Goal: Task Accomplishment & Management: Complete application form

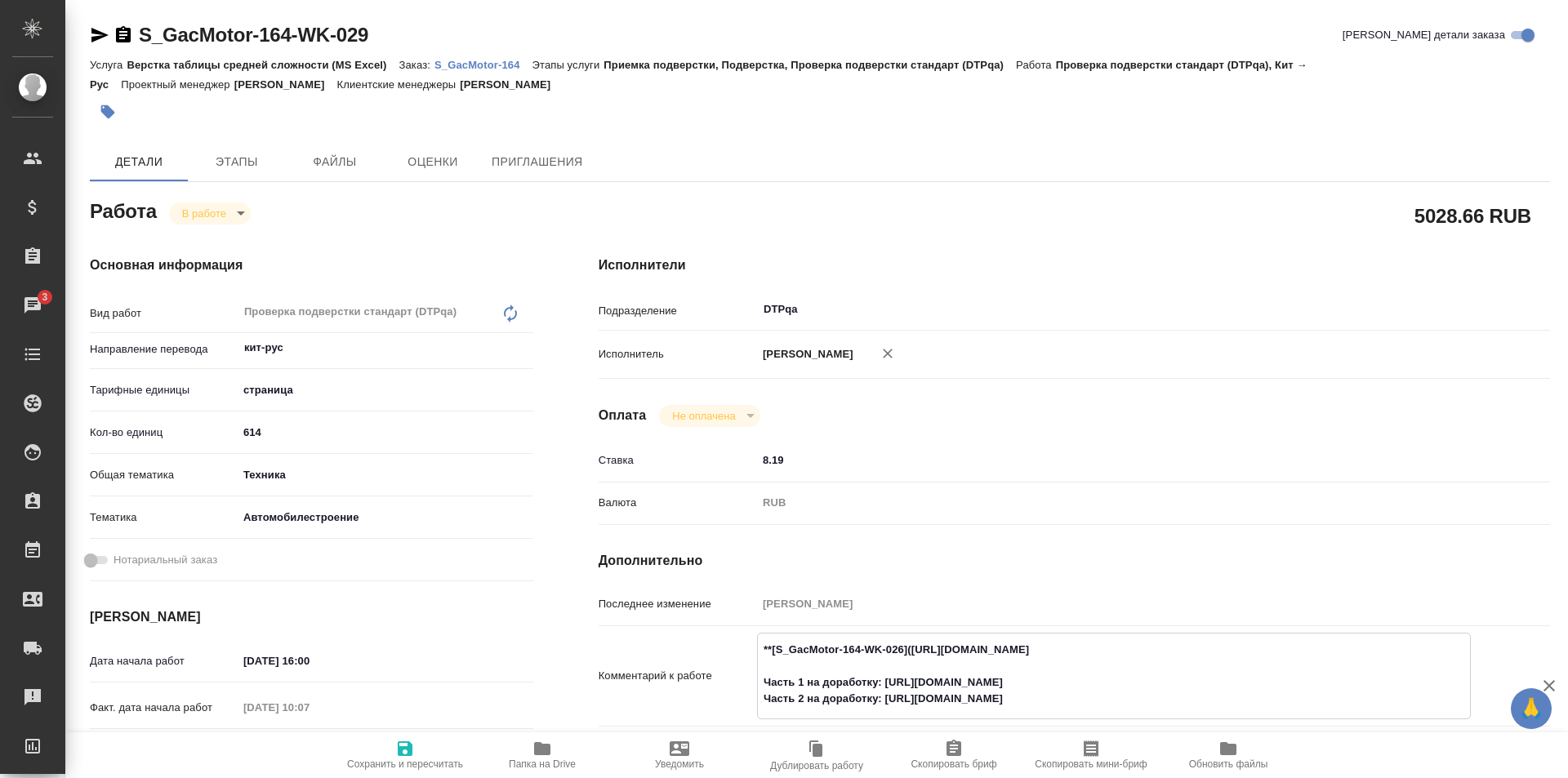
click at [465, 64] on p "S_GacMotor-164" at bounding box center [483, 64] width 98 height 12
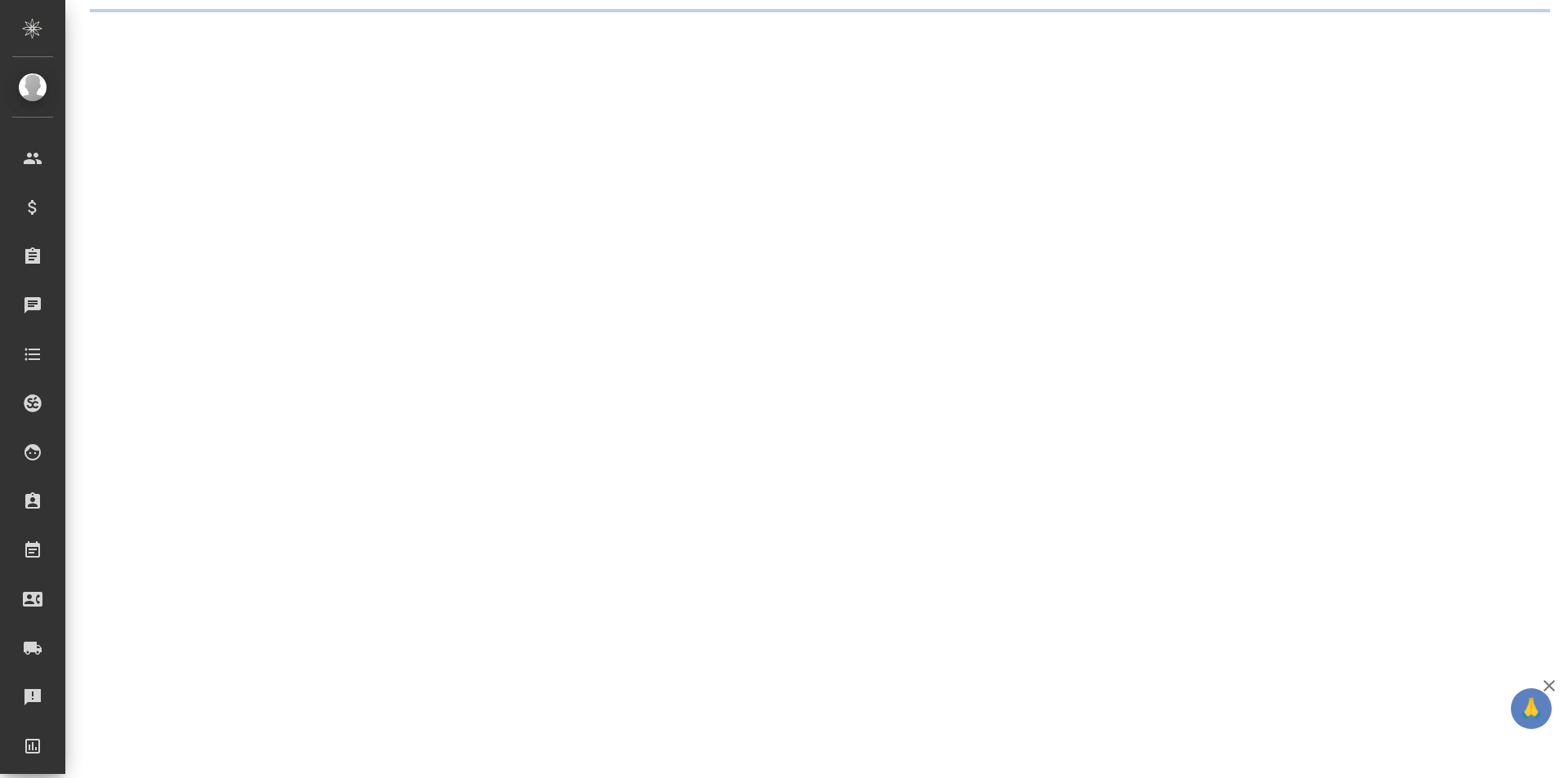
select select "RU"
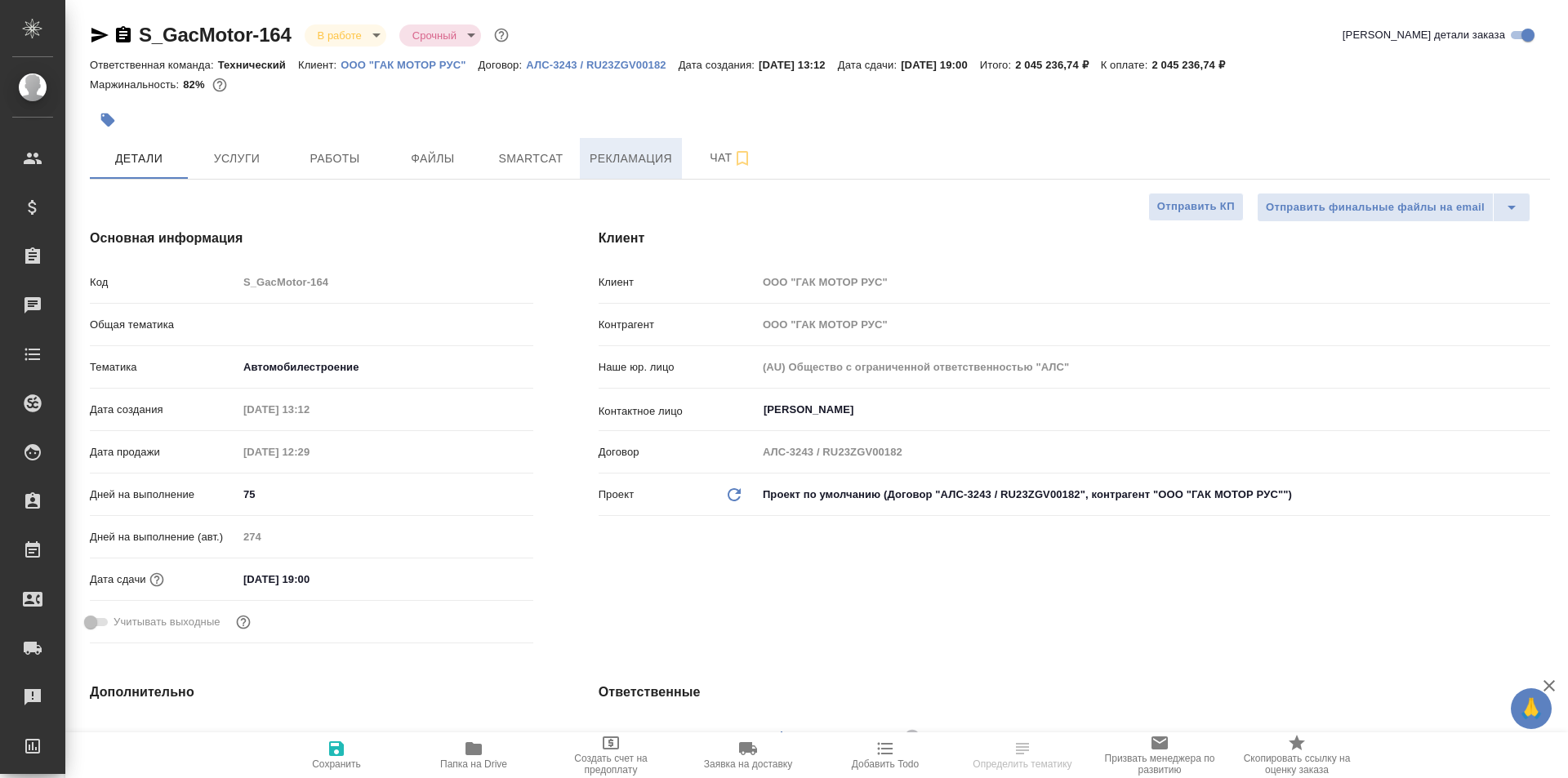
type textarea "x"
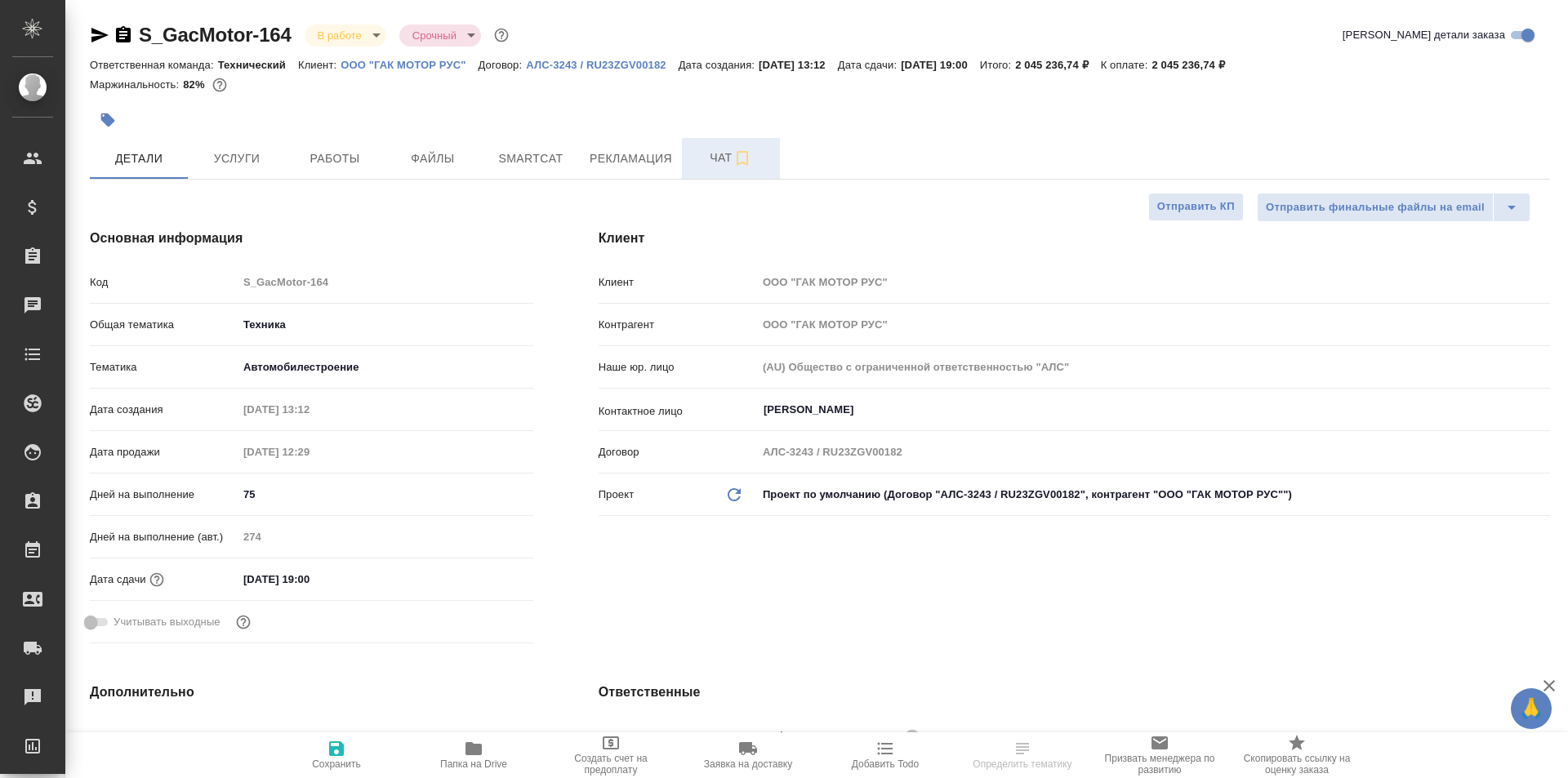
type textarea "x"
click at [717, 154] on span "Чат" at bounding box center [731, 158] width 78 height 21
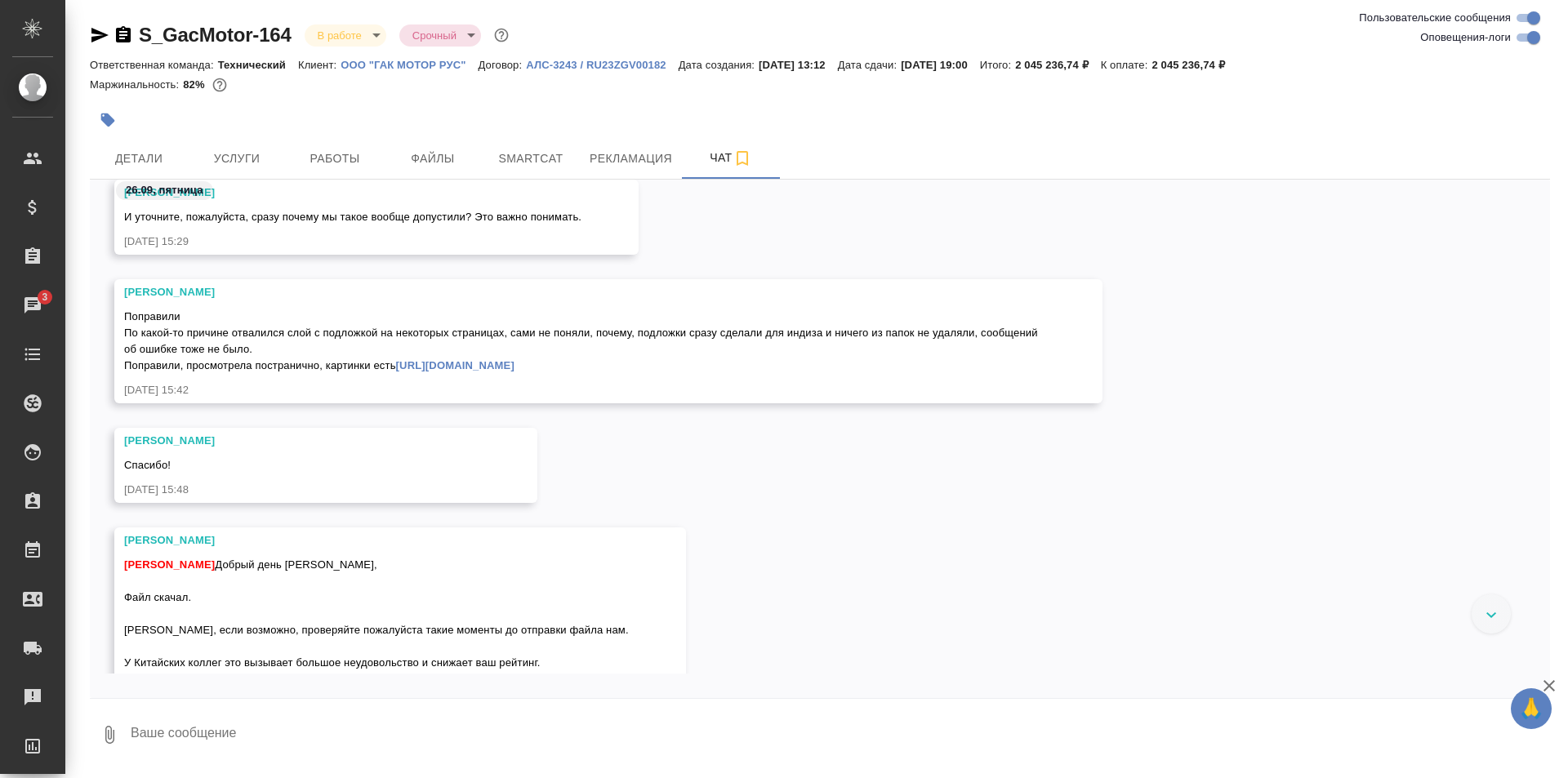
scroll to position [77243, 0]
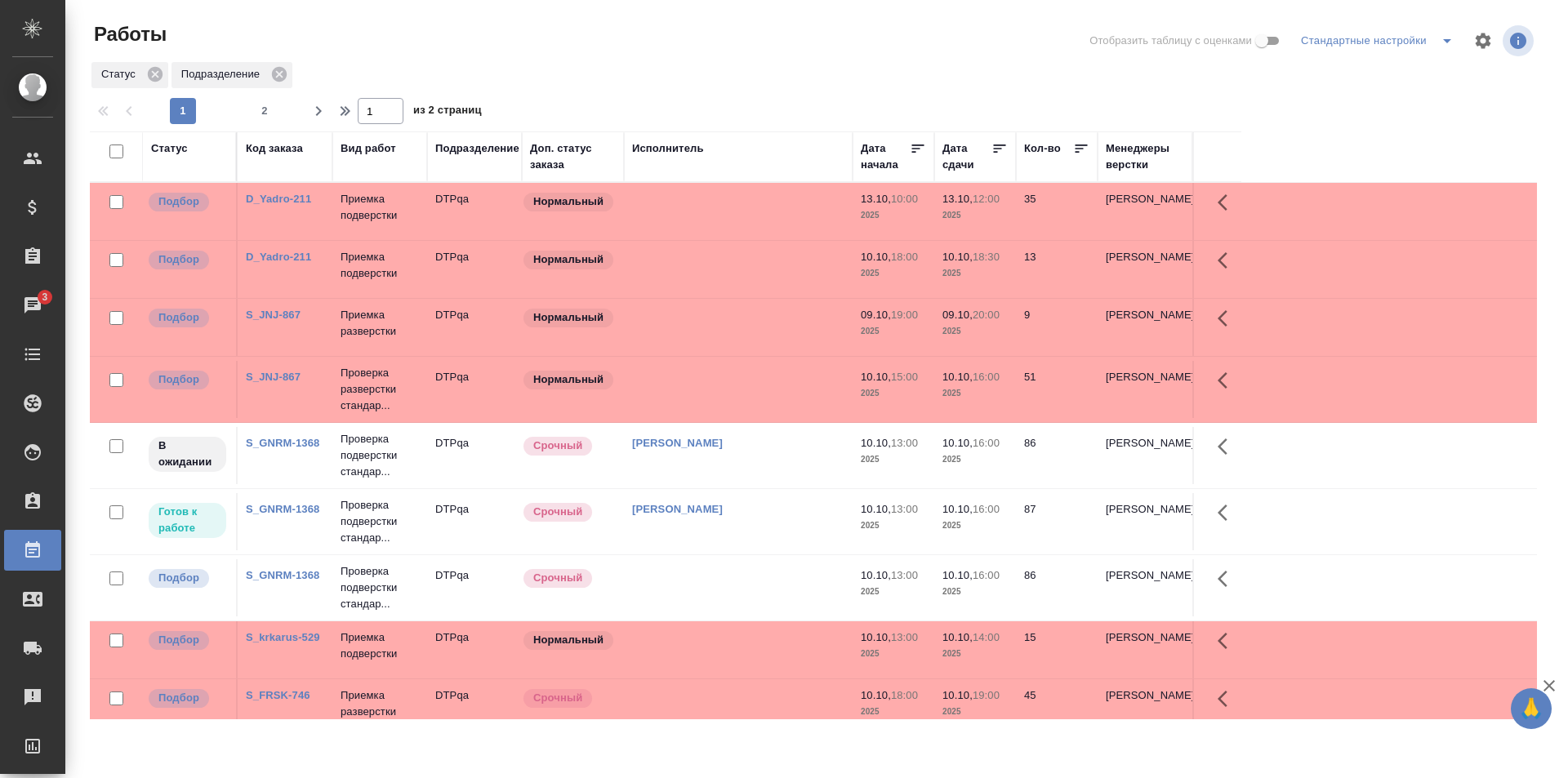
click at [269, 106] on span "2" at bounding box center [264, 111] width 26 height 17
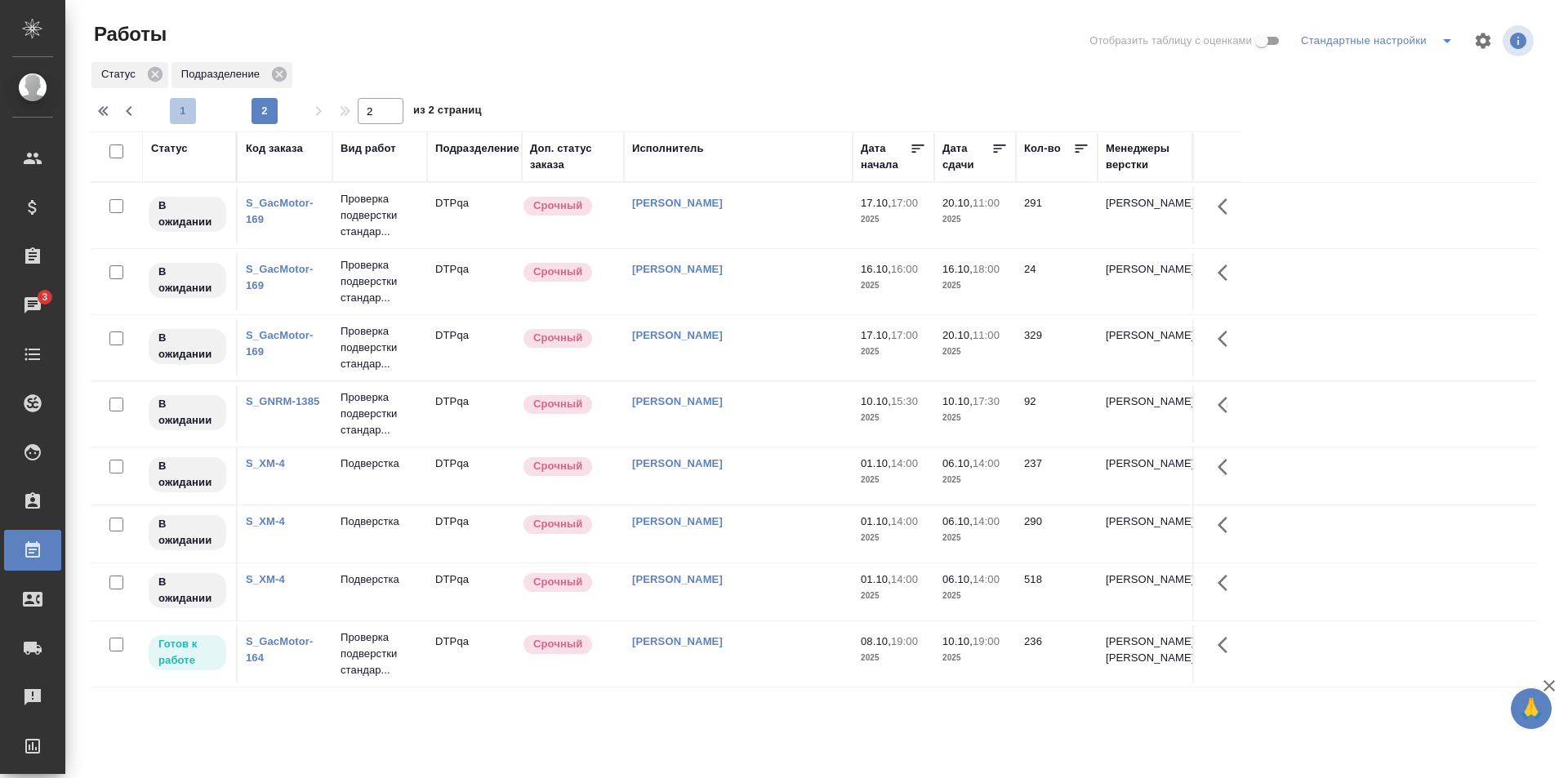
click at [184, 106] on span "1" at bounding box center [183, 111] width 26 height 17
type input "1"
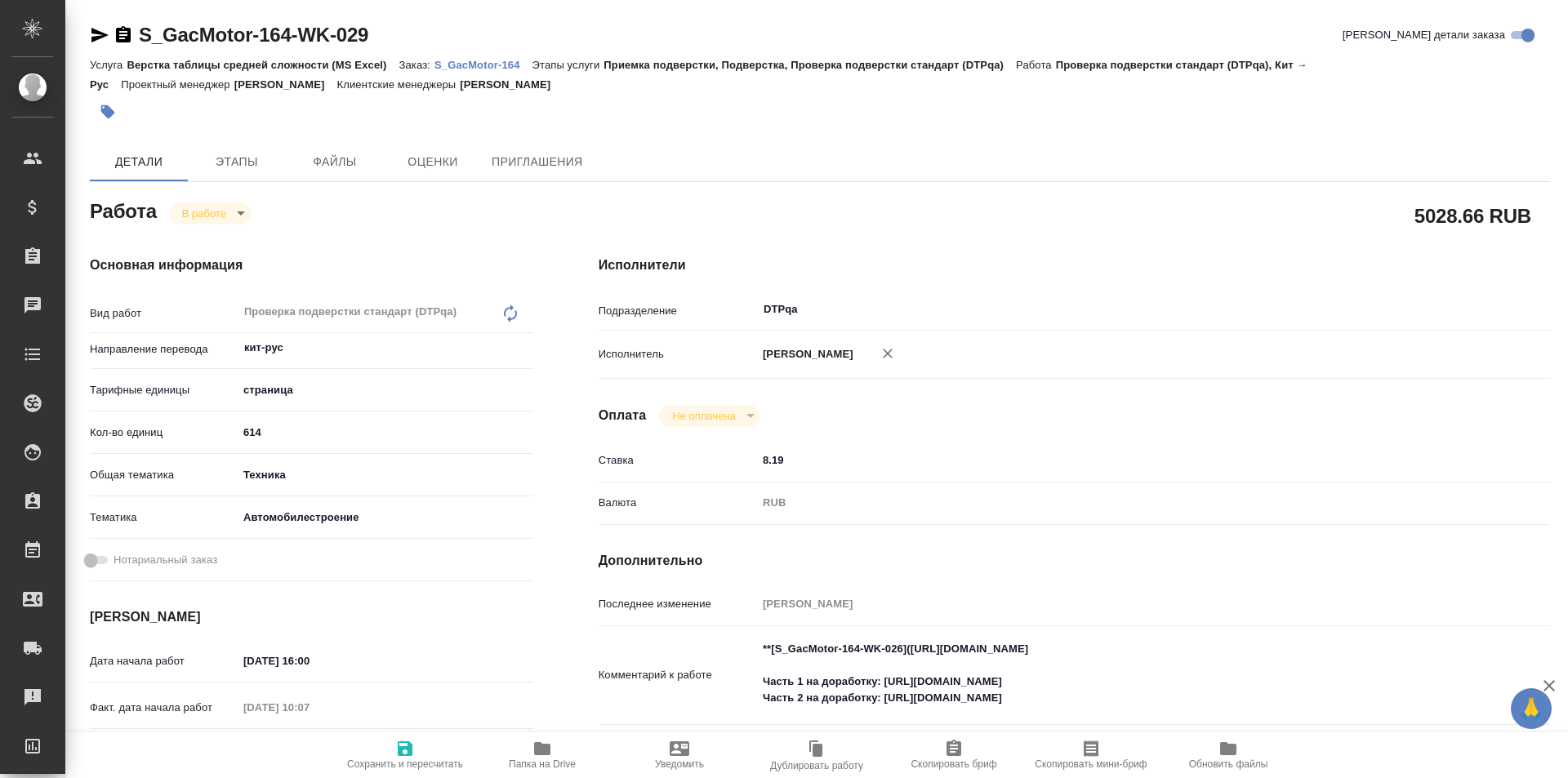
type textarea "x"
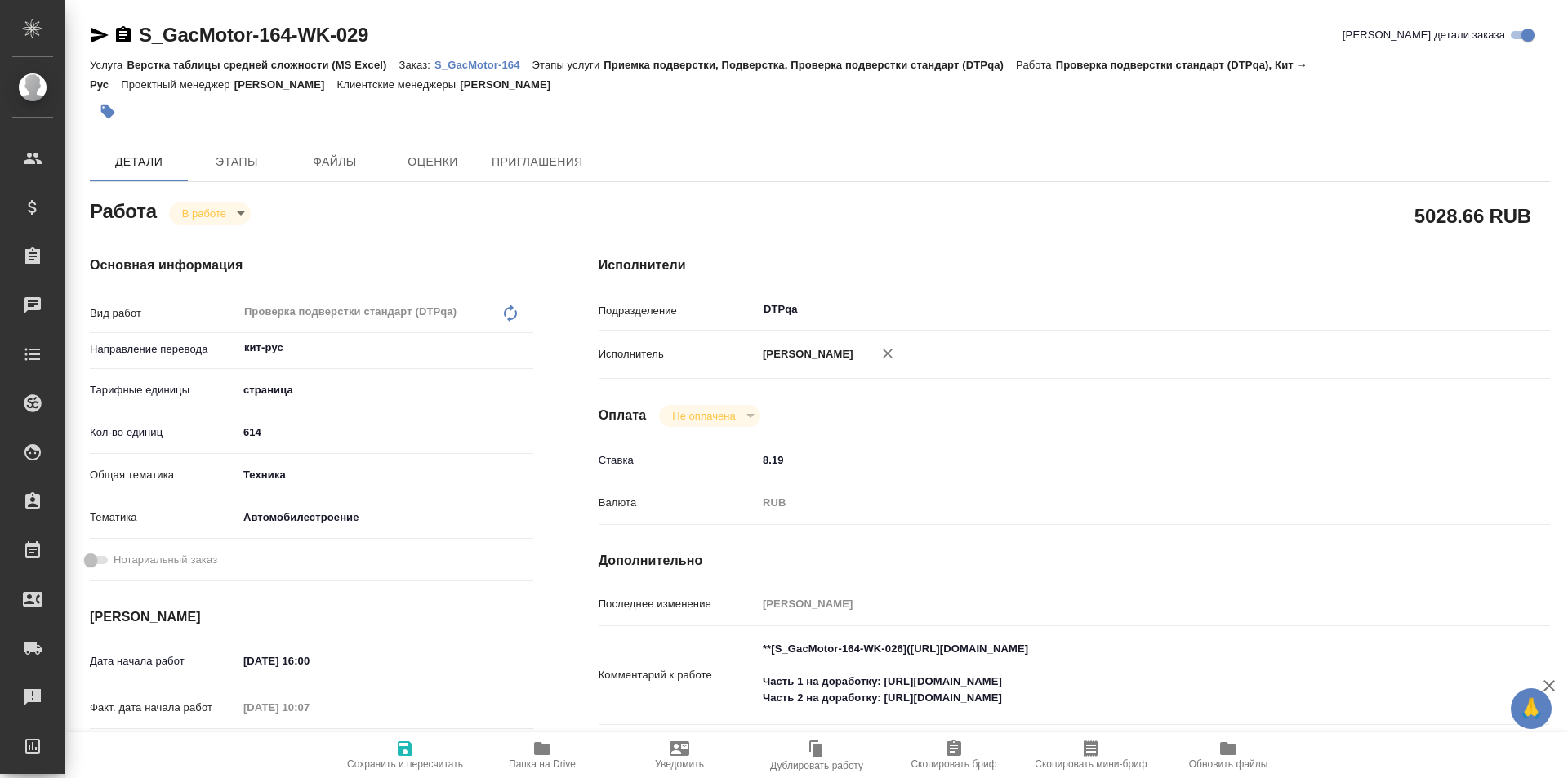
type textarea "x"
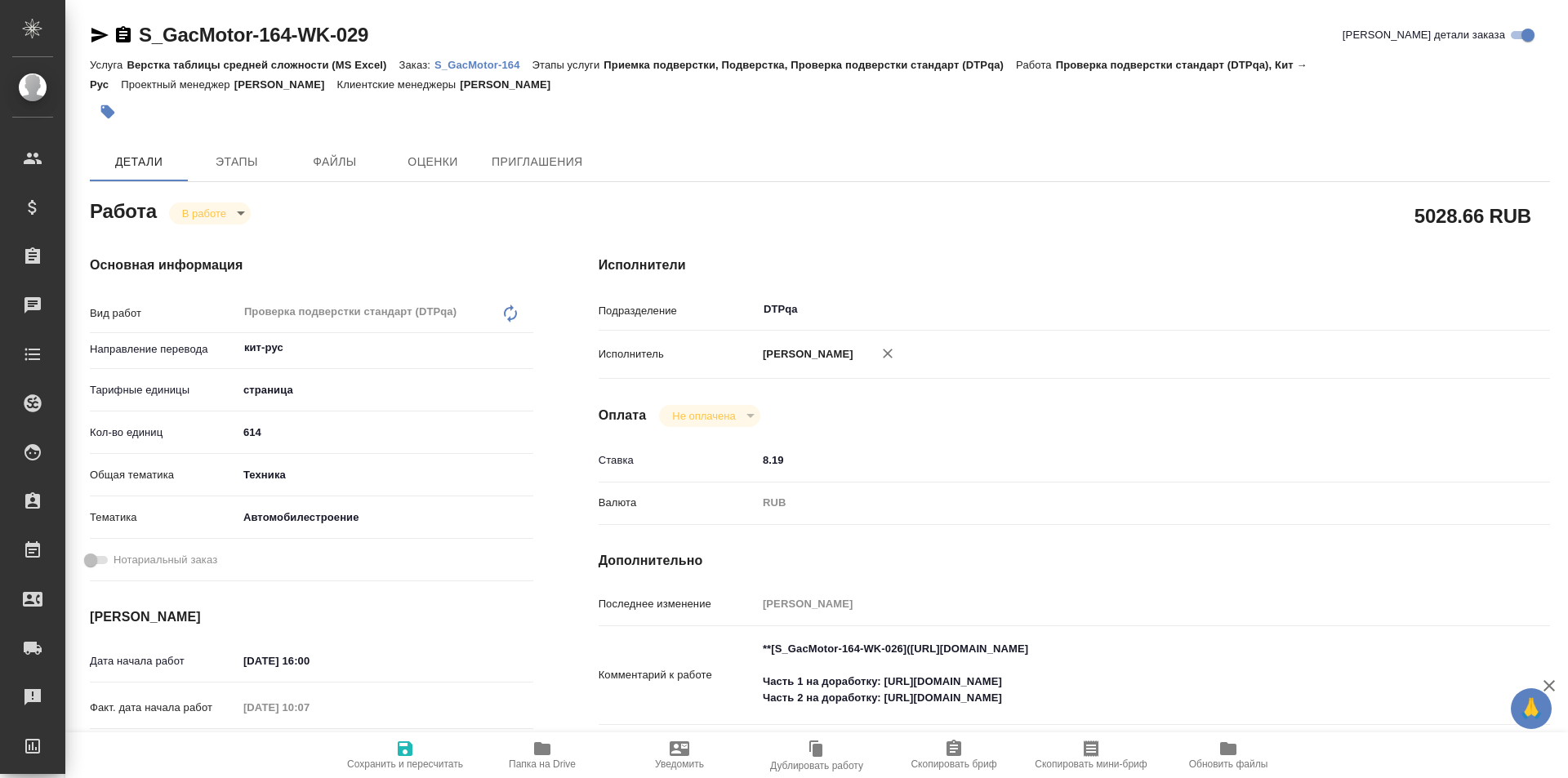
type textarea "x"
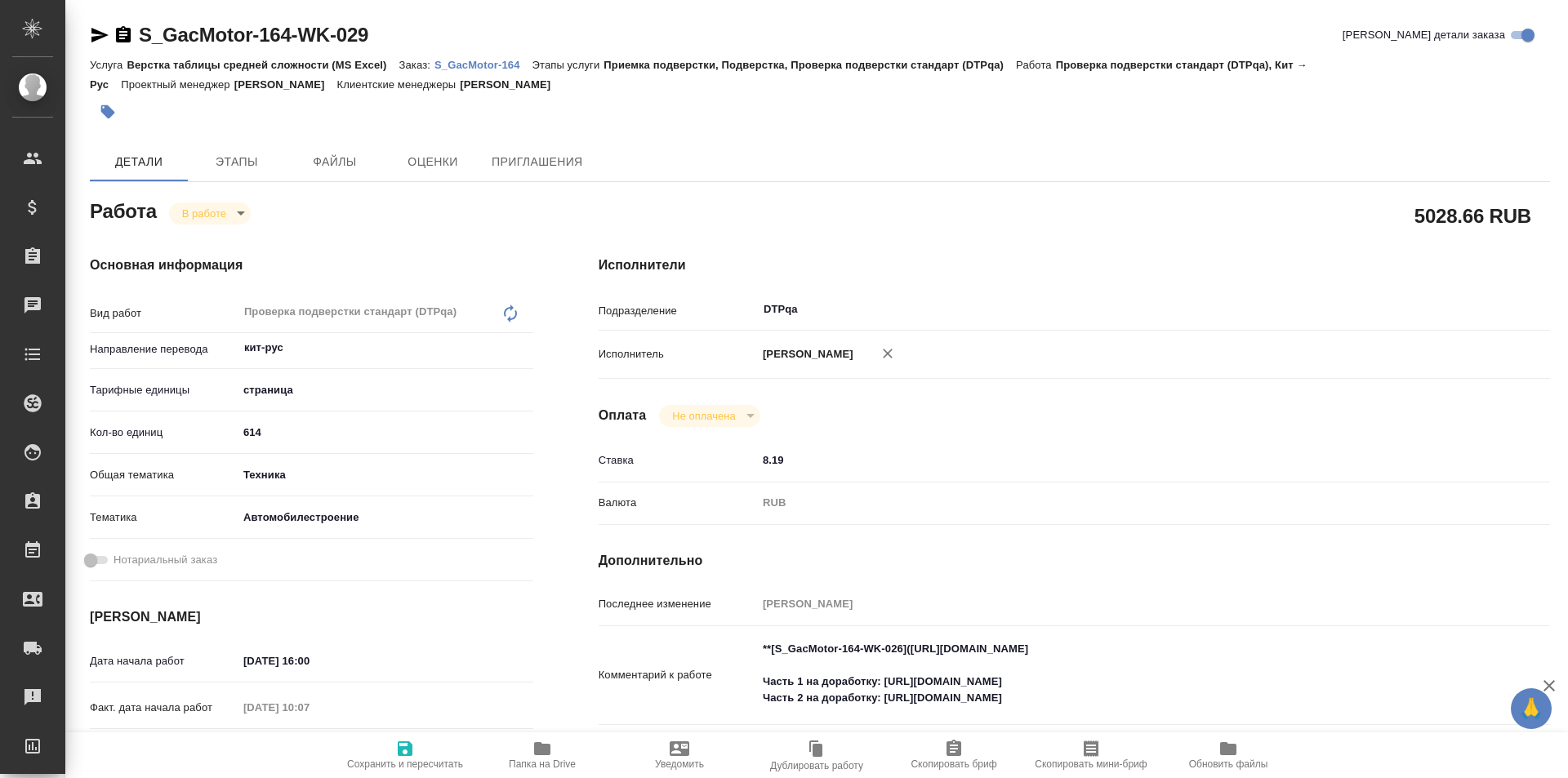
type textarea "x"
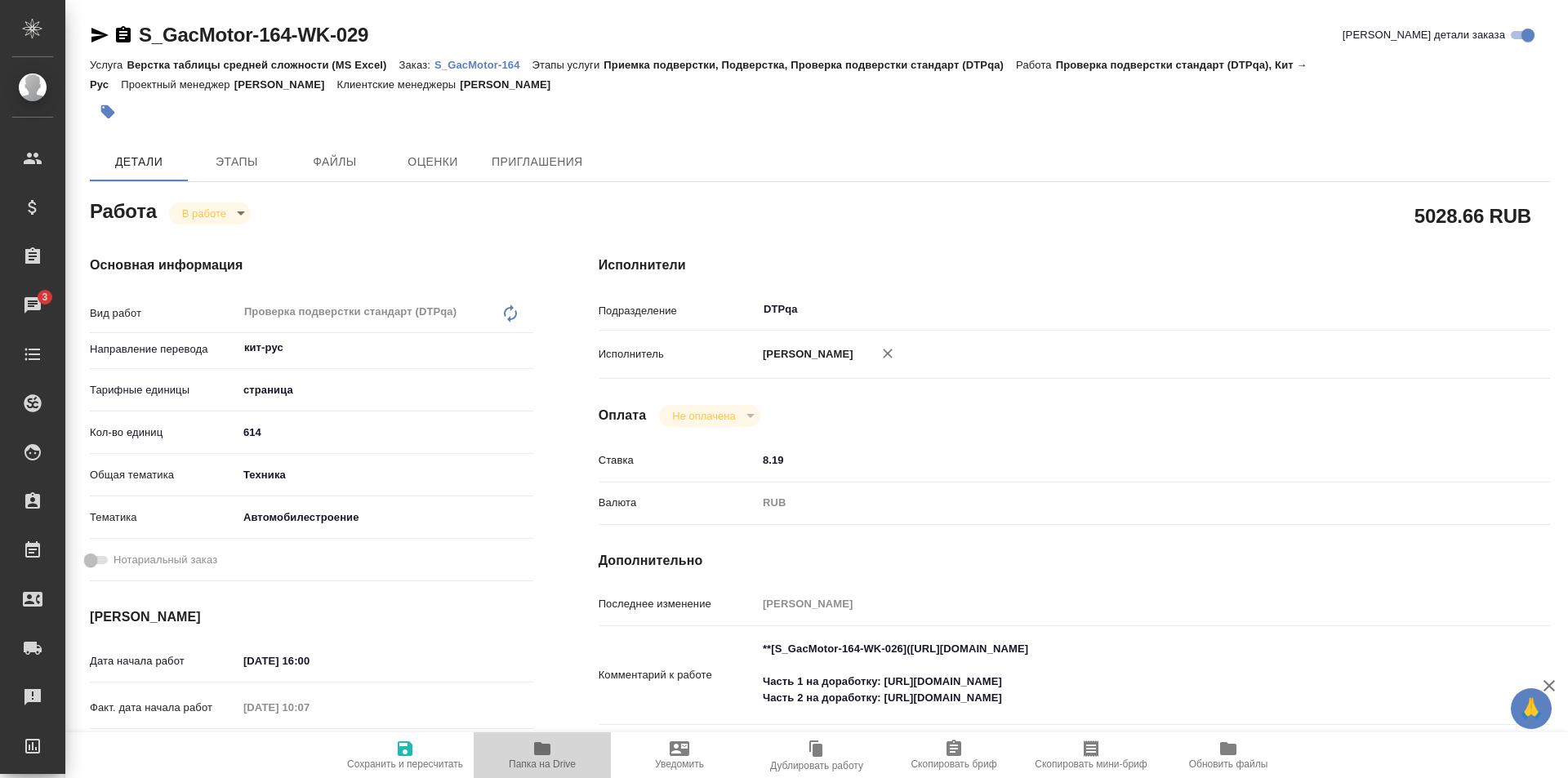
click at [541, 751] on icon "button" at bounding box center [542, 748] width 17 height 13
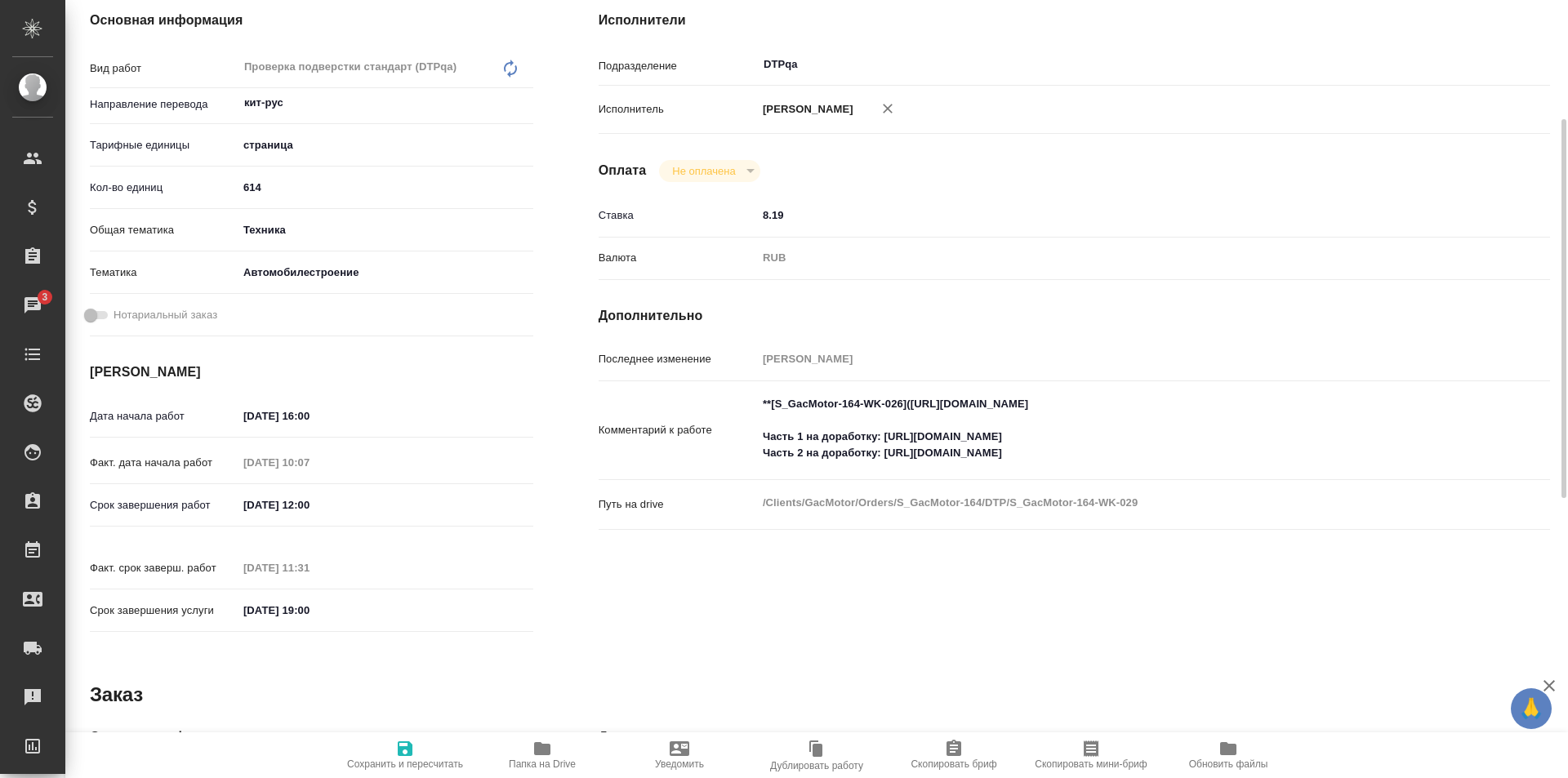
type textarea "x"
click at [1079, 457] on textarea "**[S_GacMotor-164-WK-026](https://tera.awatera.com/Work/68a88e809baf6552503115b…" at bounding box center [1114, 429] width 714 height 77
type textarea "x"
type textarea "**[S_GacMotor-164-WK-026](https://tera.awatera.com/Work/68a88e809baf6552503115b…"
type textarea "x"
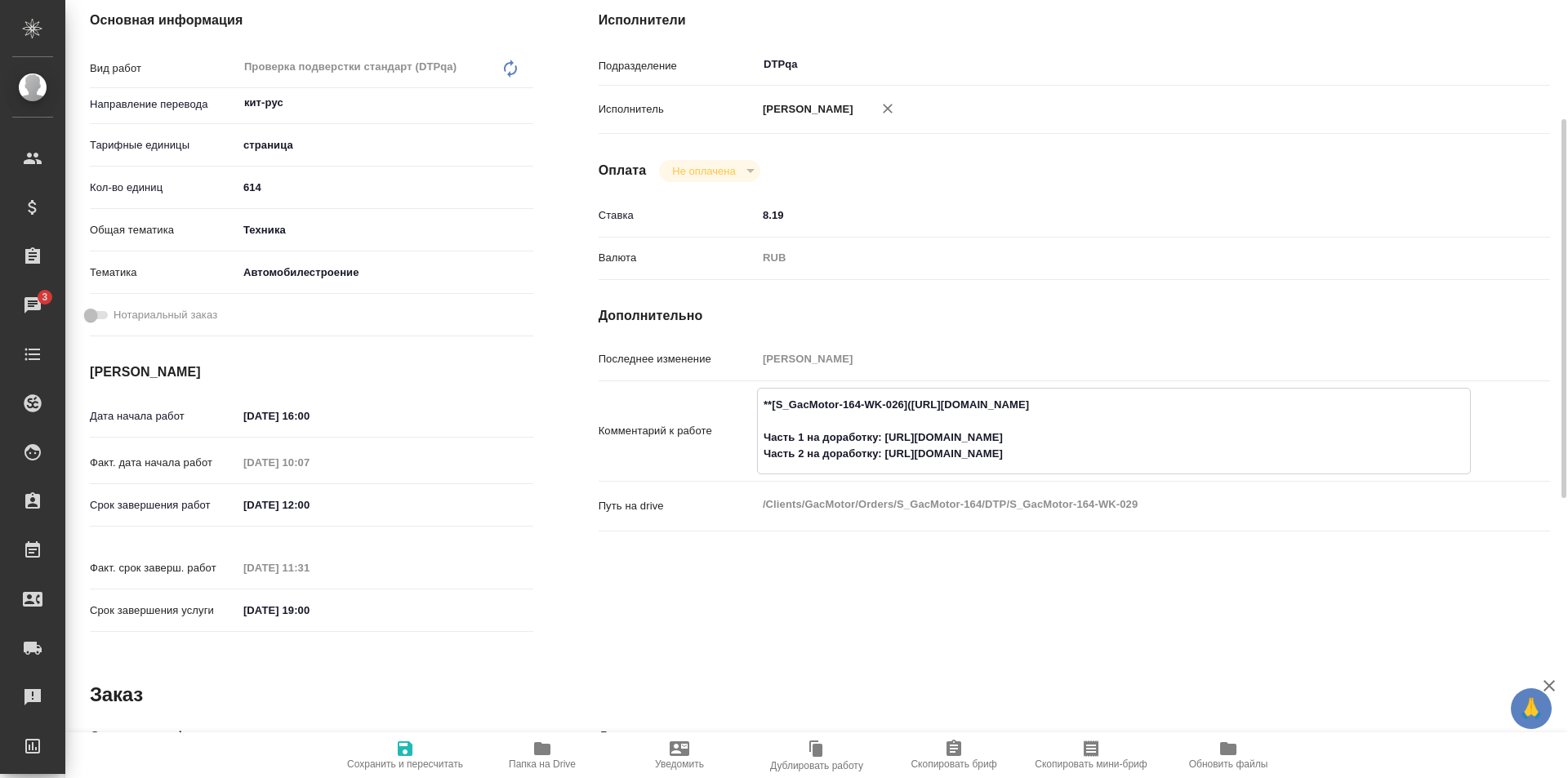
type textarea "x"
type textarea "**[S_GacMotor-164-WK-026](https://tera.awatera.com/Work/68a88e809baf6552503115b…"
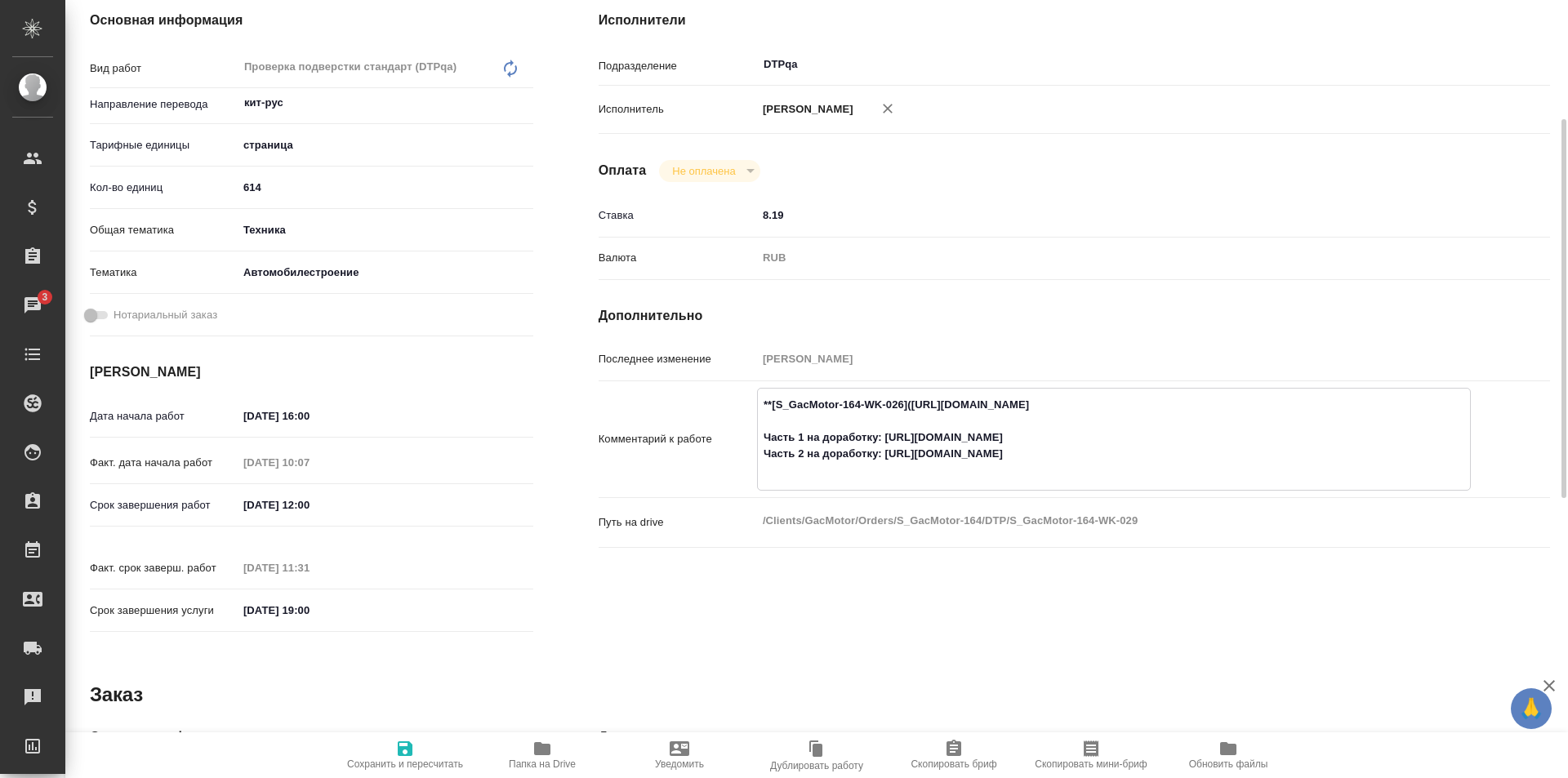
type textarea "x"
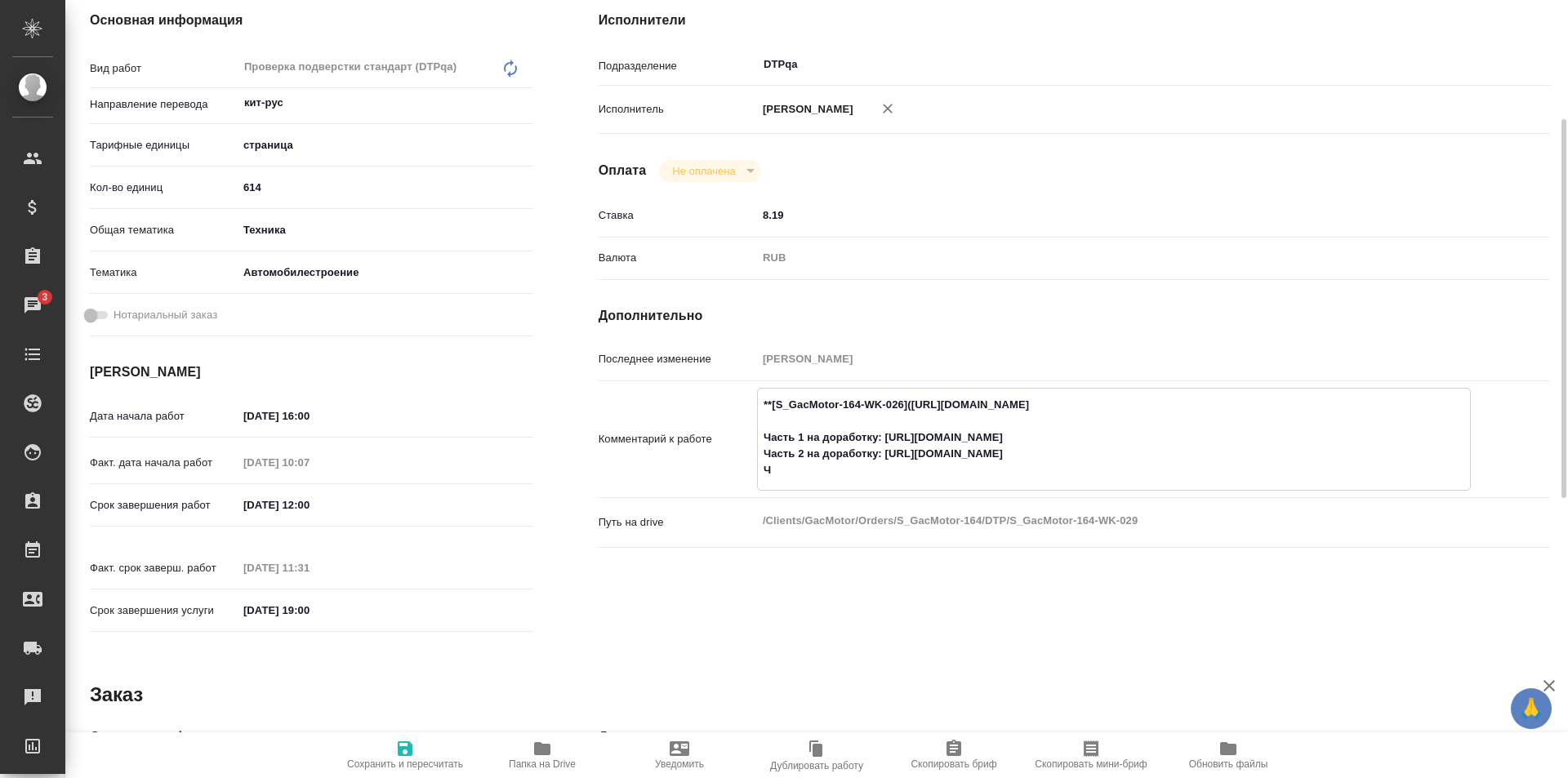
type textarea "**[S_GacMotor-164-WK-026](https://tera.awatera.com/Work/68a88e809baf6552503115b…"
type textarea "x"
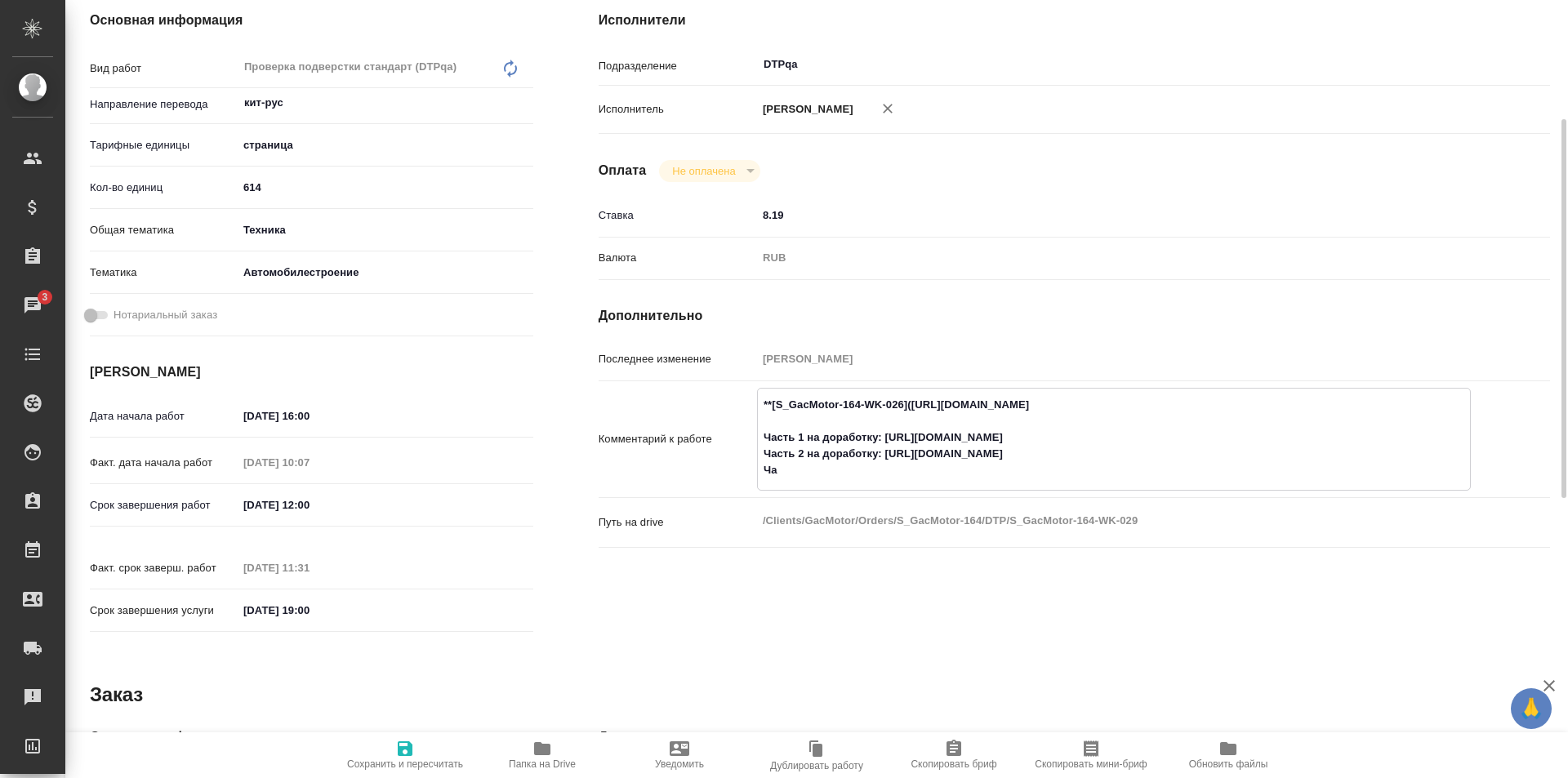
type textarea "x"
type textarea "**[S_GacMotor-164-WK-026](https://tera.awatera.com/Work/68a88e809baf6552503115b…"
type textarea "x"
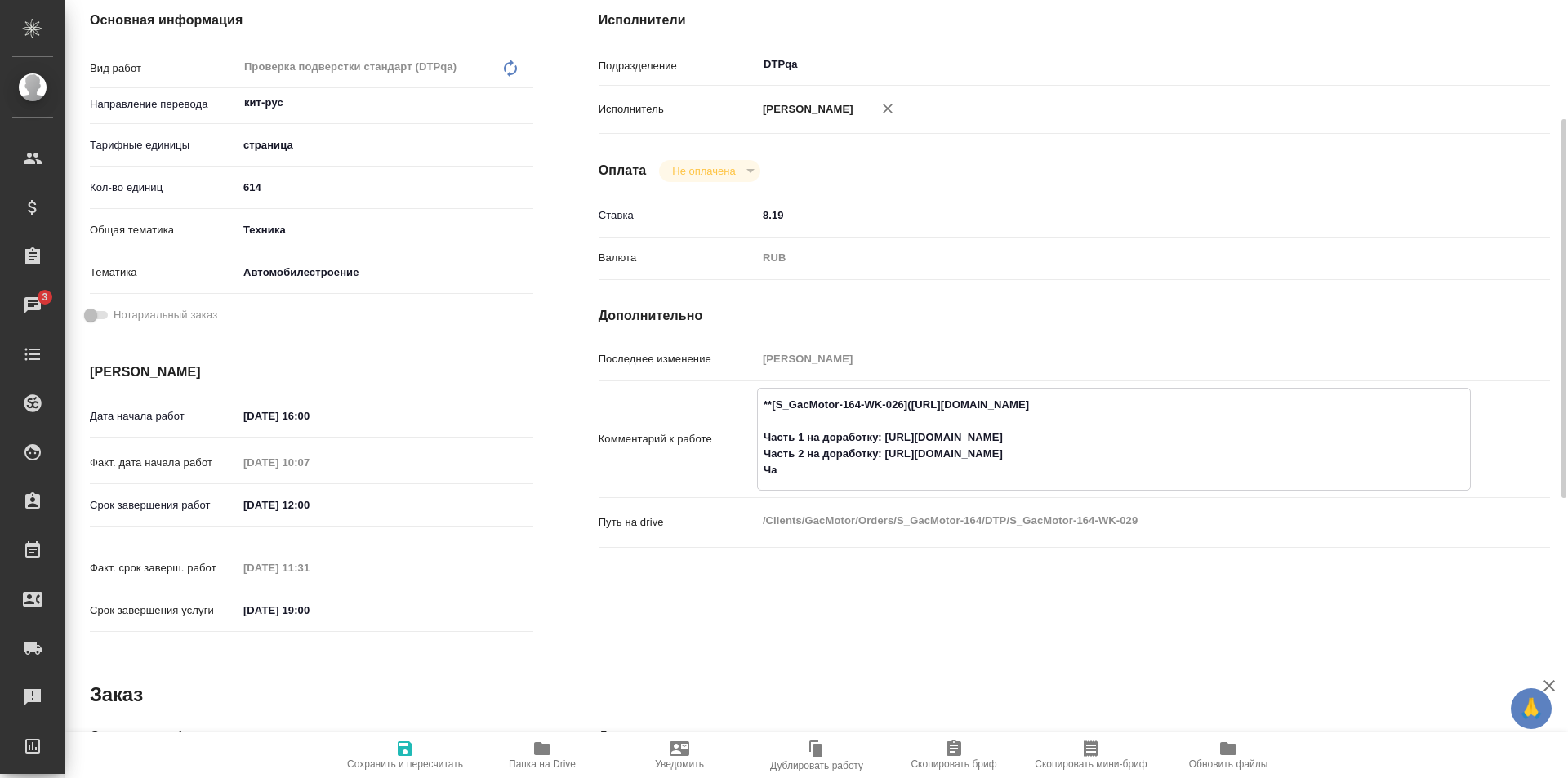
type textarea "x"
type textarea "**[S_GacMotor-164-WK-026](https://tera.awatera.com/Work/68a88e809baf6552503115b…"
type textarea "x"
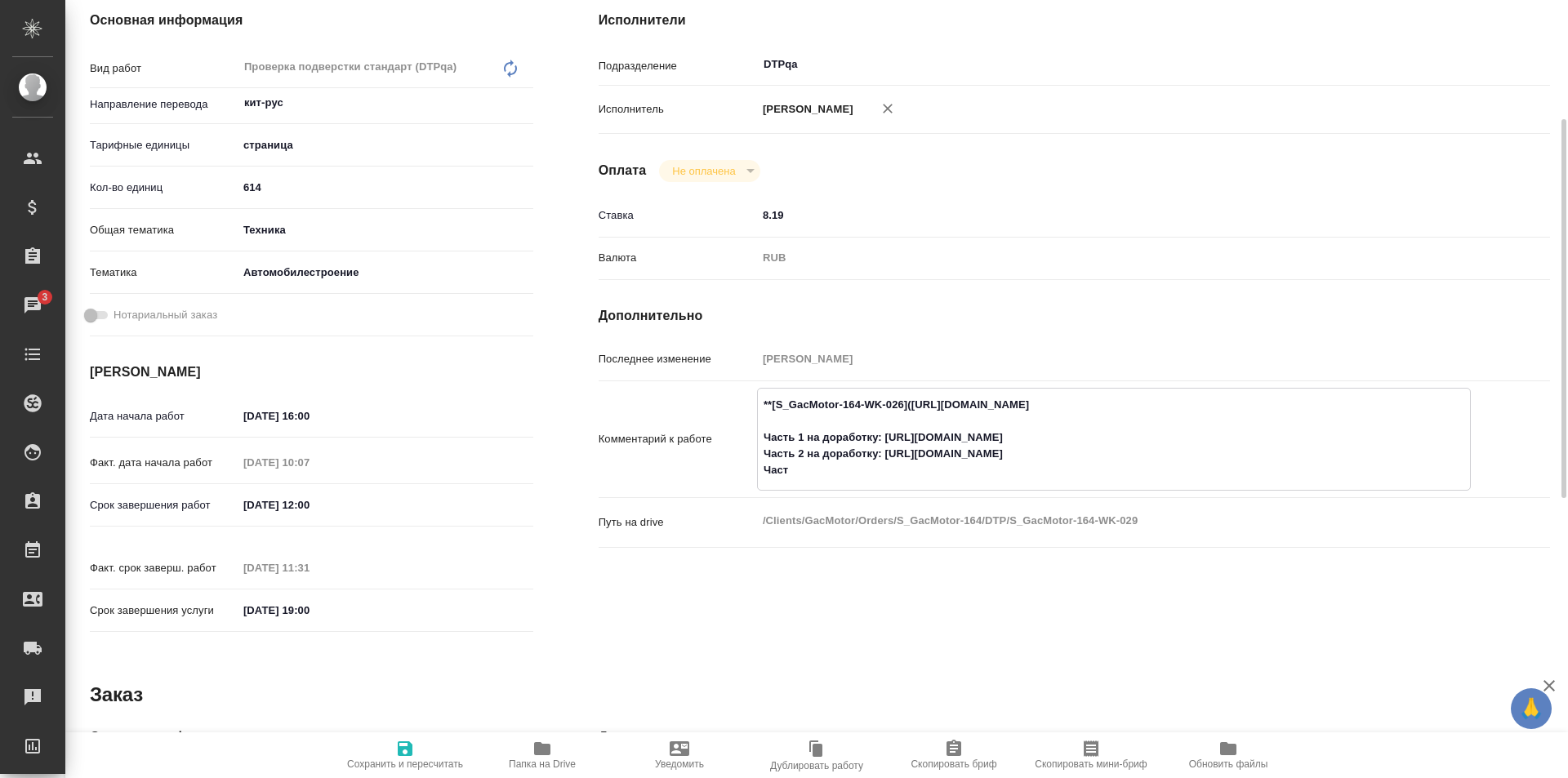
type textarea "x"
type textarea "**[S_GacMotor-164-WK-026](https://tera.awatera.com/Work/68a88e809baf6552503115b…"
type textarea "x"
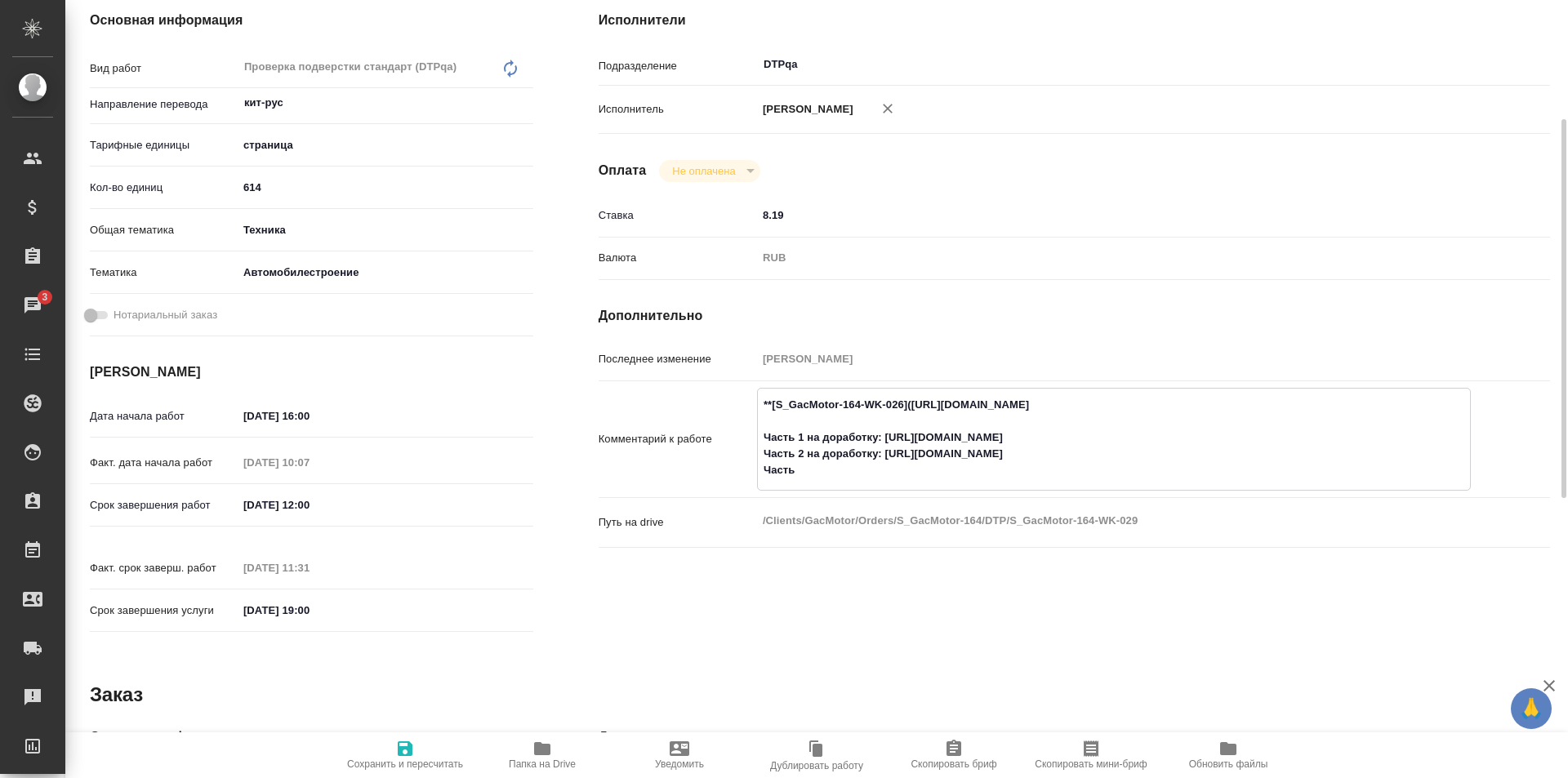
type textarea "x"
type textarea "**[S_GacMotor-164-WK-026](https://tera.awatera.com/Work/68a88e809baf6552503115b…"
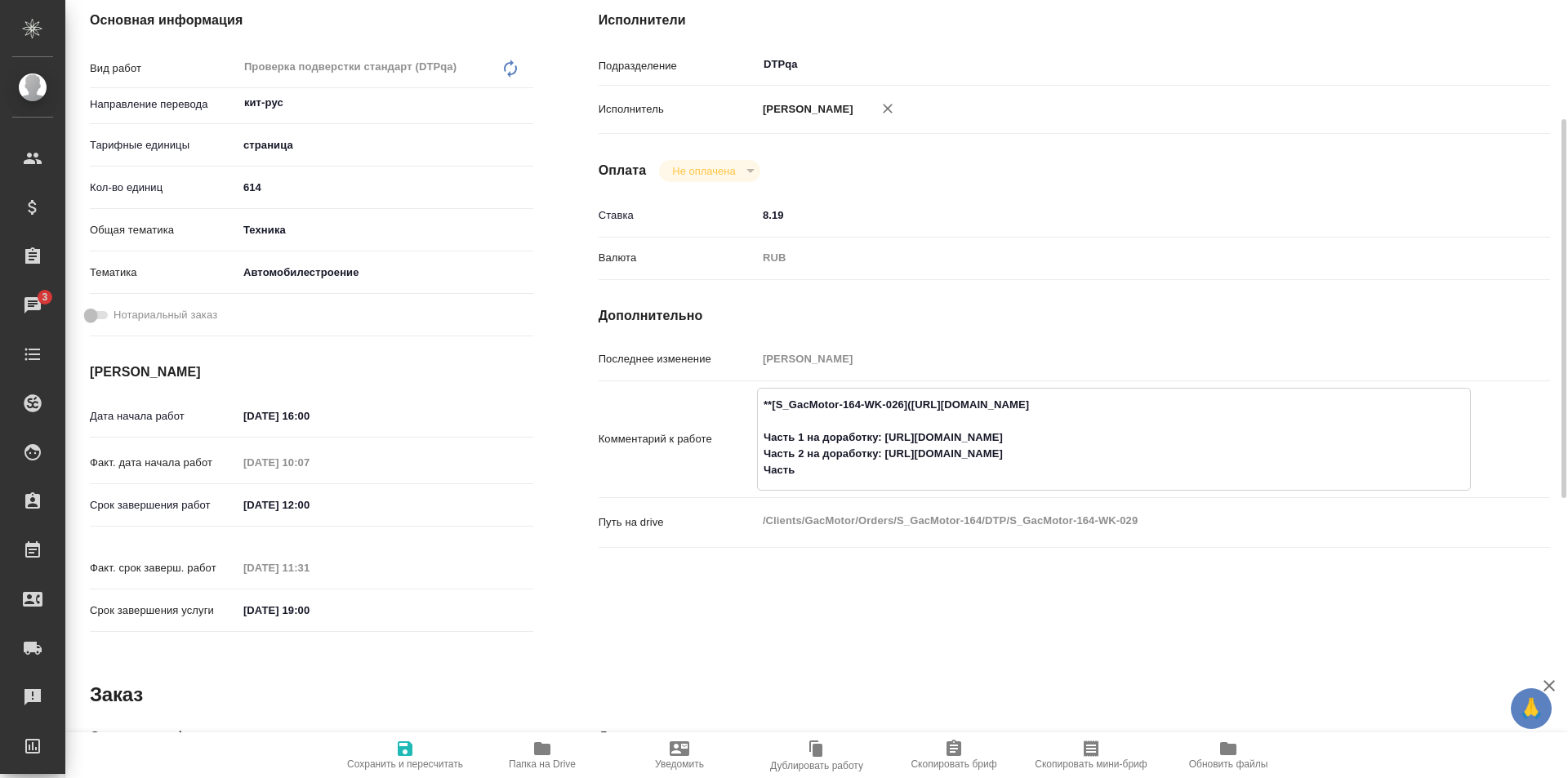
type textarea "x"
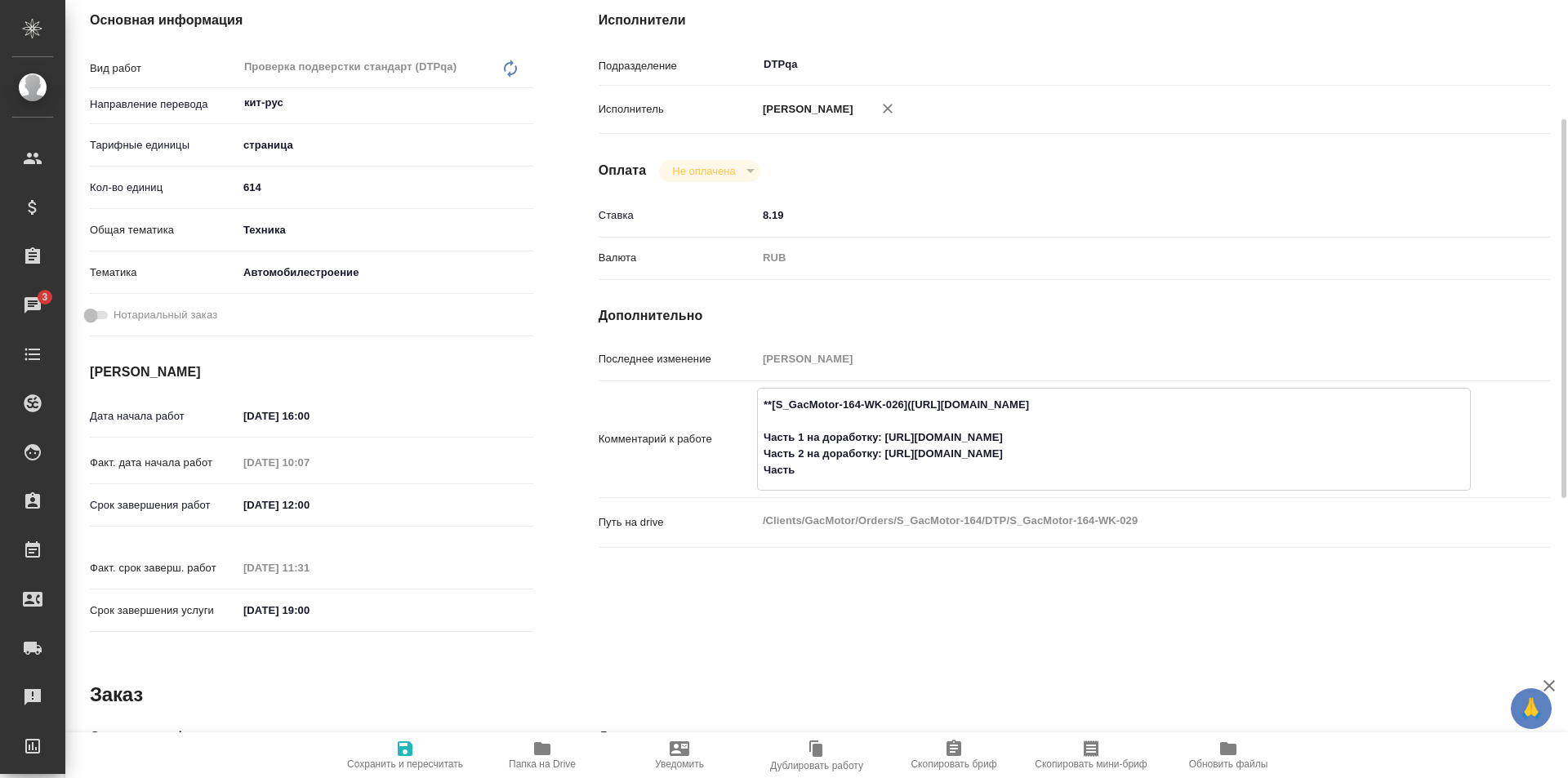
type textarea "**[S_GacMotor-164-WK-026](https://tera.awatera.com/Work/68a88e809baf6552503115b…"
type textarea "x"
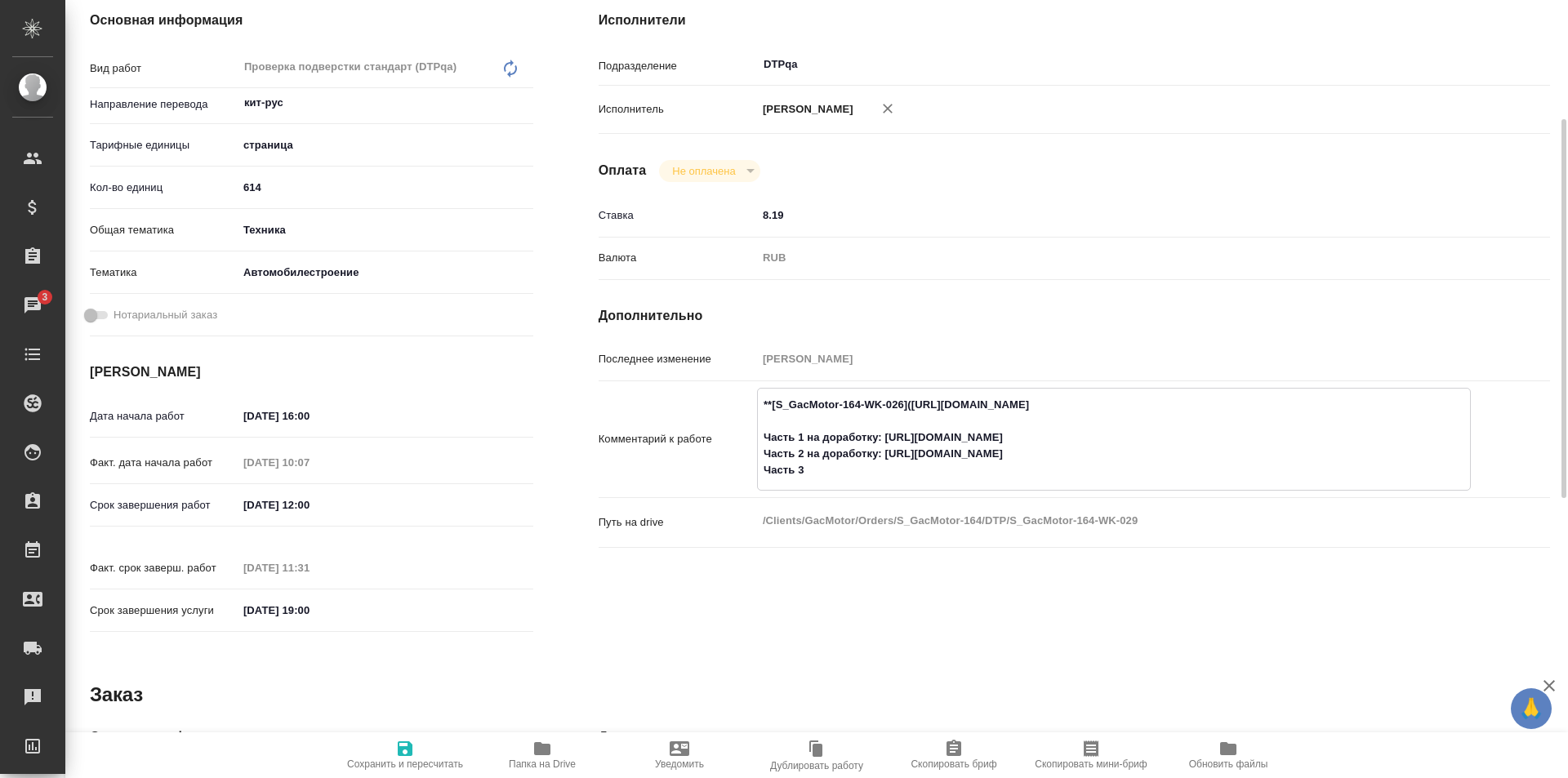
type textarea "x"
type textarea "**[S_GacMotor-164-WK-026](https://tera.awatera.com/Work/68a88e809baf6552503115b…"
type textarea "x"
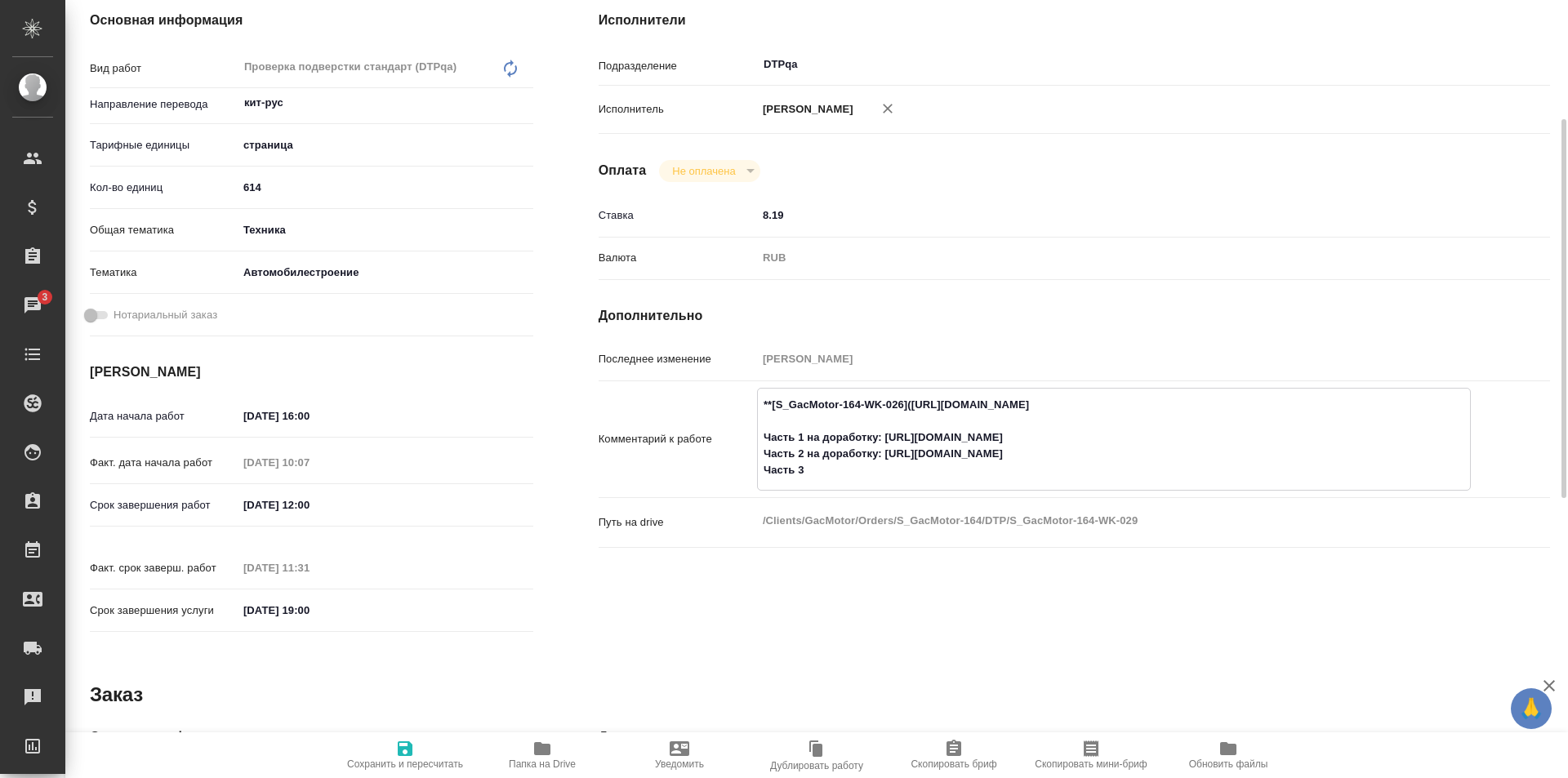
type textarea "x"
type textarea "**[S_GacMotor-164-WK-026](https://tera.awatera.com/Work/68a88e809baf6552503115b…"
type textarea "x"
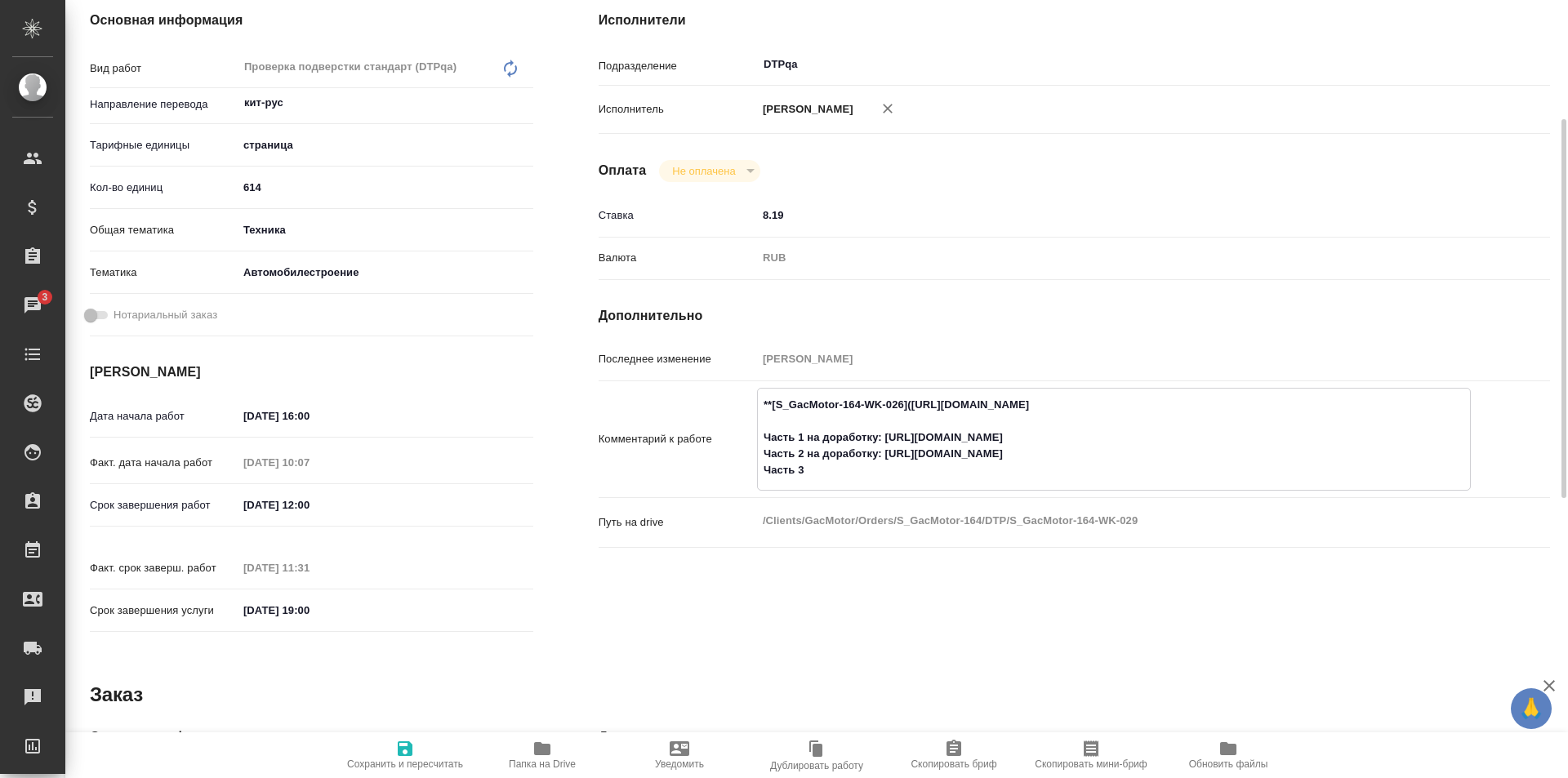
type textarea "x"
type textarea "**[S_GacMotor-164-WK-026](https://tera.awatera.com/Work/68a88e809baf6552503115b…"
type textarea "x"
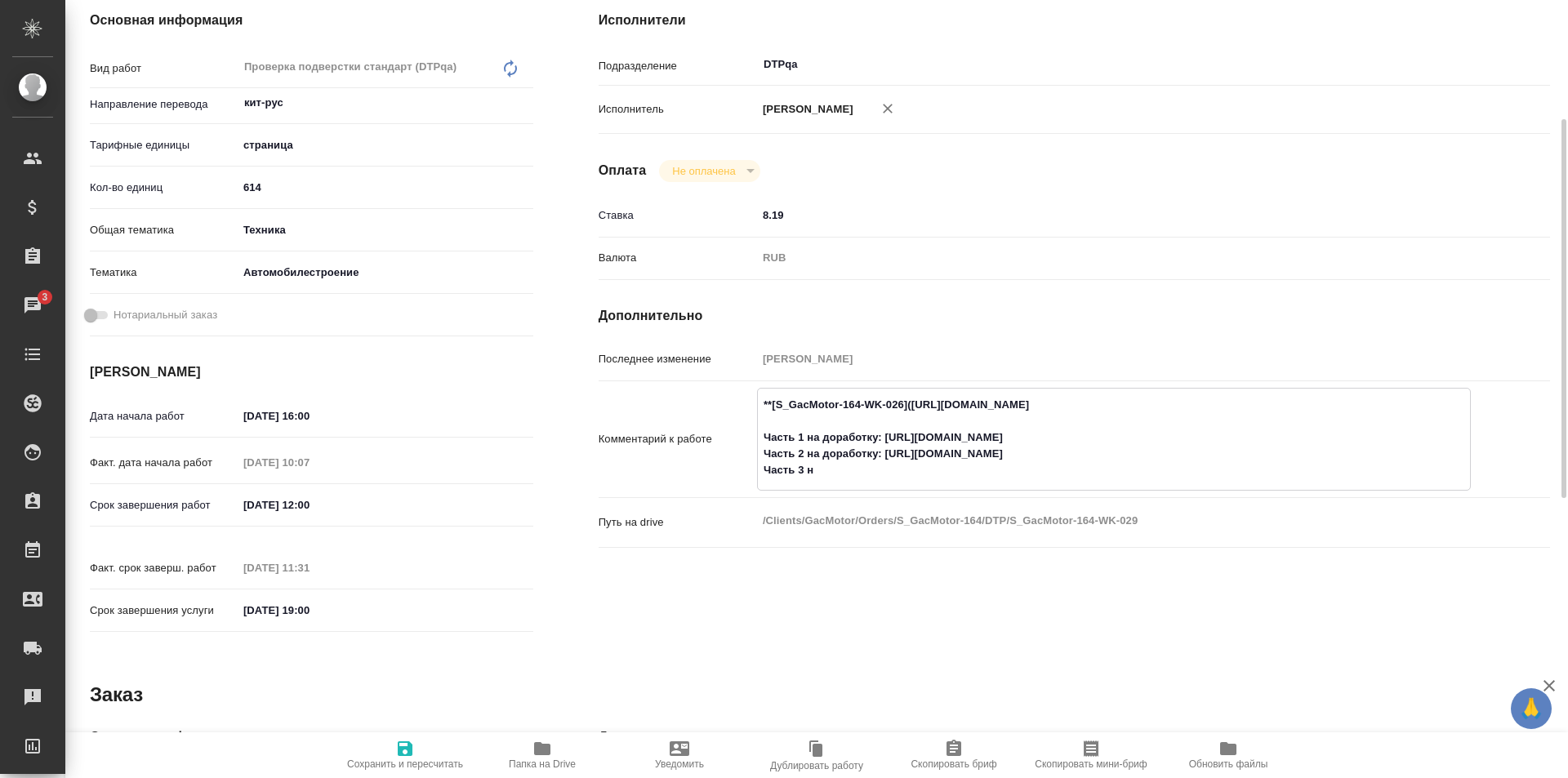
type textarea "x"
type textarea "**[S_GacMotor-164-WK-026](https://tera.awatera.com/Work/68a88e809baf6552503115b…"
type textarea "x"
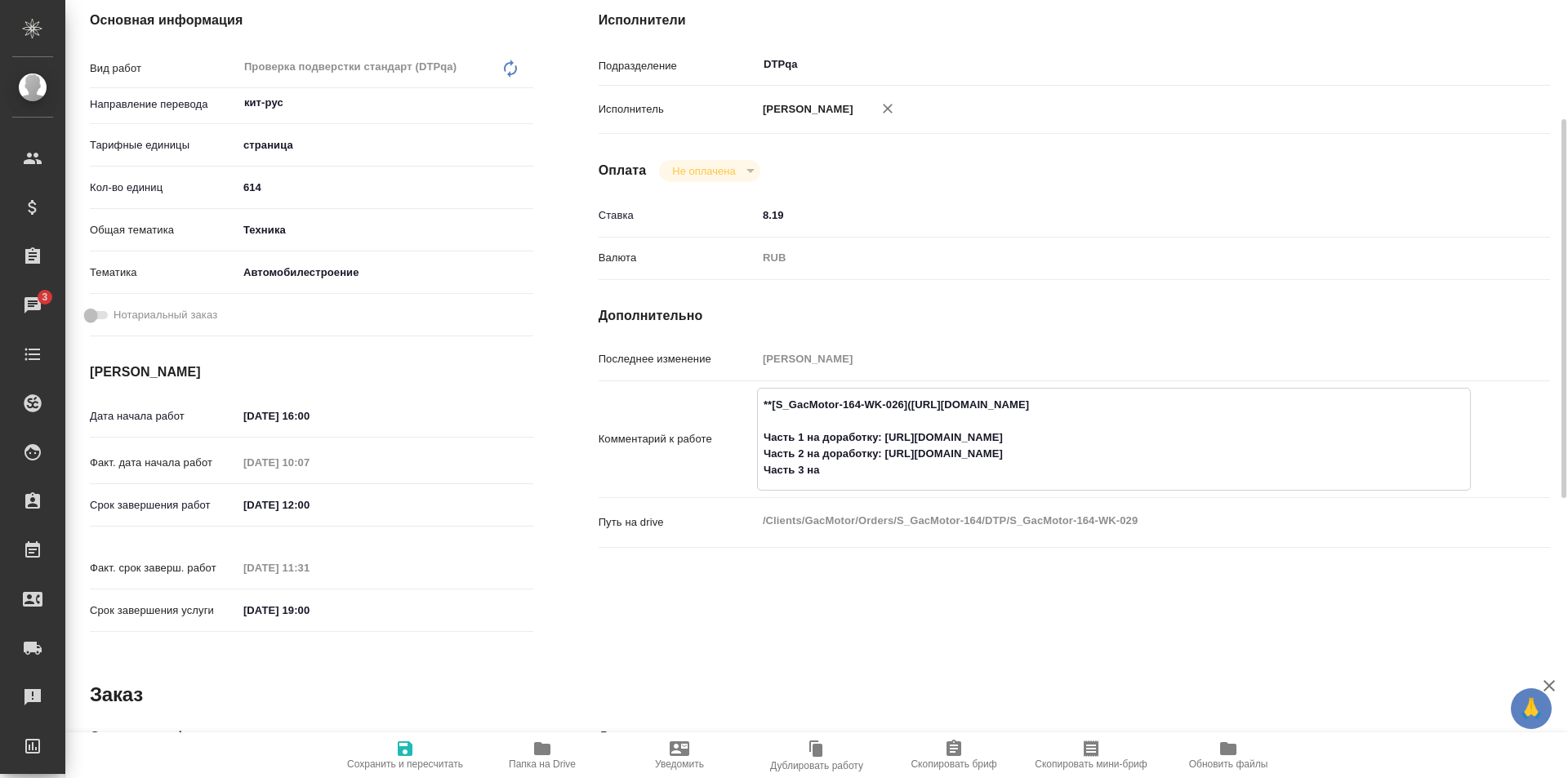
type textarea "x"
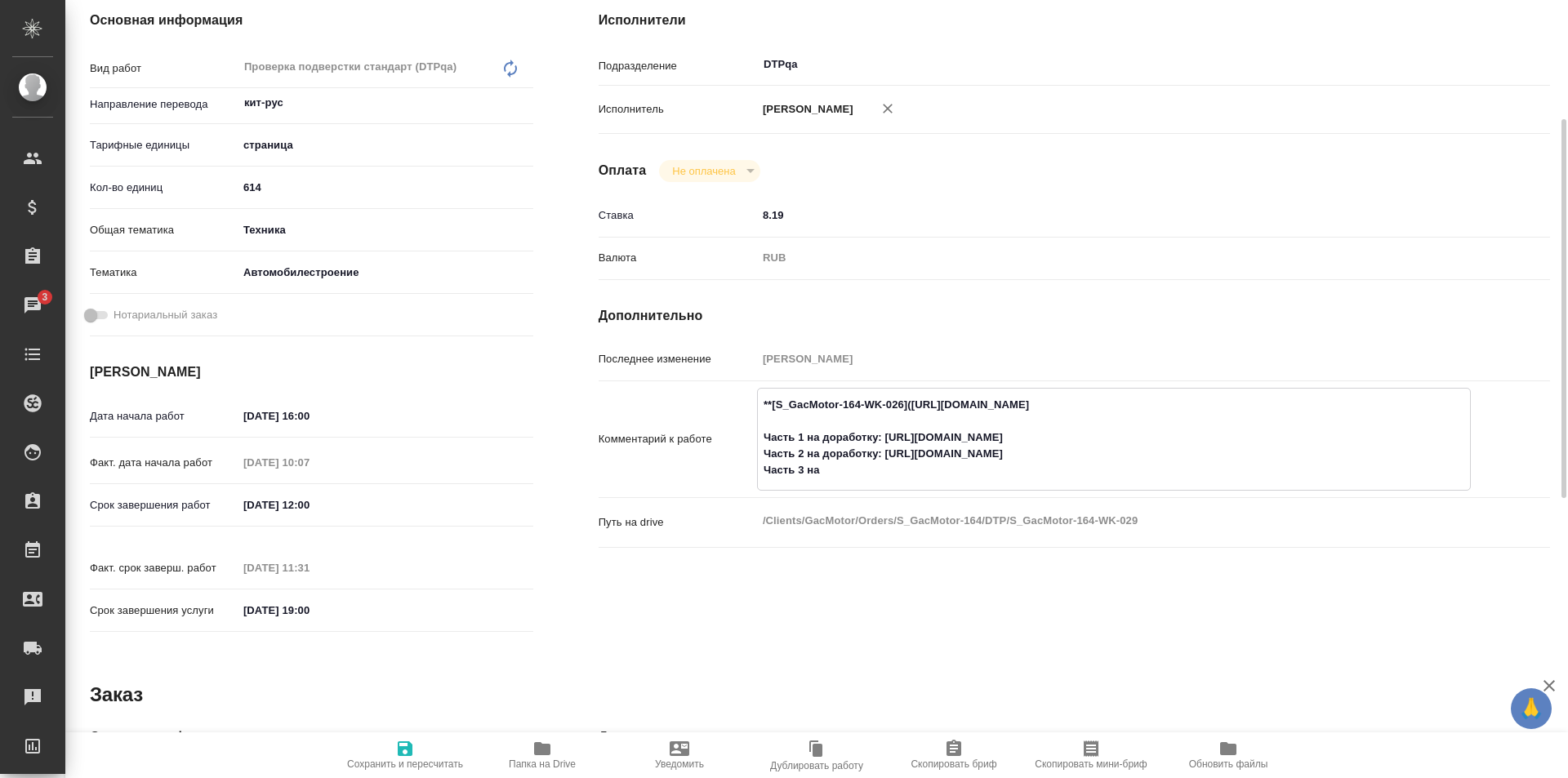
type textarea "**[S_GacMotor-164-WK-026](https://tera.awatera.com/Work/68a88e809baf6552503115b…"
type textarea "x"
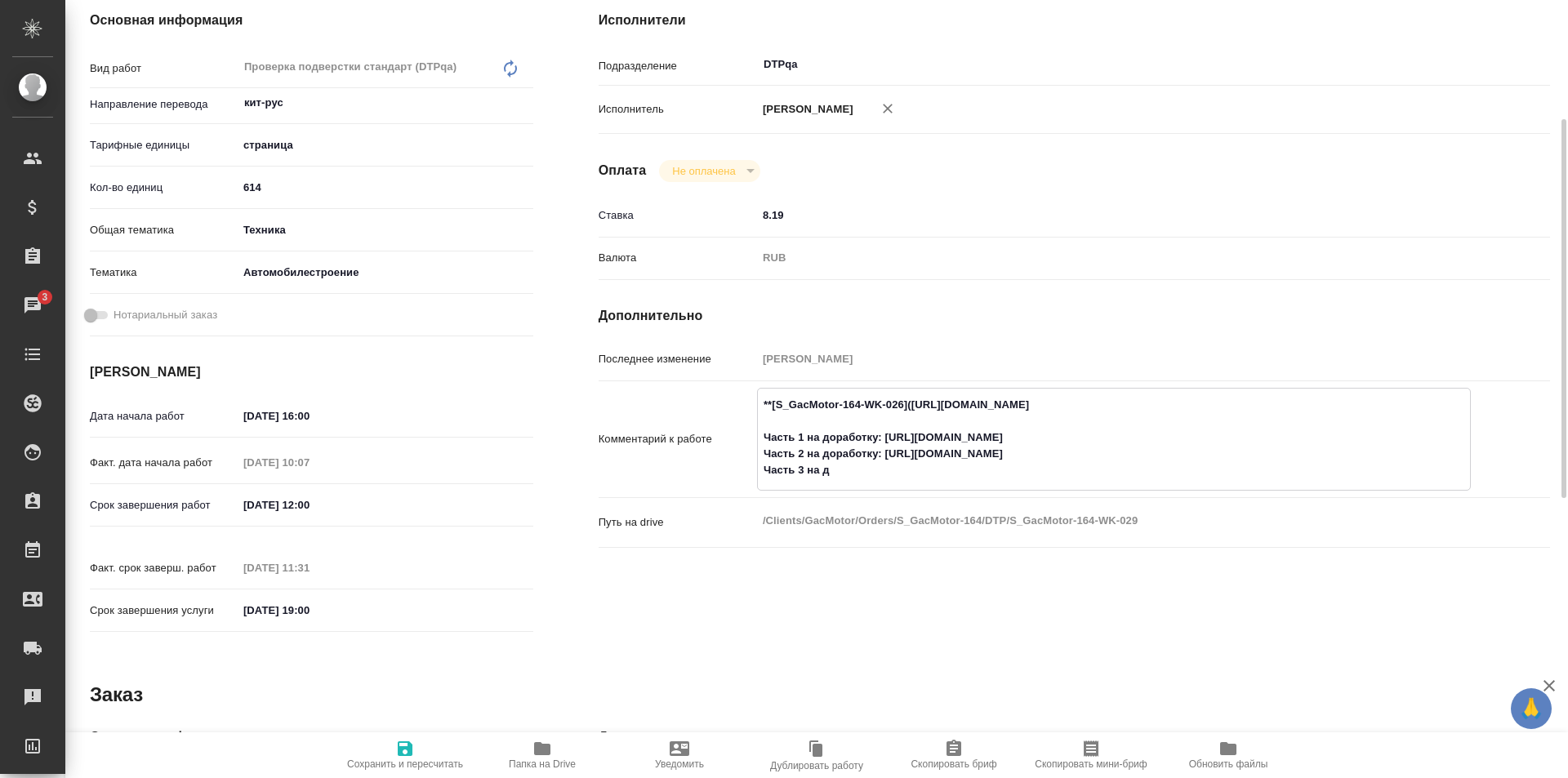
type textarea "x"
type textarea "**[S_GacMotor-164-WK-026](https://tera.awatera.com/Work/68a88e809baf6552503115b…"
type textarea "x"
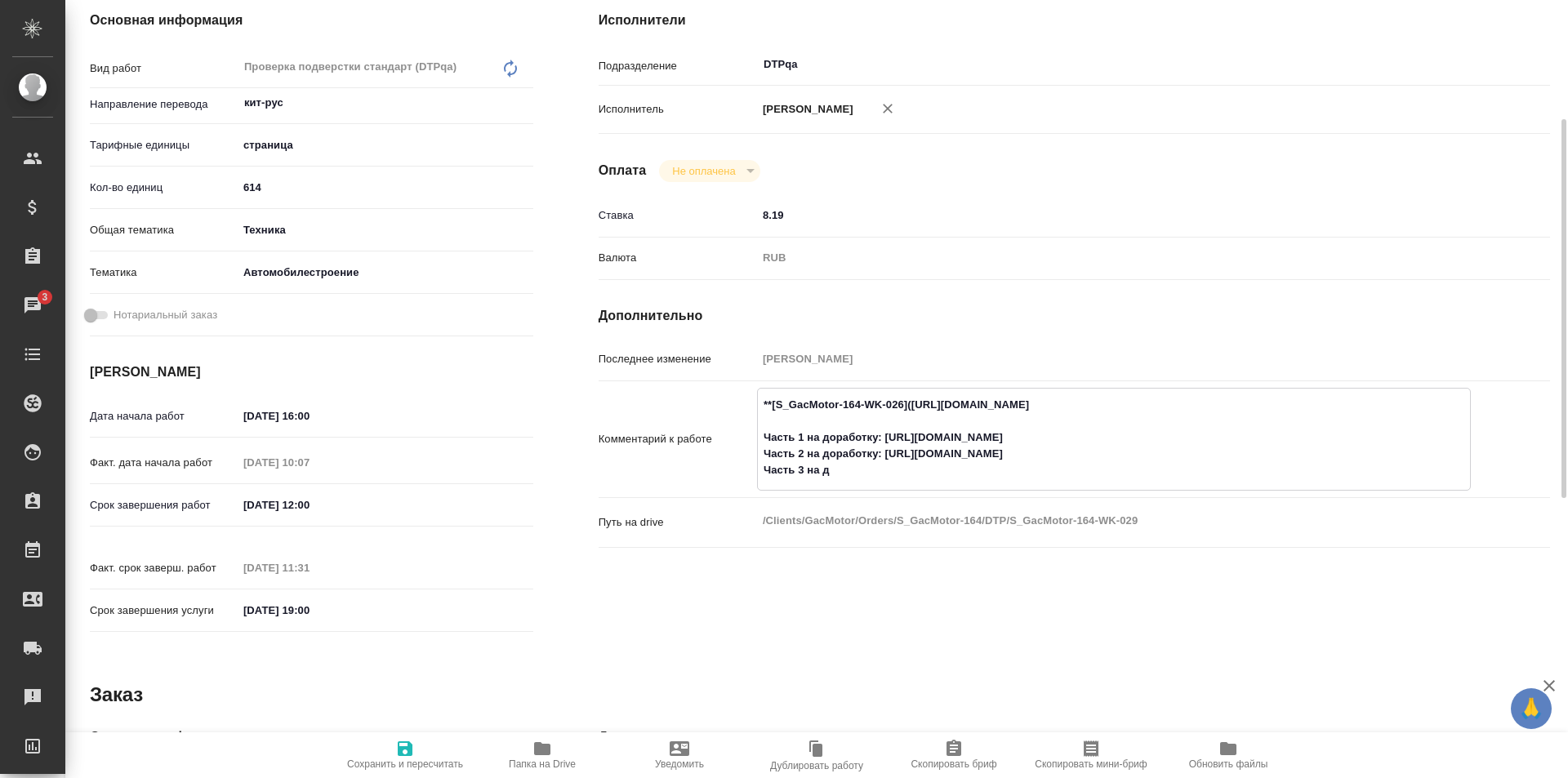
type textarea "x"
type textarea "**[S_GacMotor-164-WK-026](https://tera.awatera.com/Work/68a88e809baf6552503115b…"
type textarea "x"
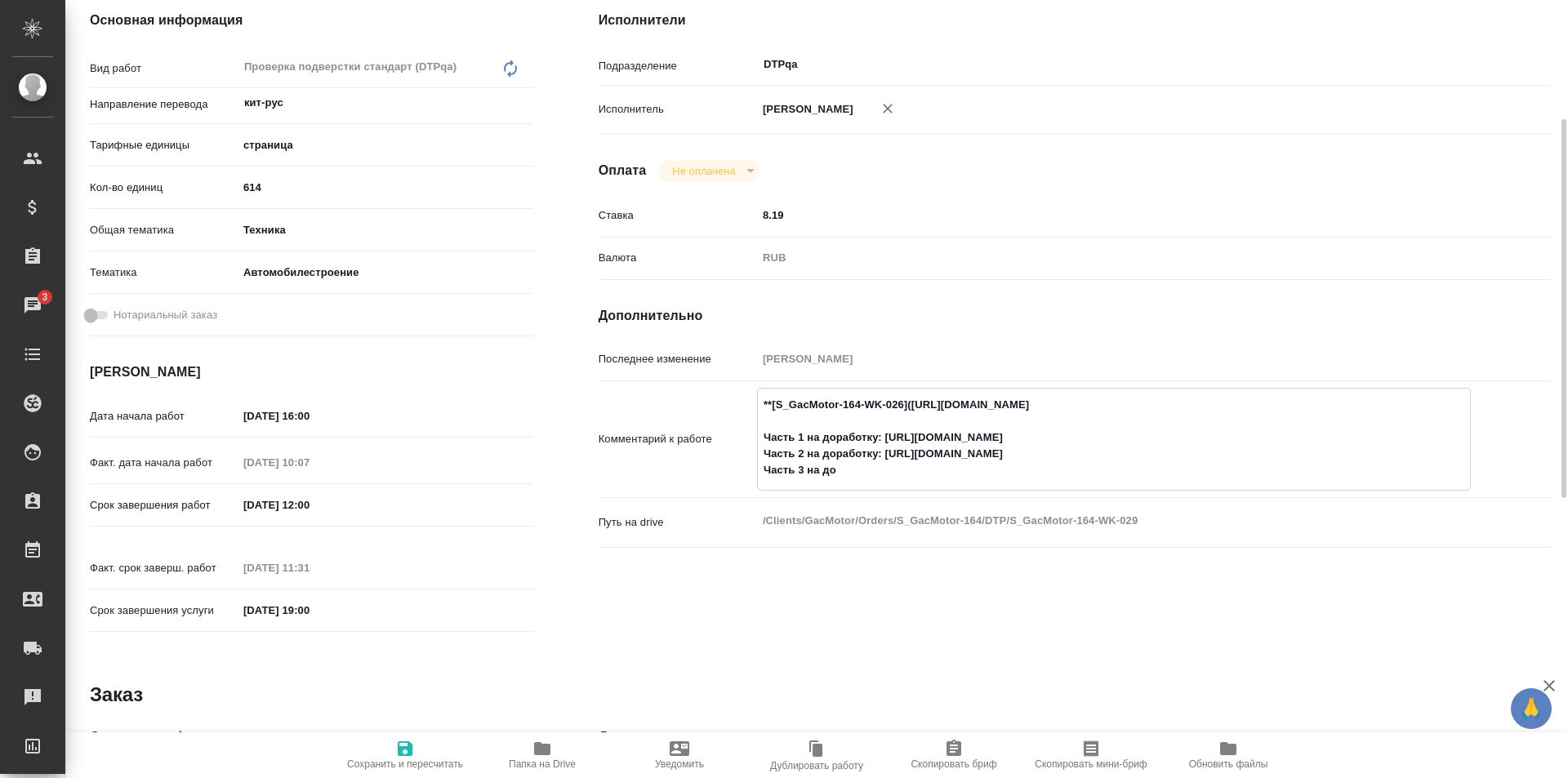
type textarea "x"
type textarea "**[S_GacMotor-164-WK-026](https://tera.awatera.com/Work/68a88e809baf6552503115b…"
type textarea "x"
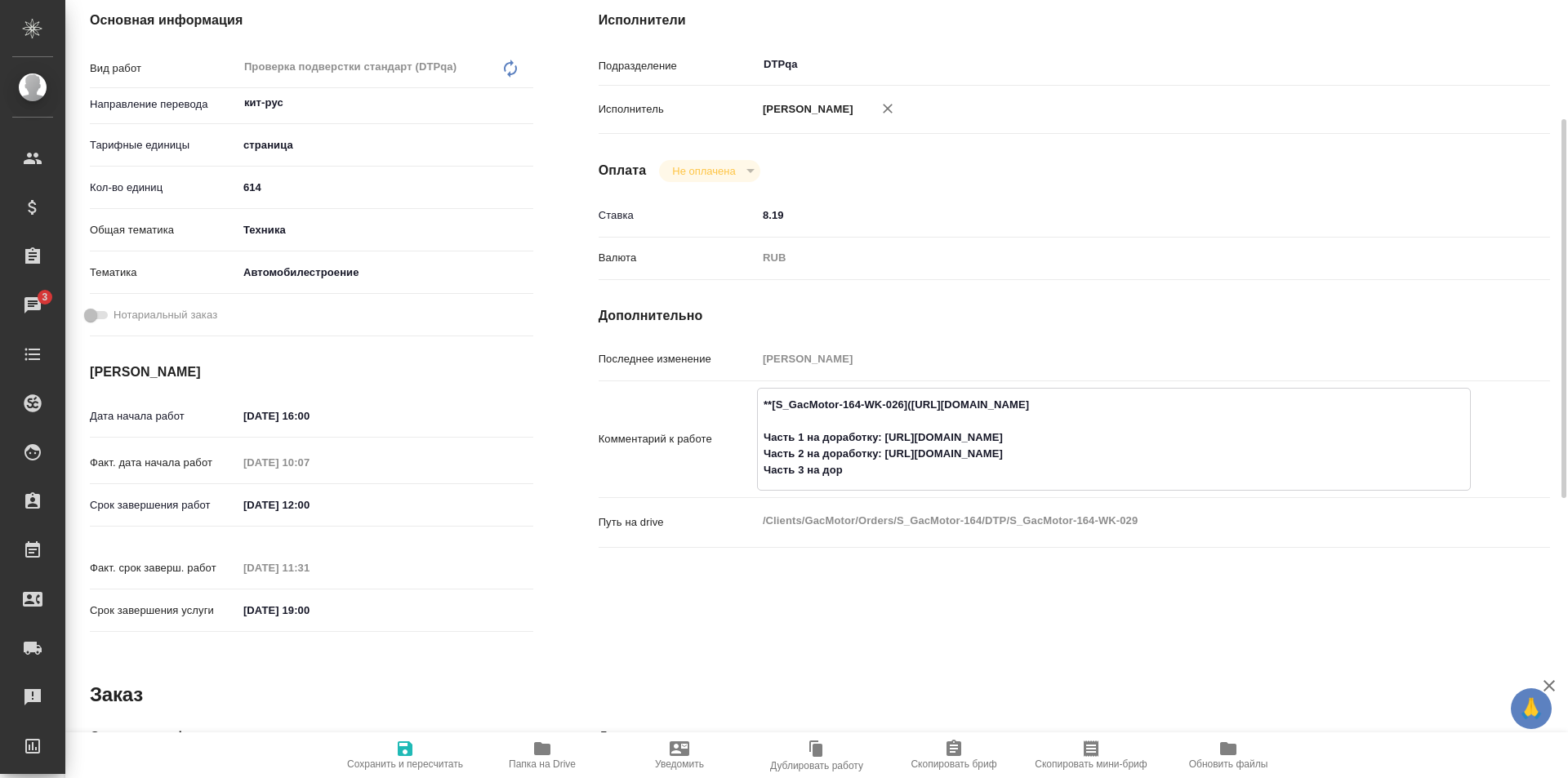
type textarea "x"
type textarea "**[S_GacMotor-164-WK-026](https://tera.awatera.com/Work/68a88e809baf6552503115b…"
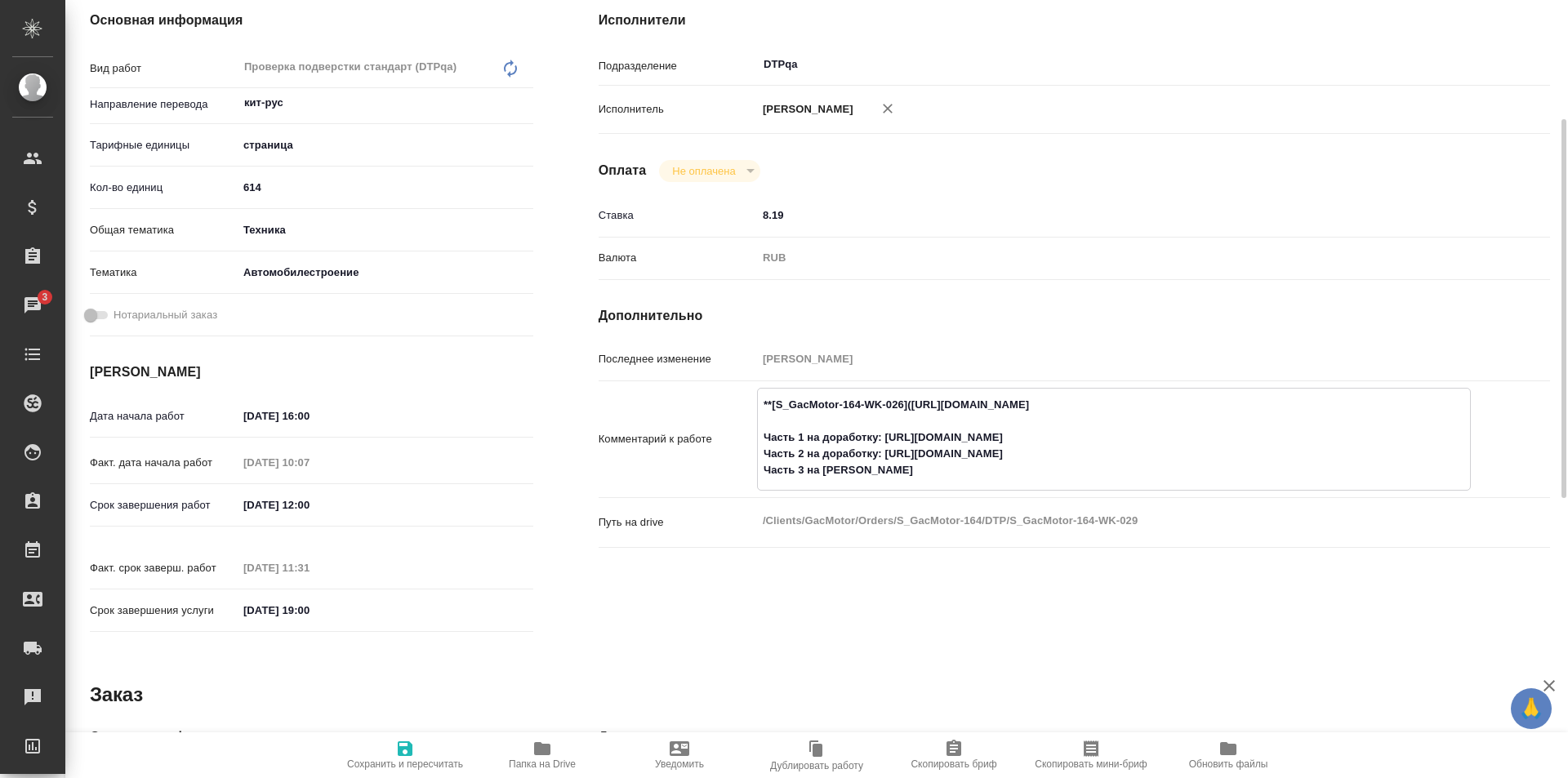
type textarea "x"
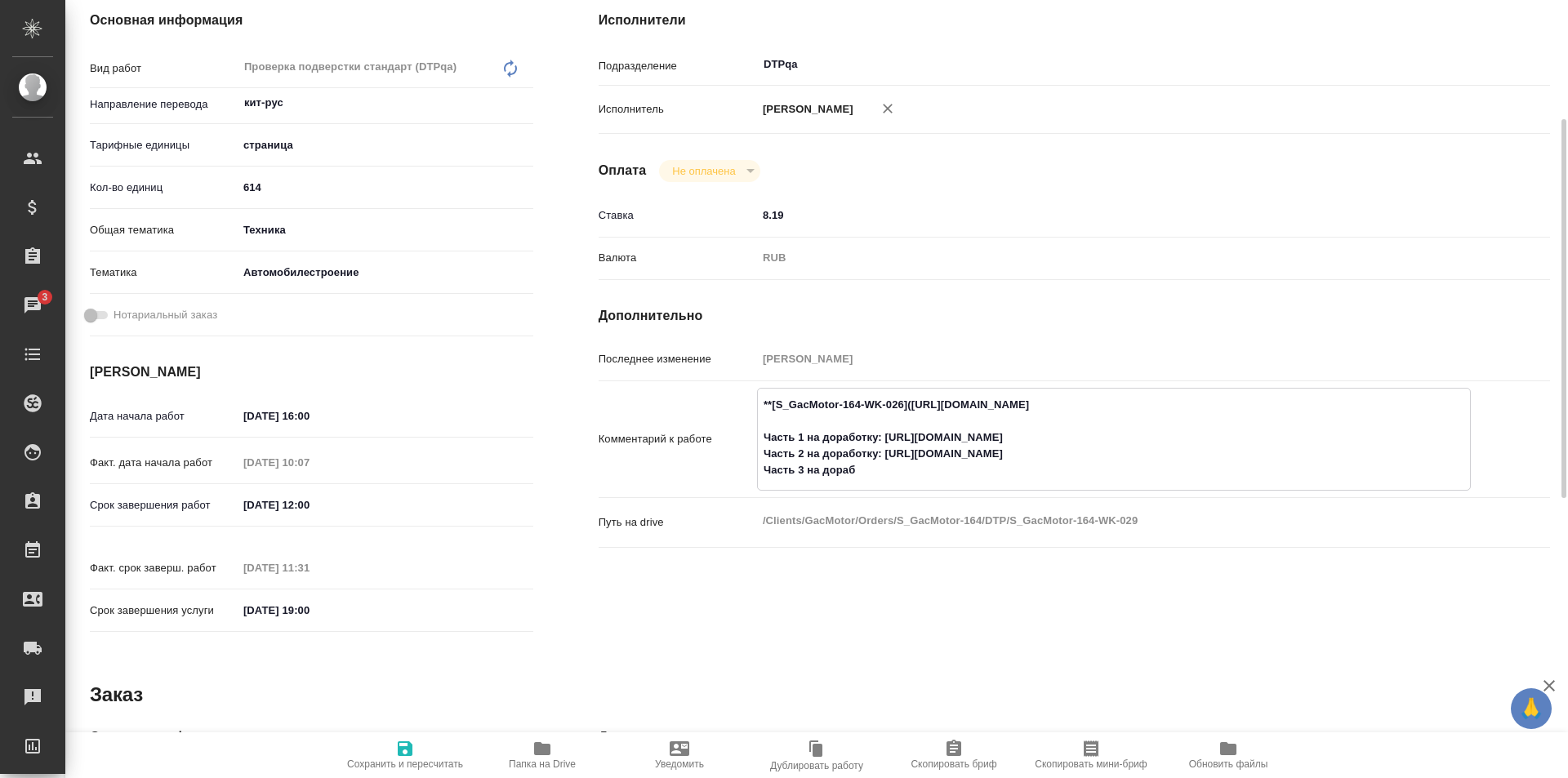
type textarea "**[S_GacMotor-164-WK-026](https://tera.awatera.com/Work/68a88e809baf6552503115b…"
type textarea "x"
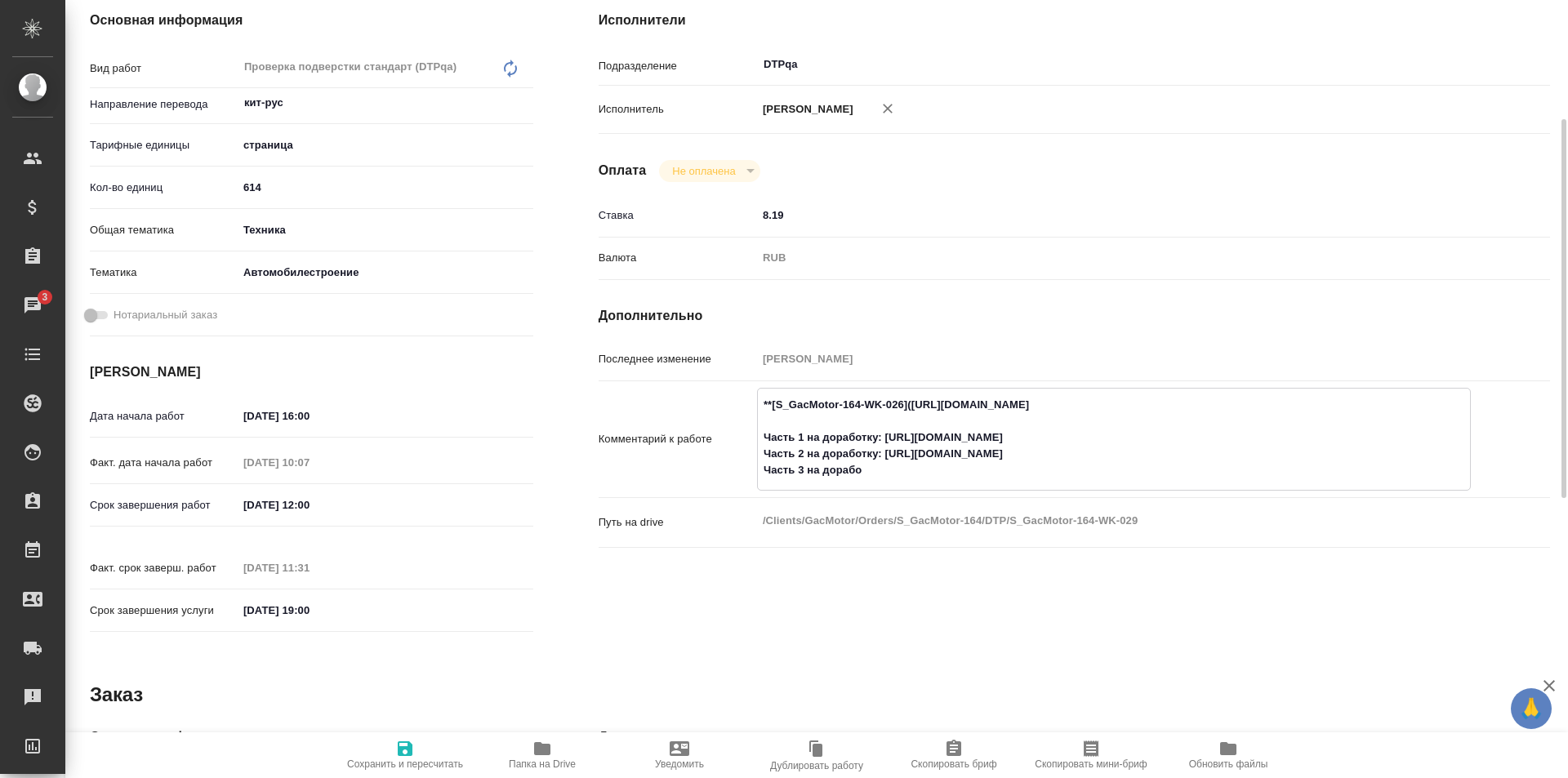
type textarea "x"
type textarea "**[S_GacMotor-164-WK-026](https://tera.awatera.com/Work/68a88e809baf6552503115b…"
type textarea "x"
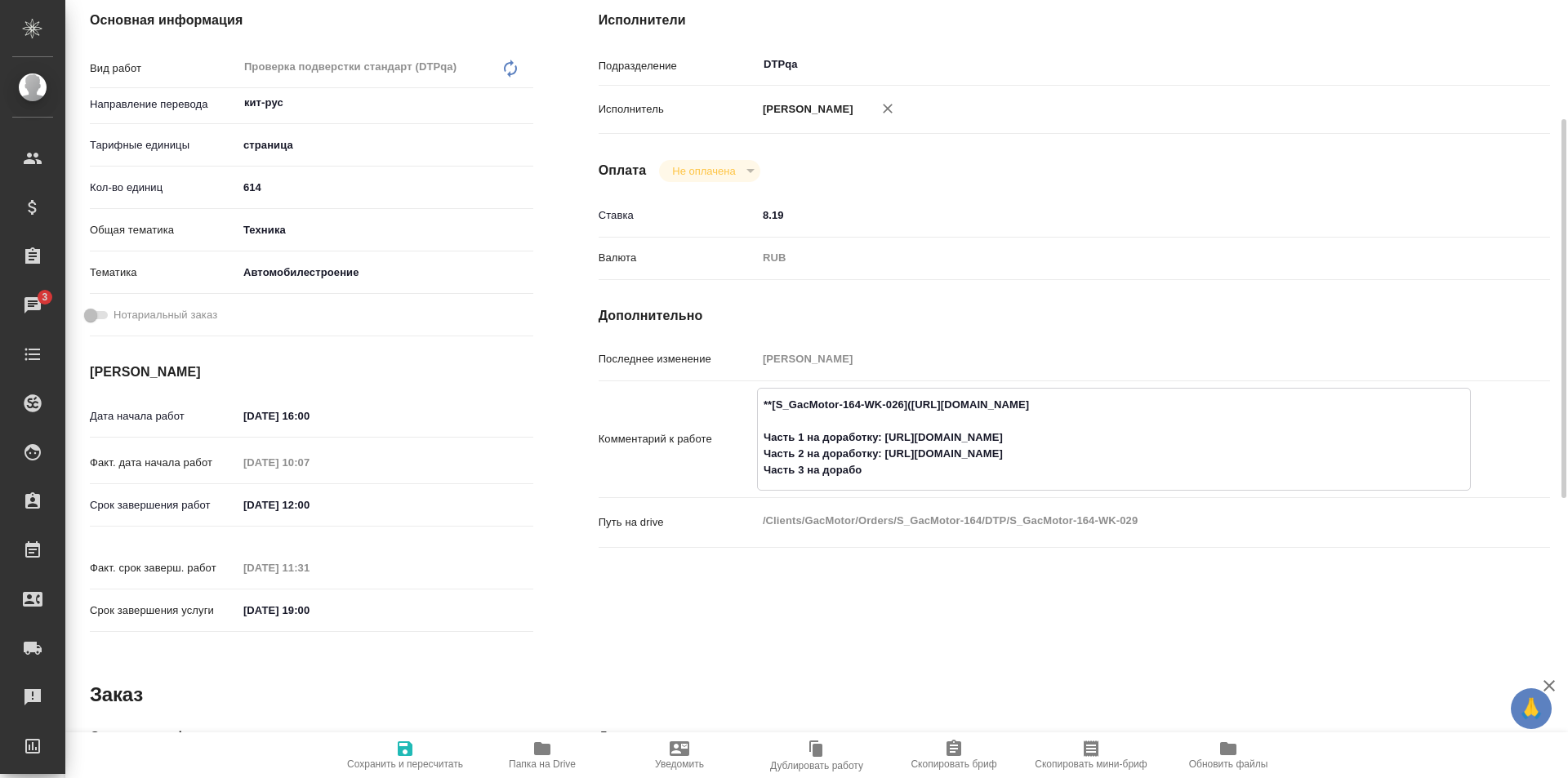
type textarea "x"
type textarea "**[S_GacMotor-164-WK-026](https://tera.awatera.com/Work/68a88e809baf6552503115b…"
type textarea "x"
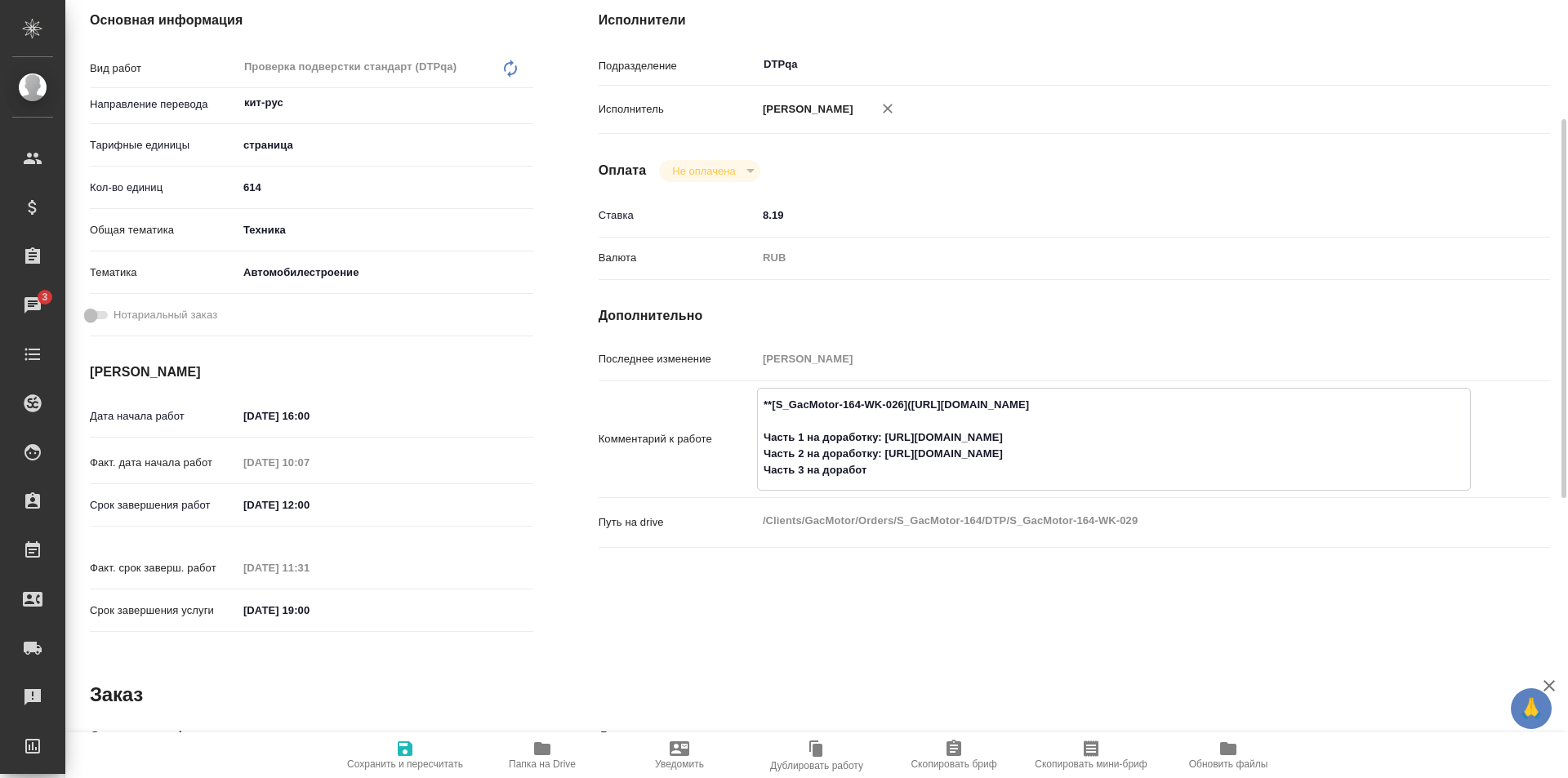
type textarea "x"
type textarea "**[S_GacMotor-164-WK-026](https://tera.awatera.com/Work/68a88e809baf6552503115b…"
type textarea "x"
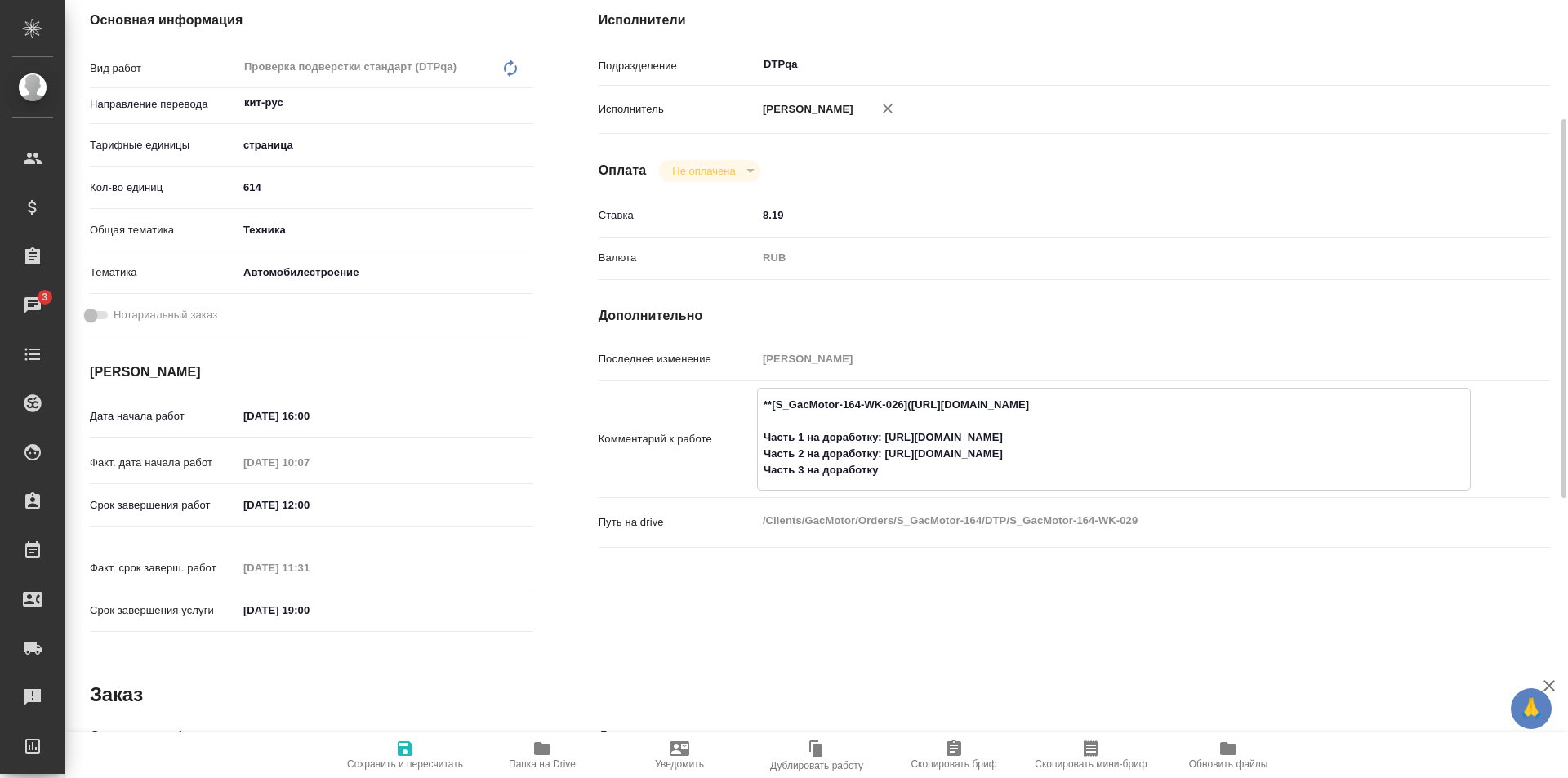
type textarea "x"
type textarea "**[S_GacMotor-164-WK-026](https://tera.awatera.com/Work/68a88e809baf6552503115b…"
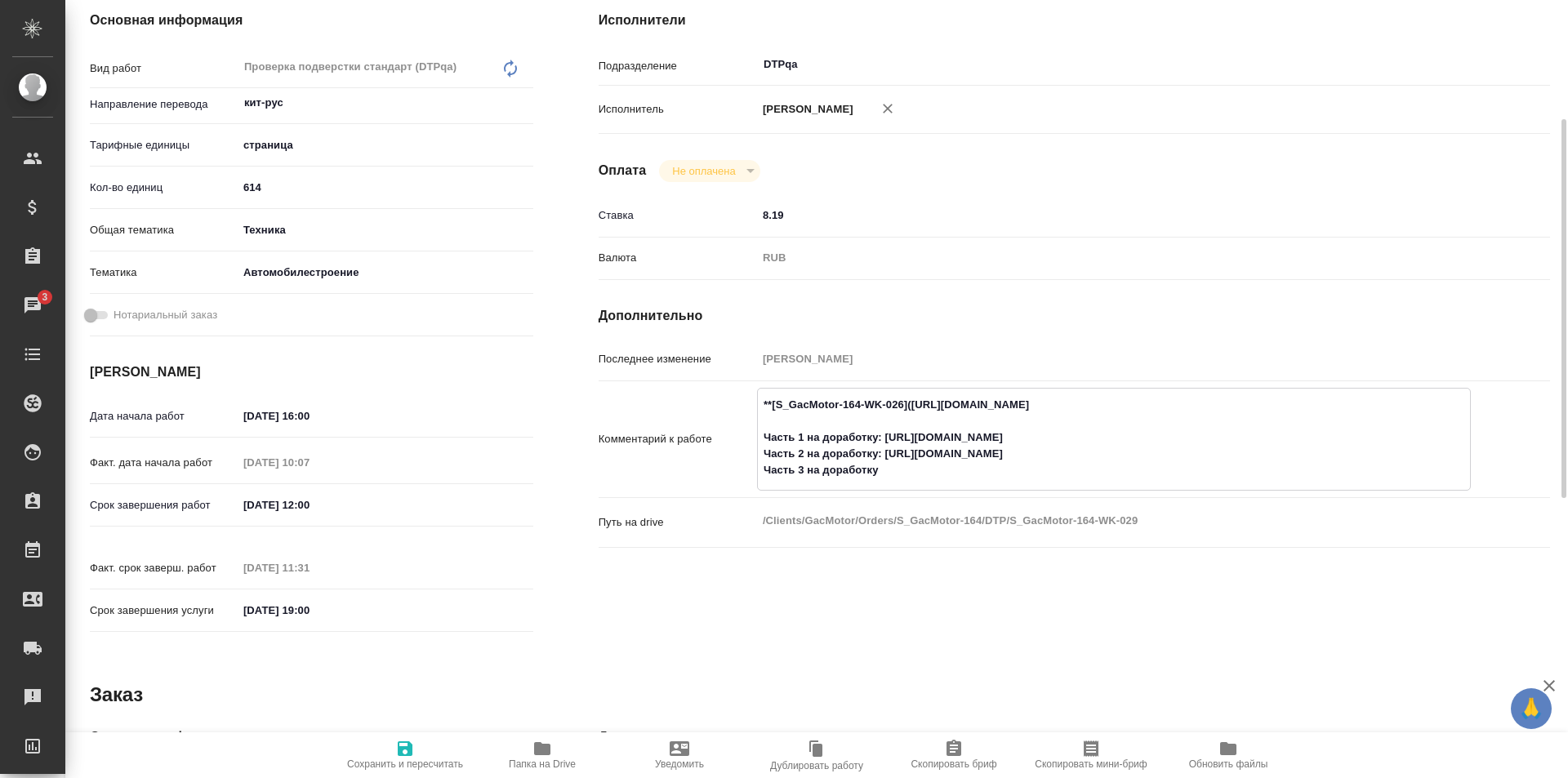
type textarea "x"
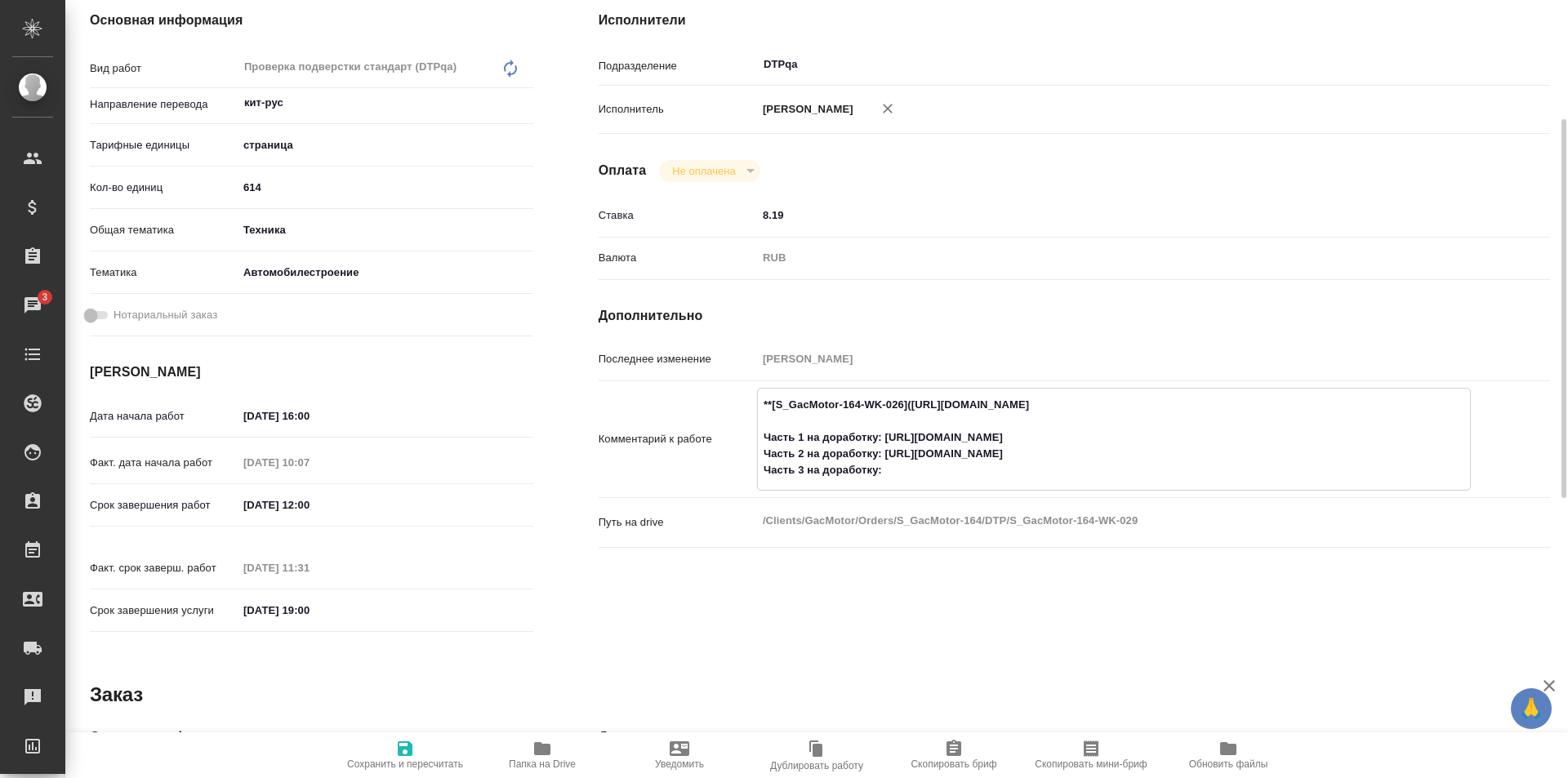
type textarea "**[S_GacMotor-164-WK-026](https://tera.awatera.com/Work/68a88e809baf6552503115b…"
type textarea "x"
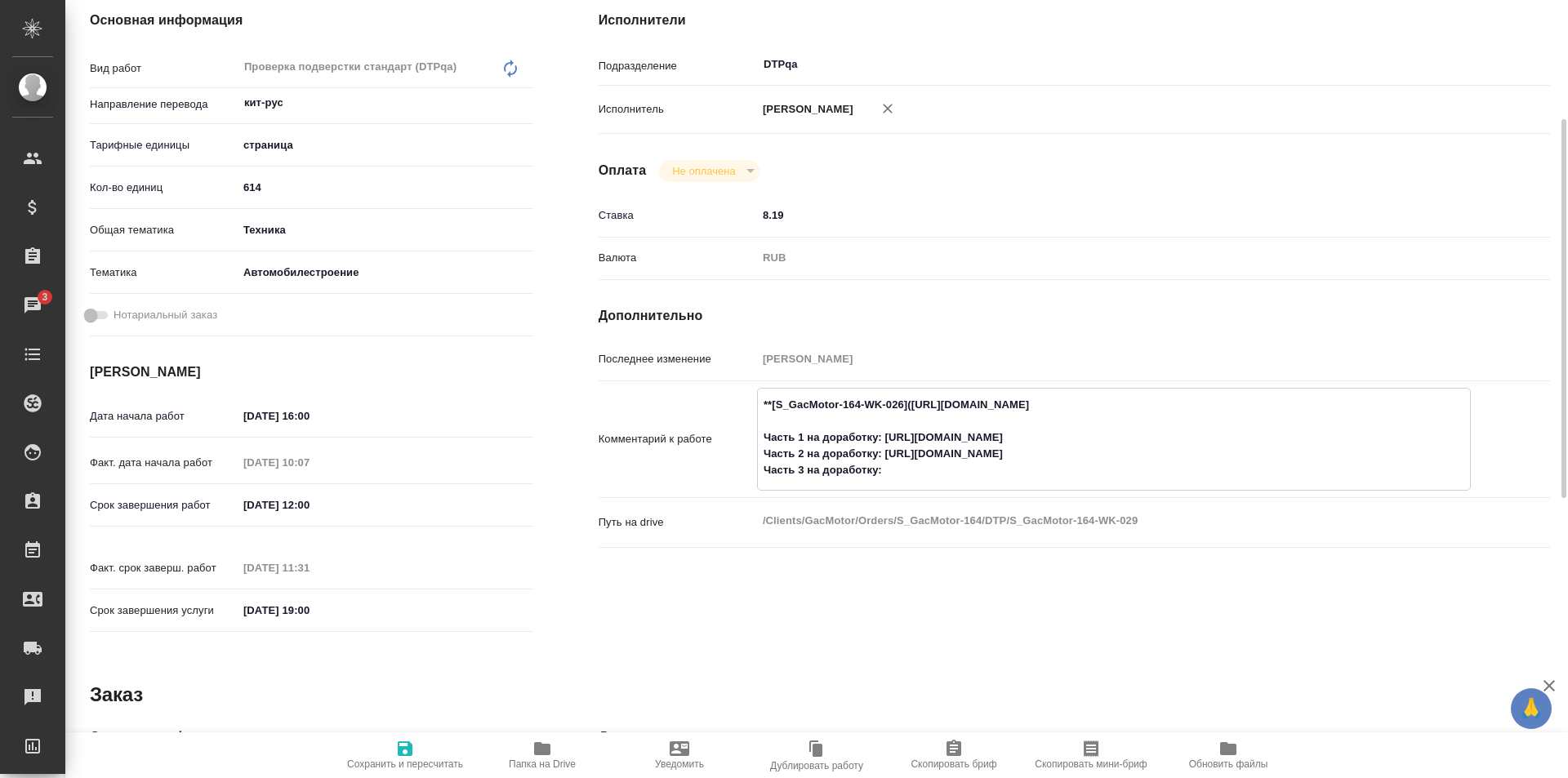
paste textarea "https://drive.awatera.com/f/10629201"
type textarea "x"
type textarea "**[S_GacMotor-164-WK-026](https://tera.awatera.com/Work/68a88e809baf6552503115b…"
type textarea "x"
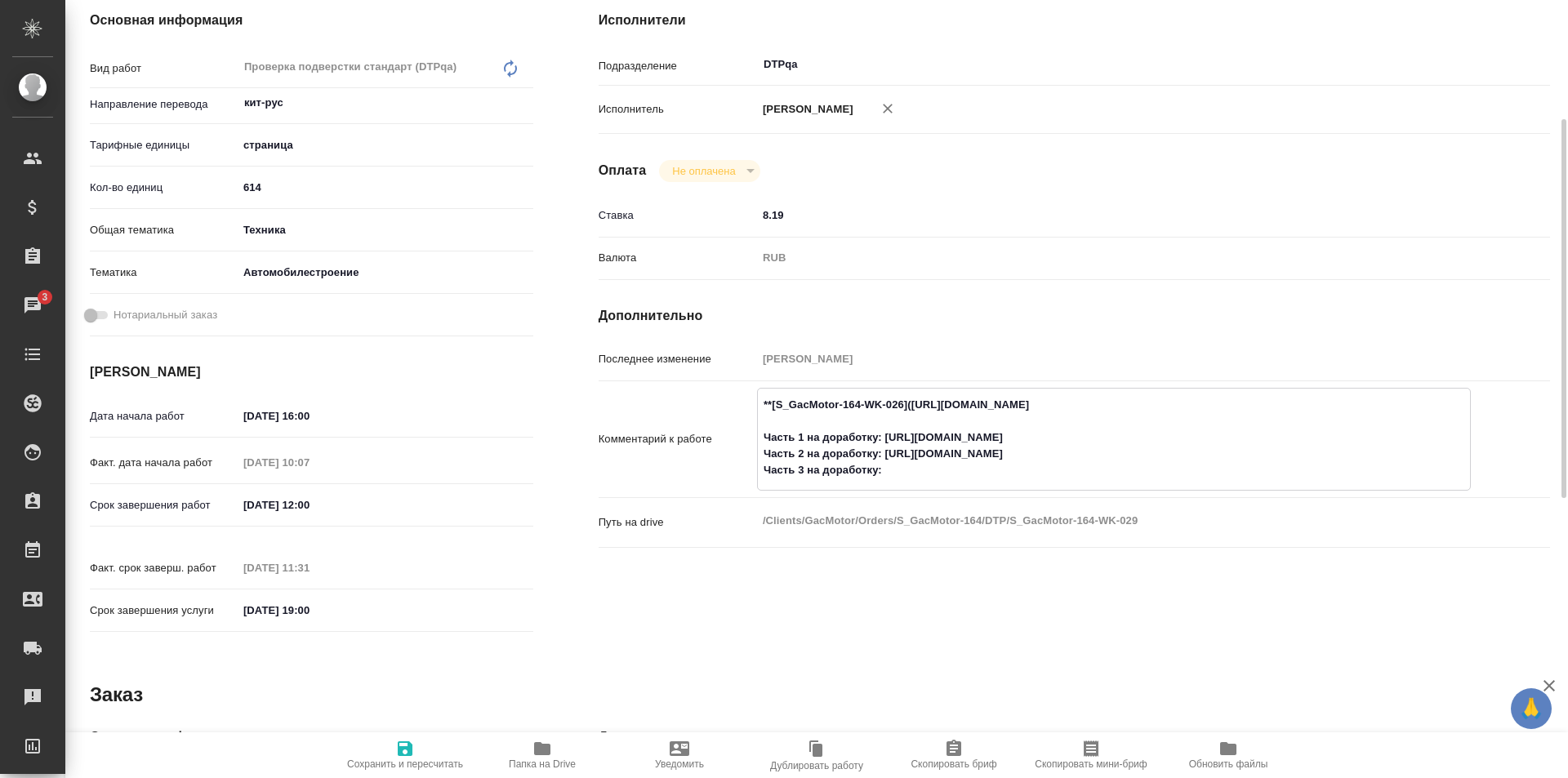
type textarea "x"
type textarea "**[S_GacMotor-164-WK-026](https://tera.awatera.com/Work/68a88e809baf6552503115b…"
type textarea "x"
click at [401, 751] on icon "button" at bounding box center [404, 748] width 15 height 15
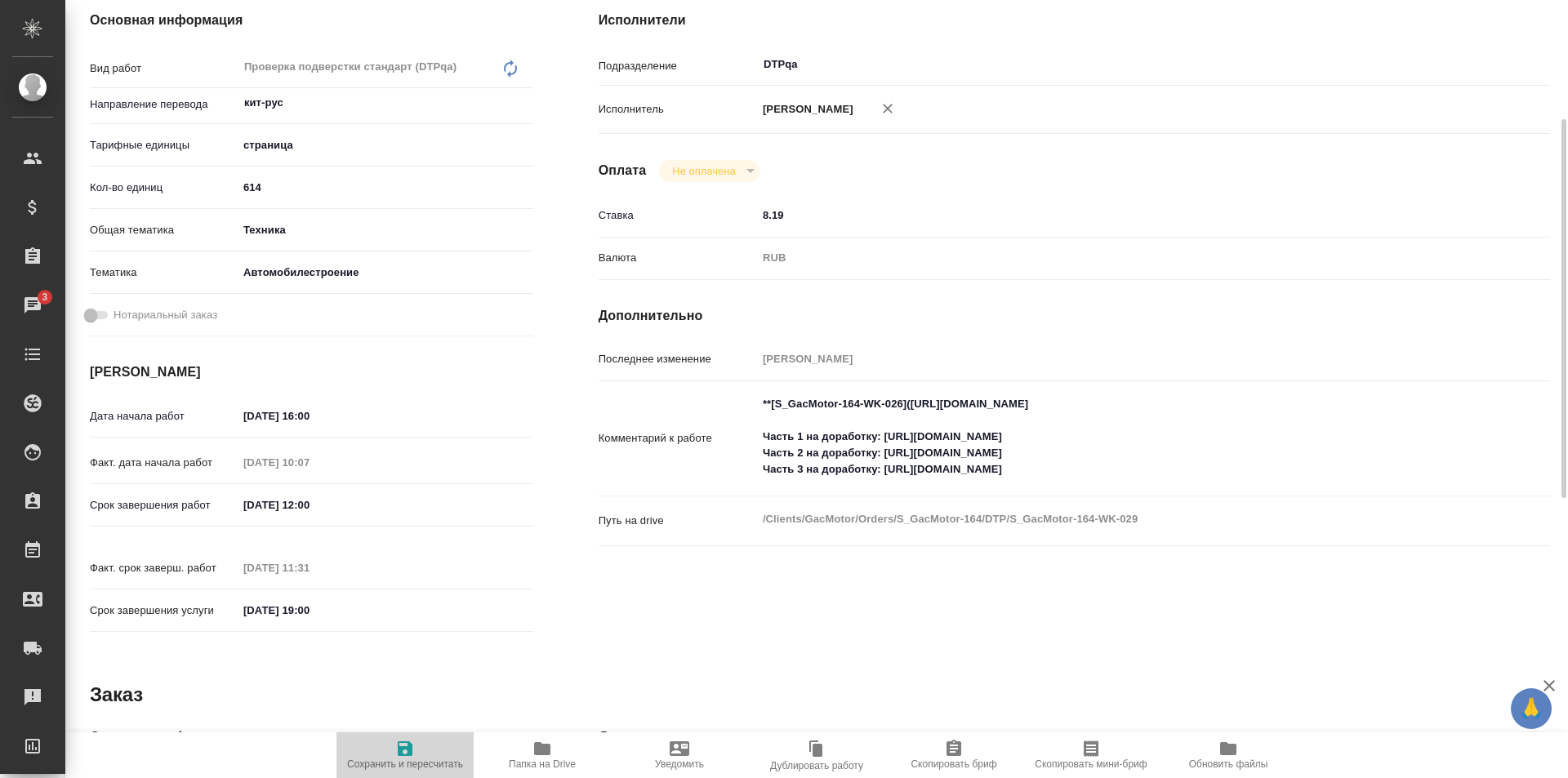
type textarea "x"
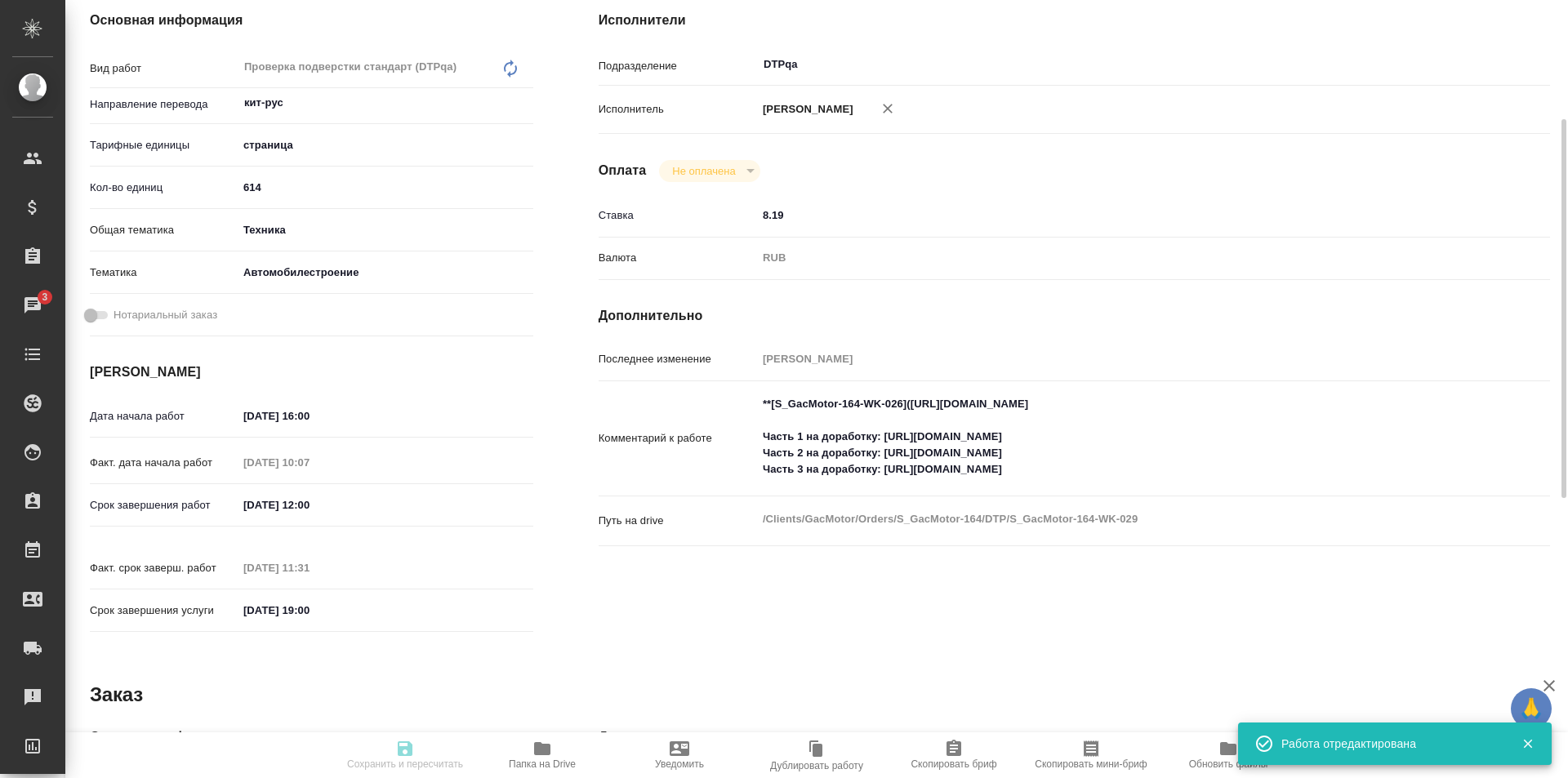
type textarea "x"
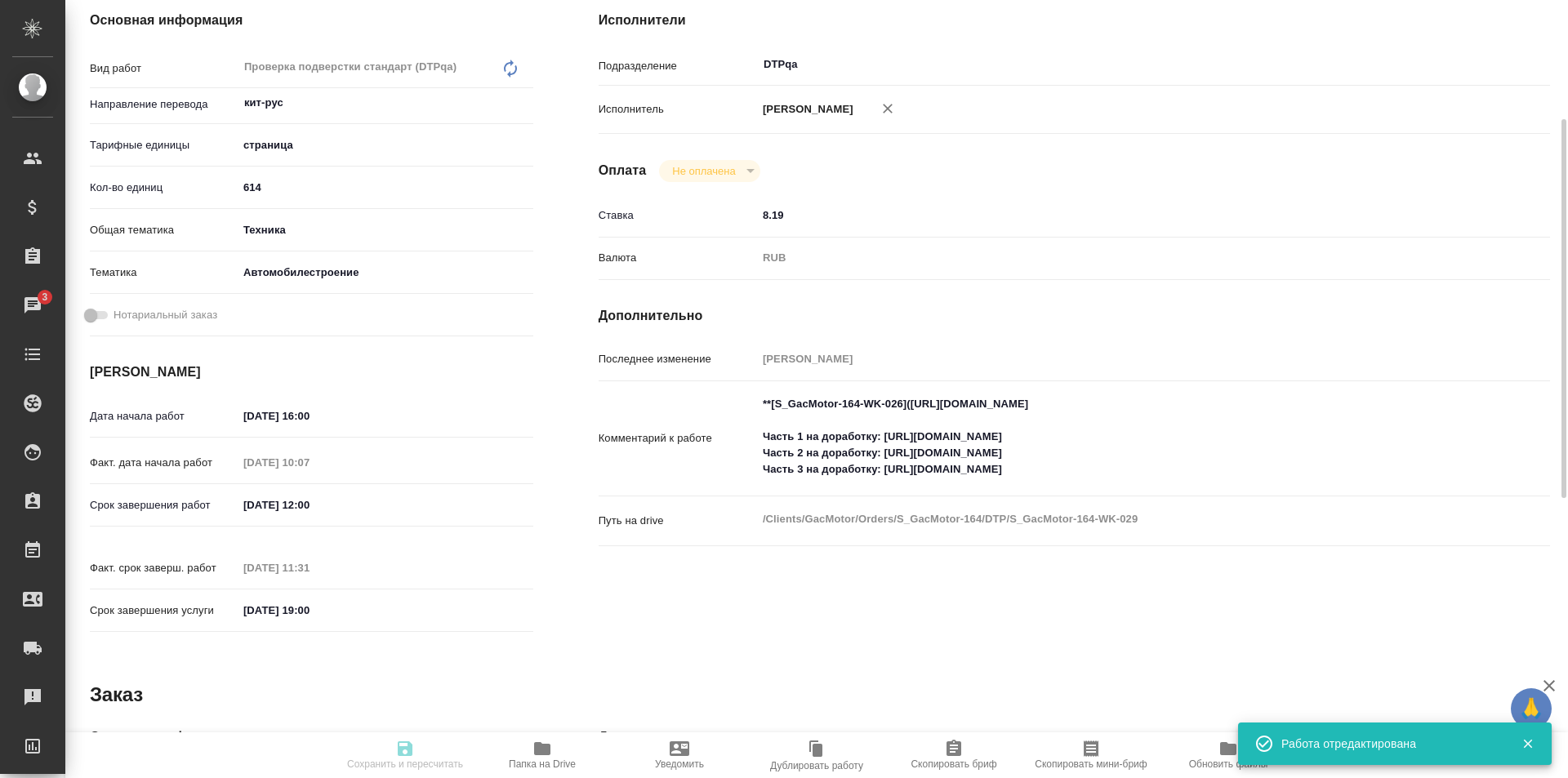
type input "inProgress"
type textarea "Проверка подверстки стандарт (DTPqa)"
type textarea "x"
type input "кит-рус"
type input "5a8b1489cc6b4906c91bfdb2"
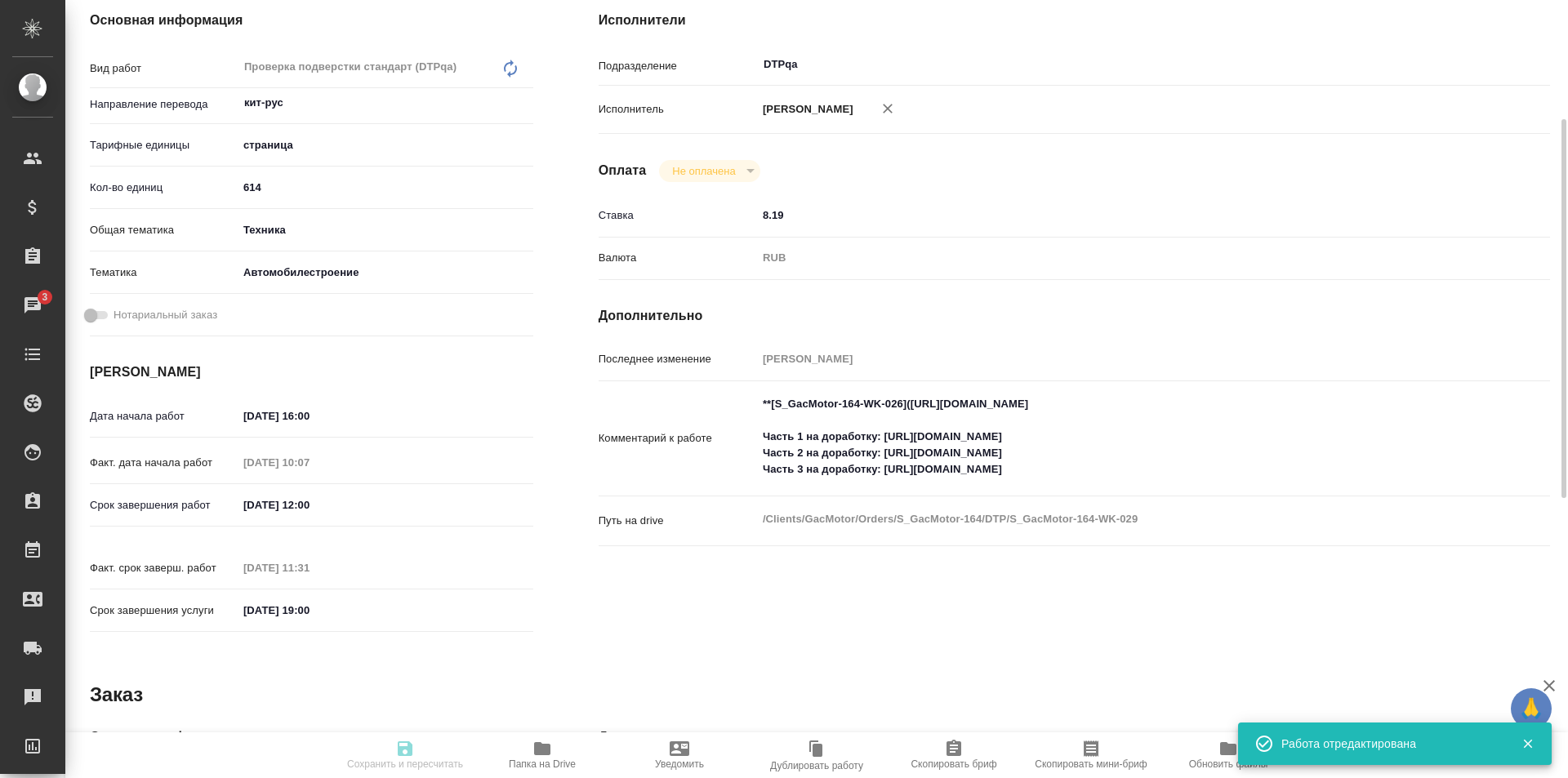
type input "614"
type input "tech"
type input "5f647204b73bc97568ca66a7"
type input "07.10.2025 16:00"
type input "08.10.2025 10:07"
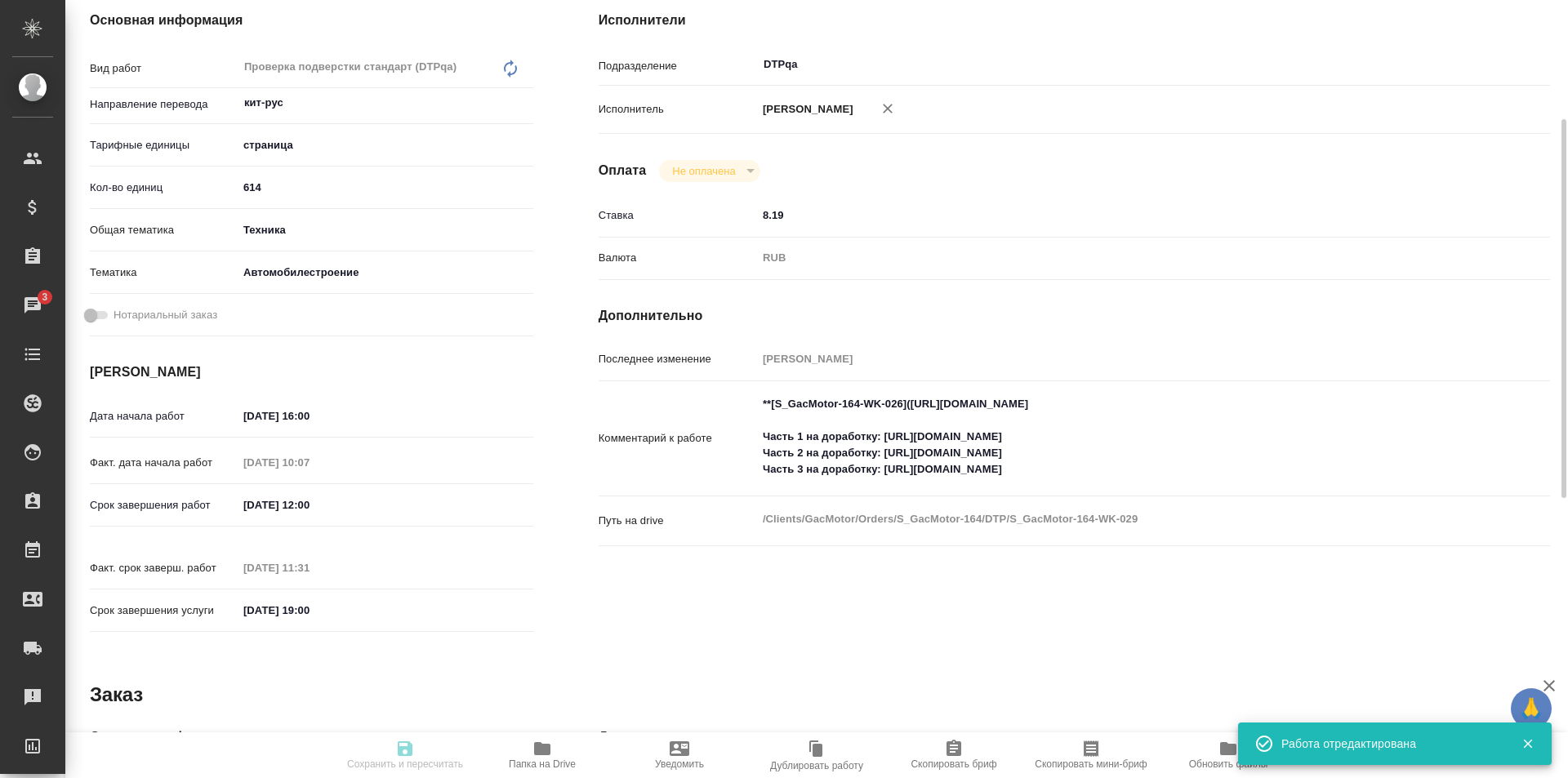
type input "10.10.2025 12:00"
type input "08.10.2025 11:31"
type input "13.10.2025 19:00"
type input "DTPqa"
type input "notPayed"
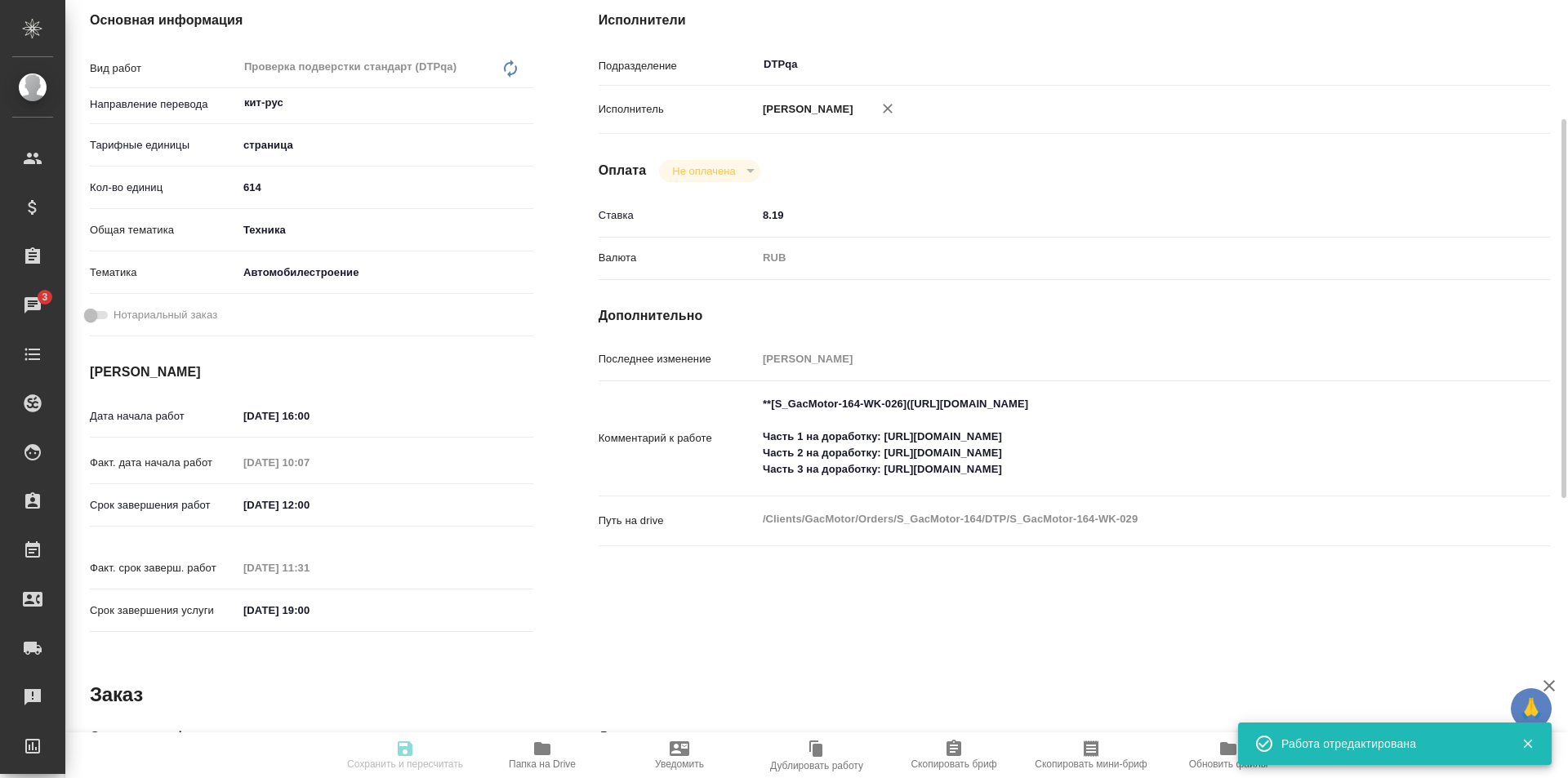
type input "8.19"
type input "RUB"
type input "[PERSON_NAME]"
type textarea "**[S_GacMotor-164-WK-026](https://tera.awatera.com/Work/68a88e809baf6552503115b…"
type textarea "x"
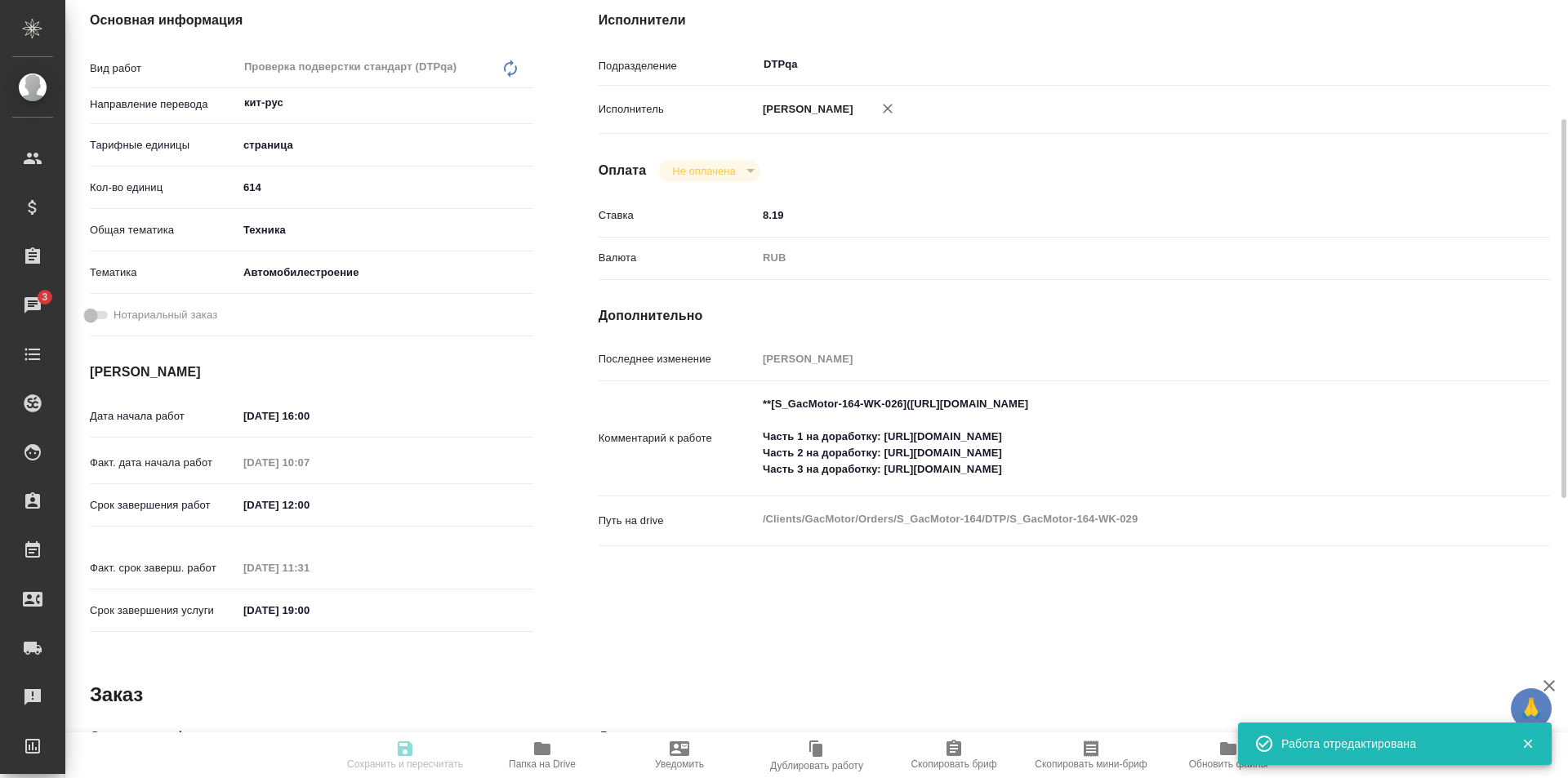
type textarea "/Clients/GacMotor/Orders/S_GacMotor-164/DTP/S_GacMotor-164-WK-029"
type textarea "x"
type input "S_GacMotor-164"
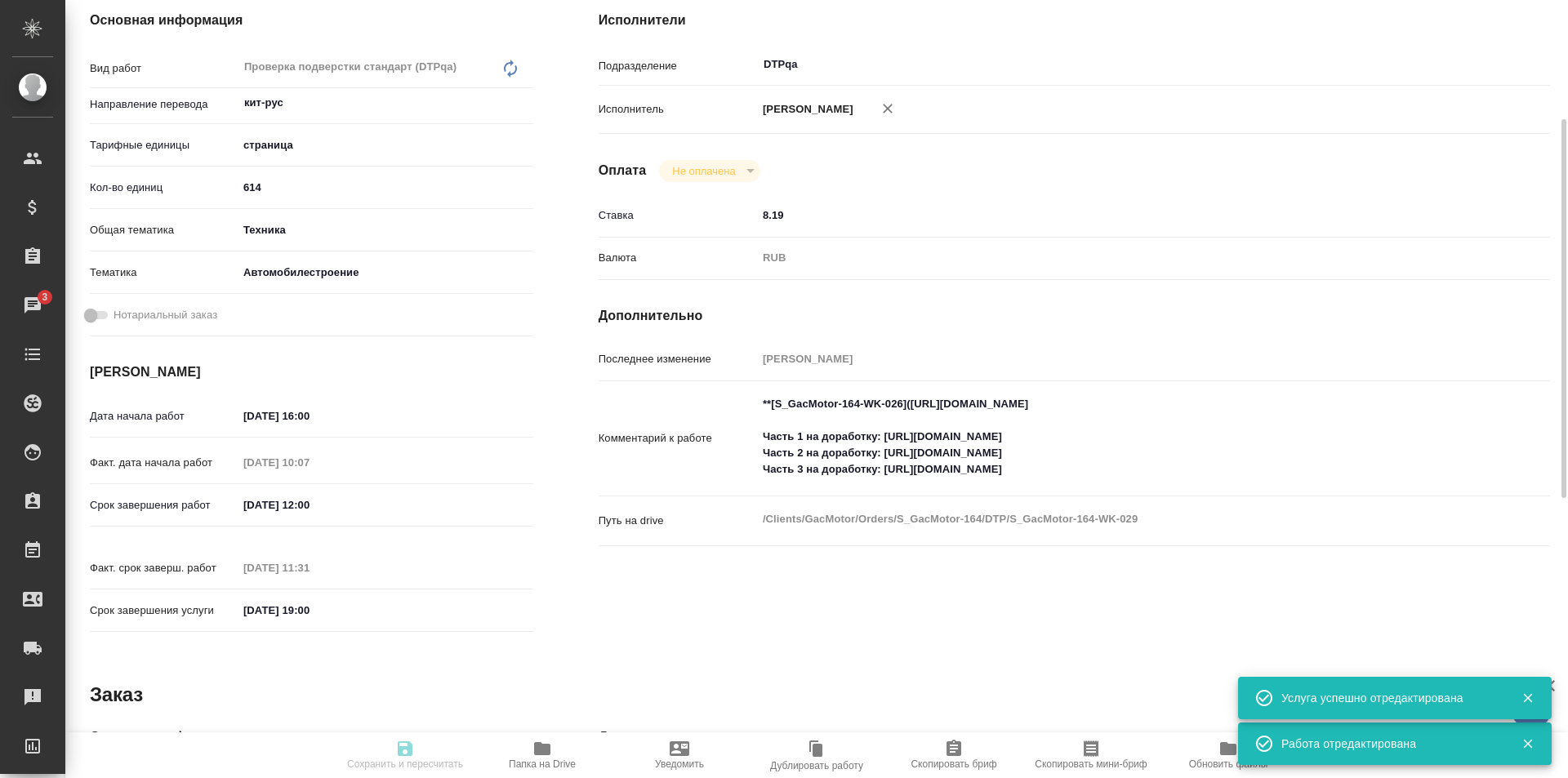
scroll to position [0, 0]
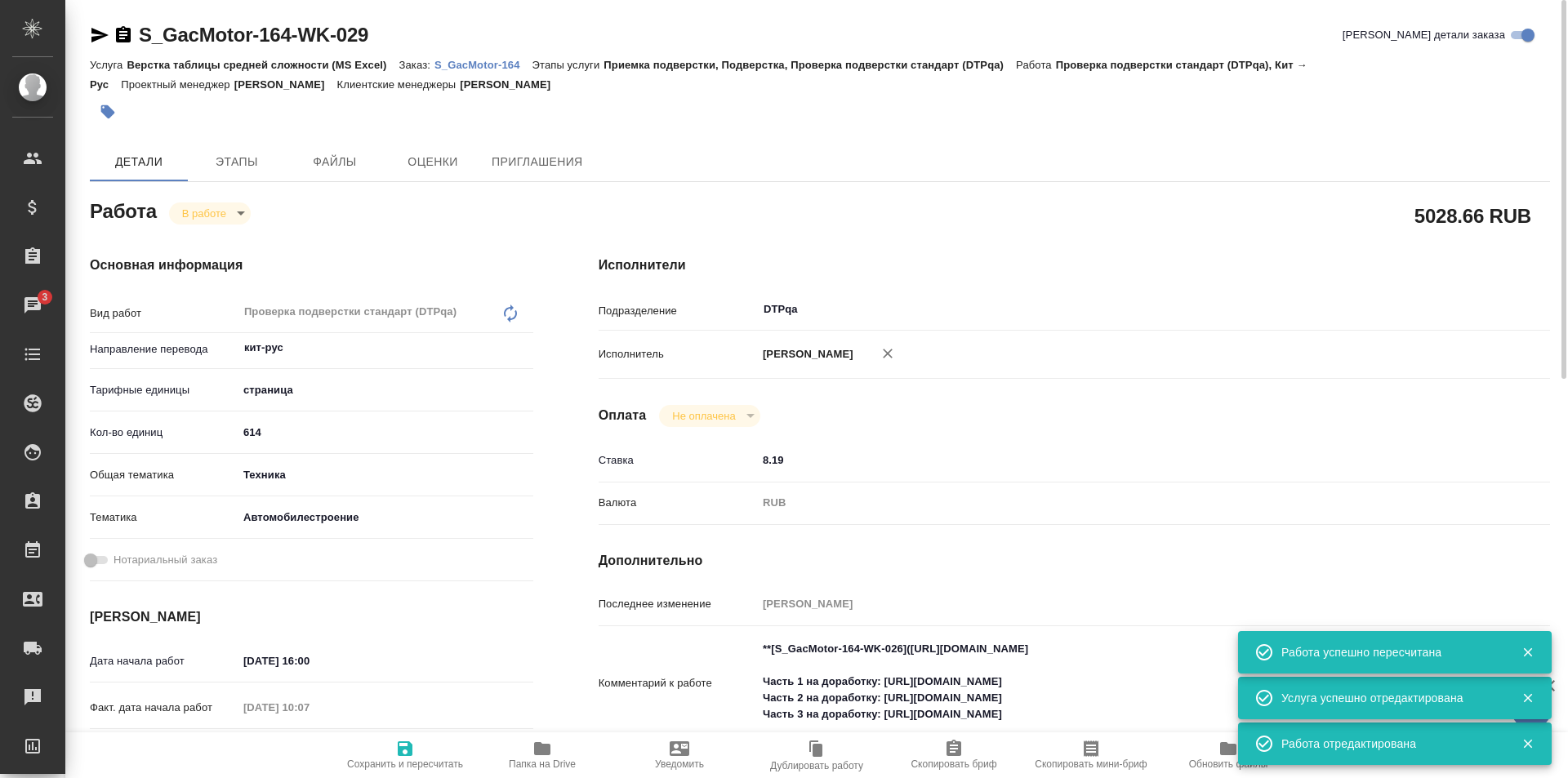
click at [226, 211] on body "🙏 .cls-1 fill:#fff; AWATERA Ismagilova Diana Клиенты Спецификации Заказы 3 Чаты…" at bounding box center [784, 389] width 1568 height 778
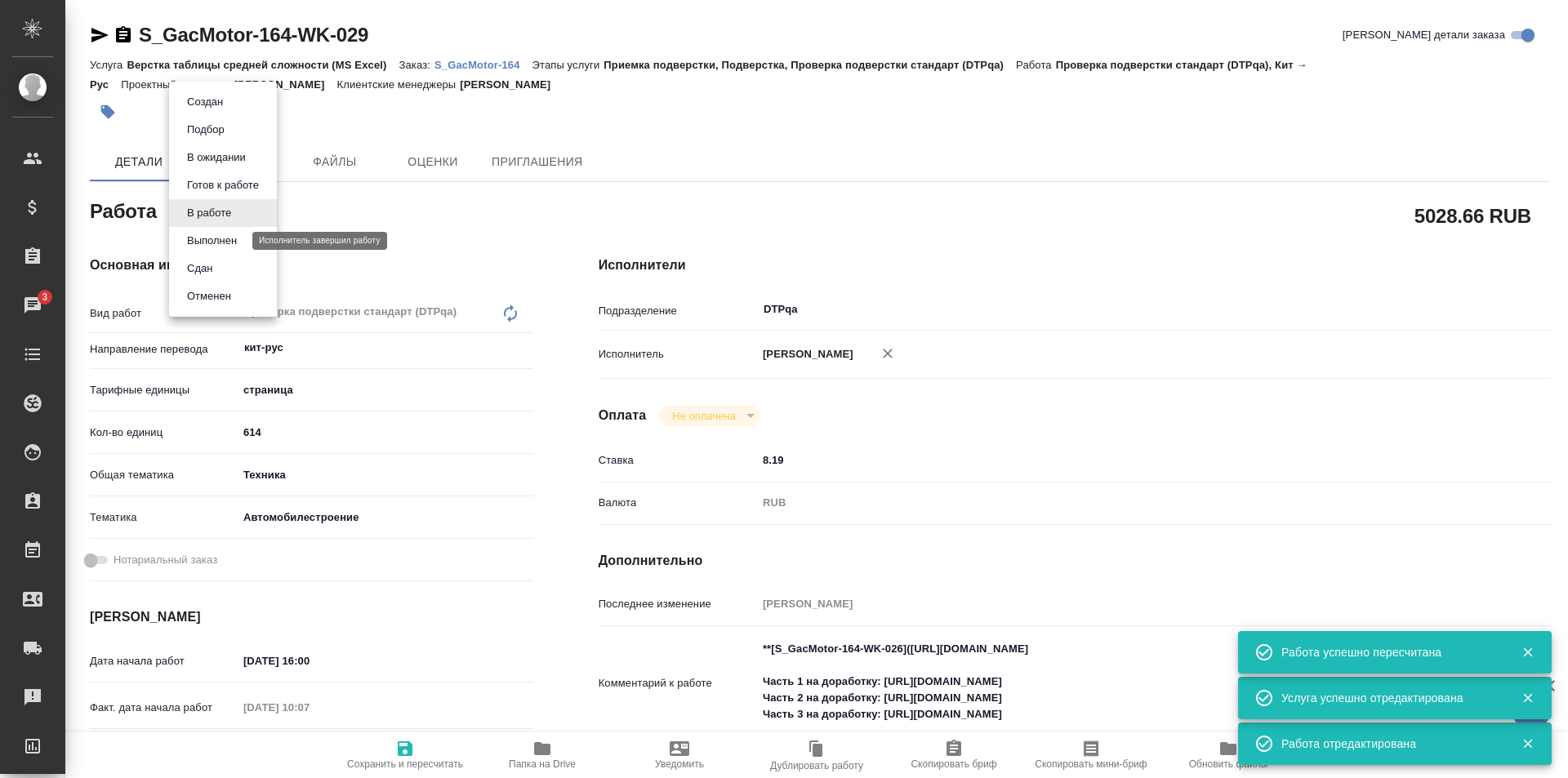
click at [210, 245] on button "Выполнен" at bounding box center [212, 241] width 59 height 18
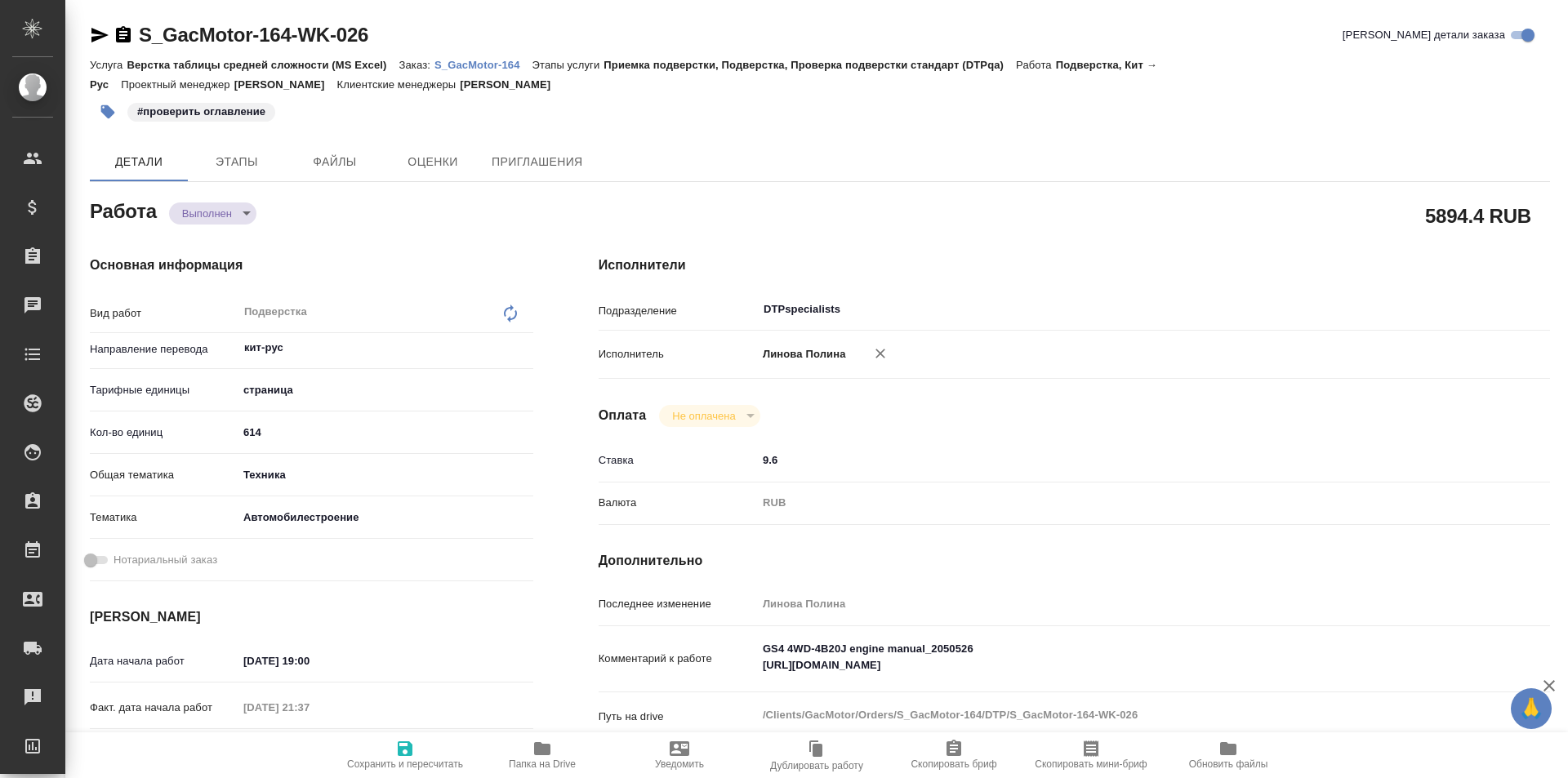
click at [474, 65] on p "S_GacMotor-164" at bounding box center [483, 64] width 98 height 12
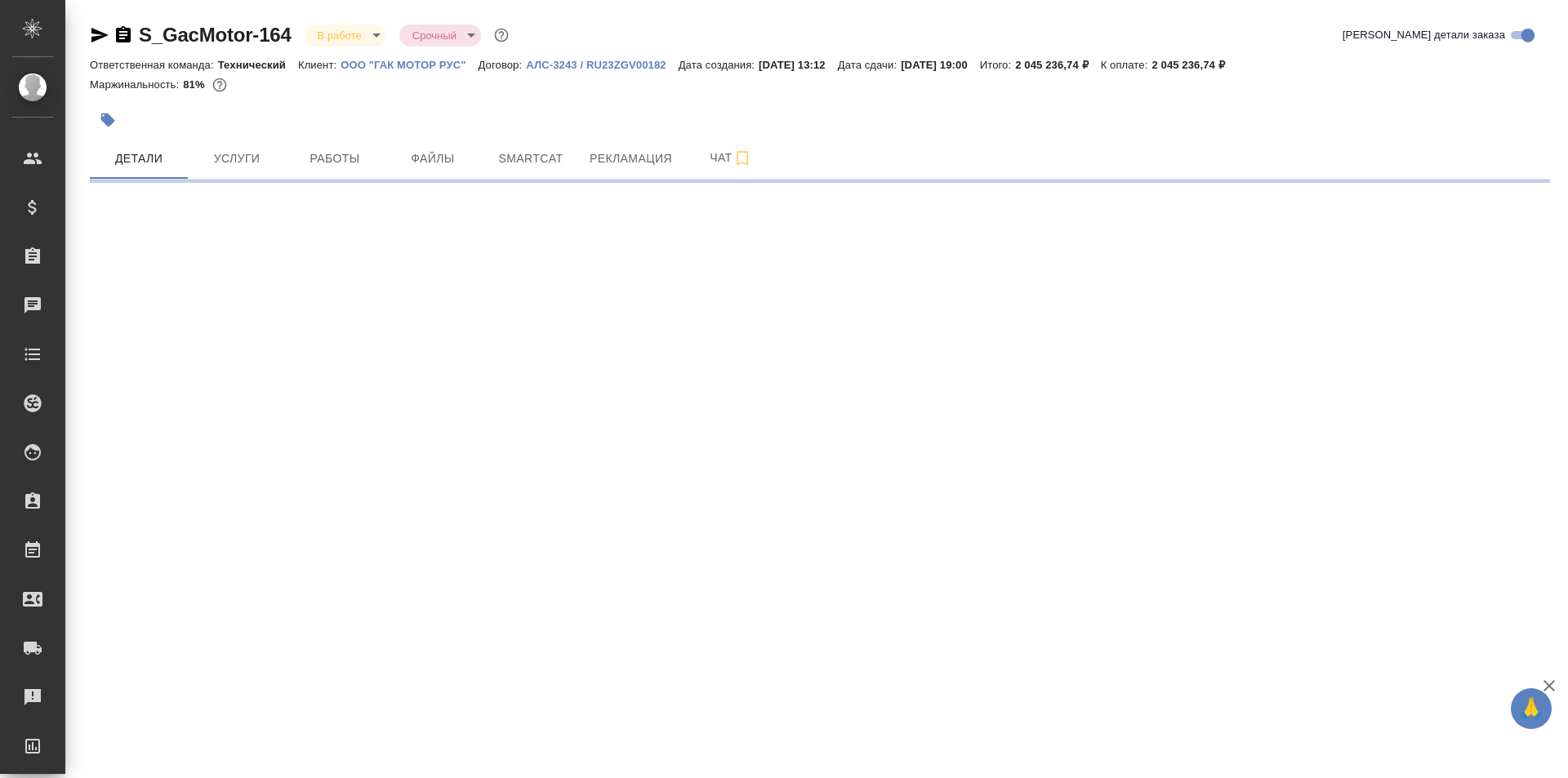
select select "RU"
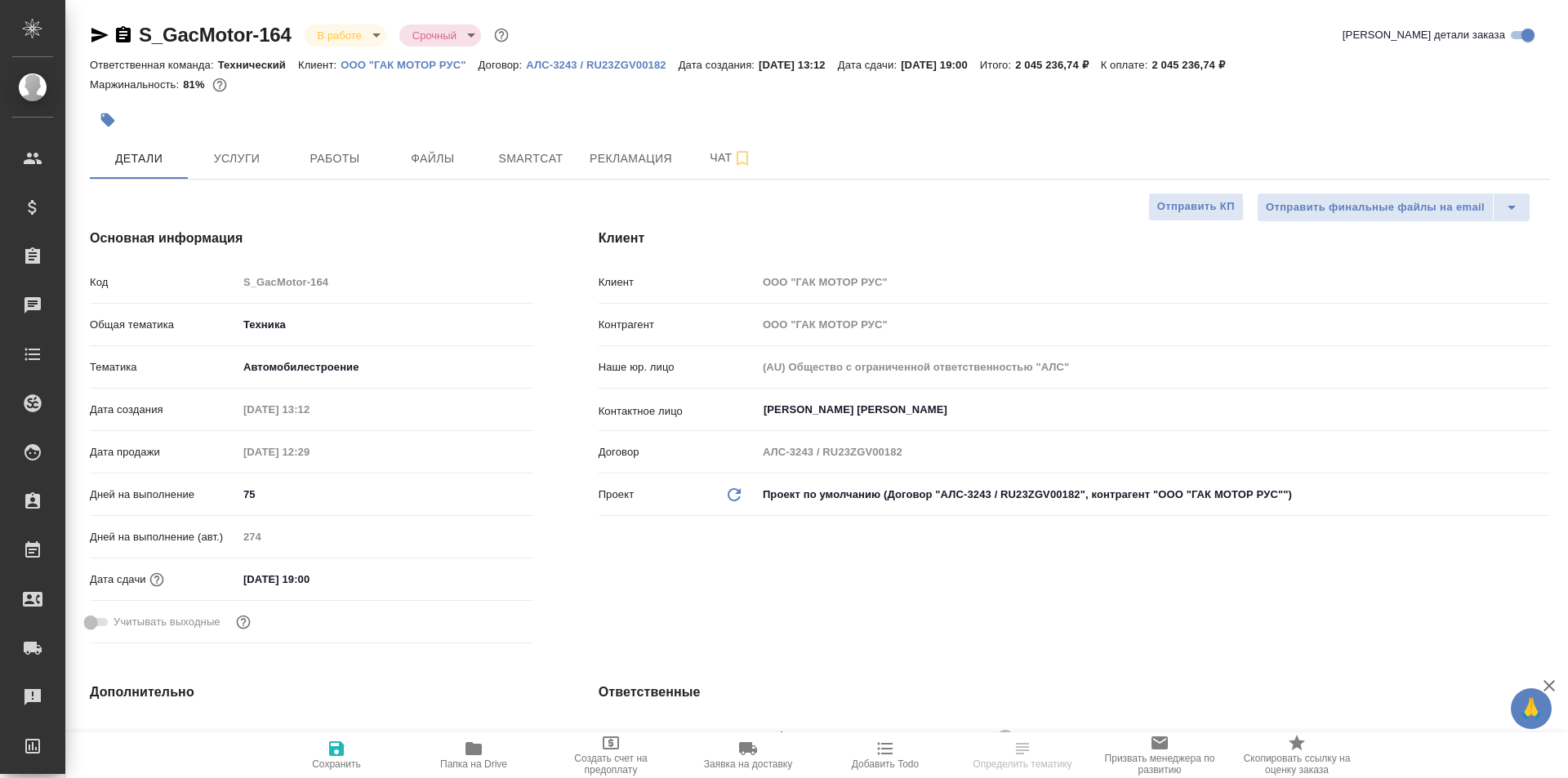
type textarea "x"
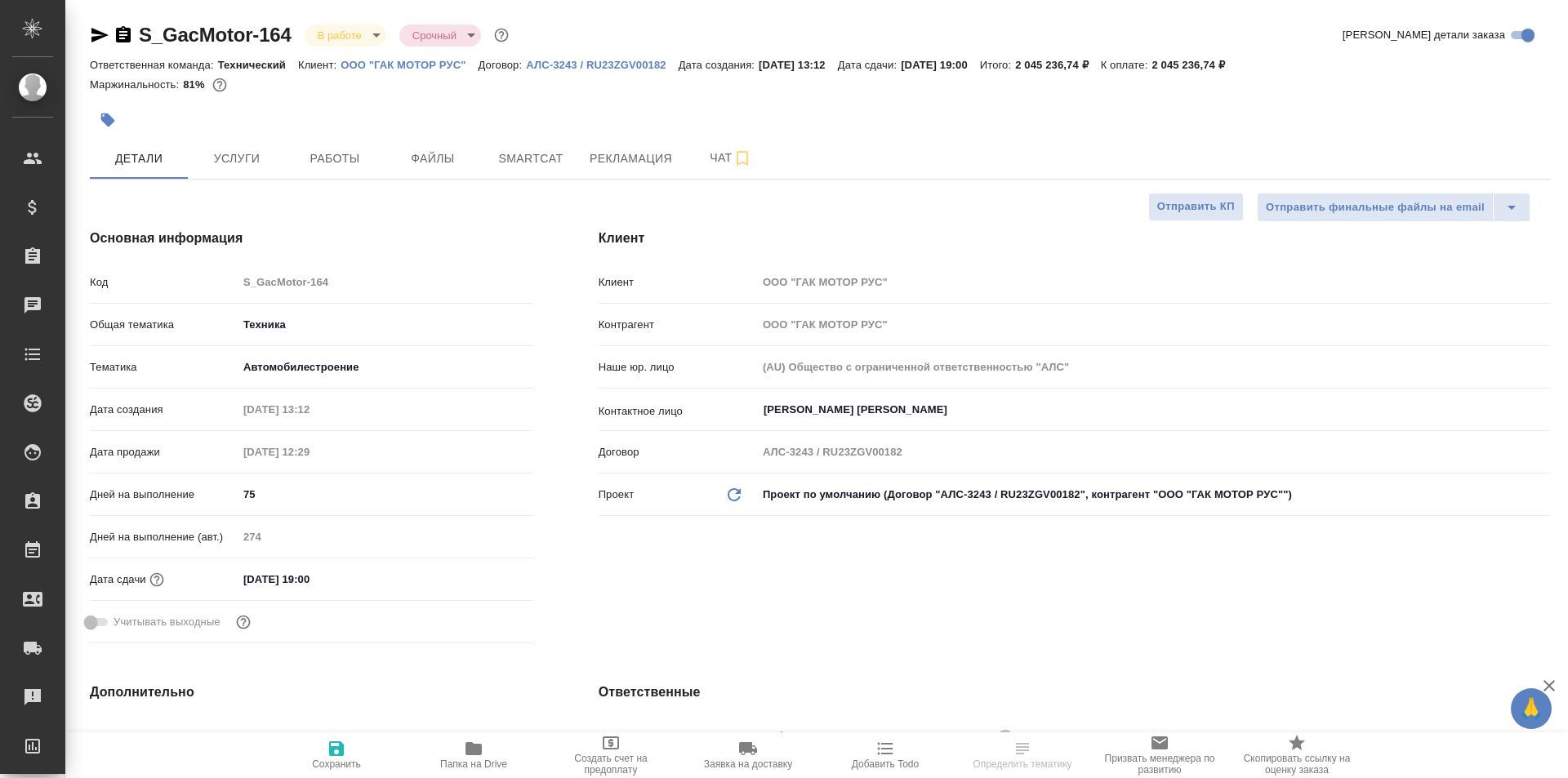
type textarea "x"
type input "Белякова [PERSON_NAME]"
type input "[PERSON_NAME] [PERSON_NAME]"
click at [338, 157] on span "Работы" at bounding box center [334, 158] width 78 height 21
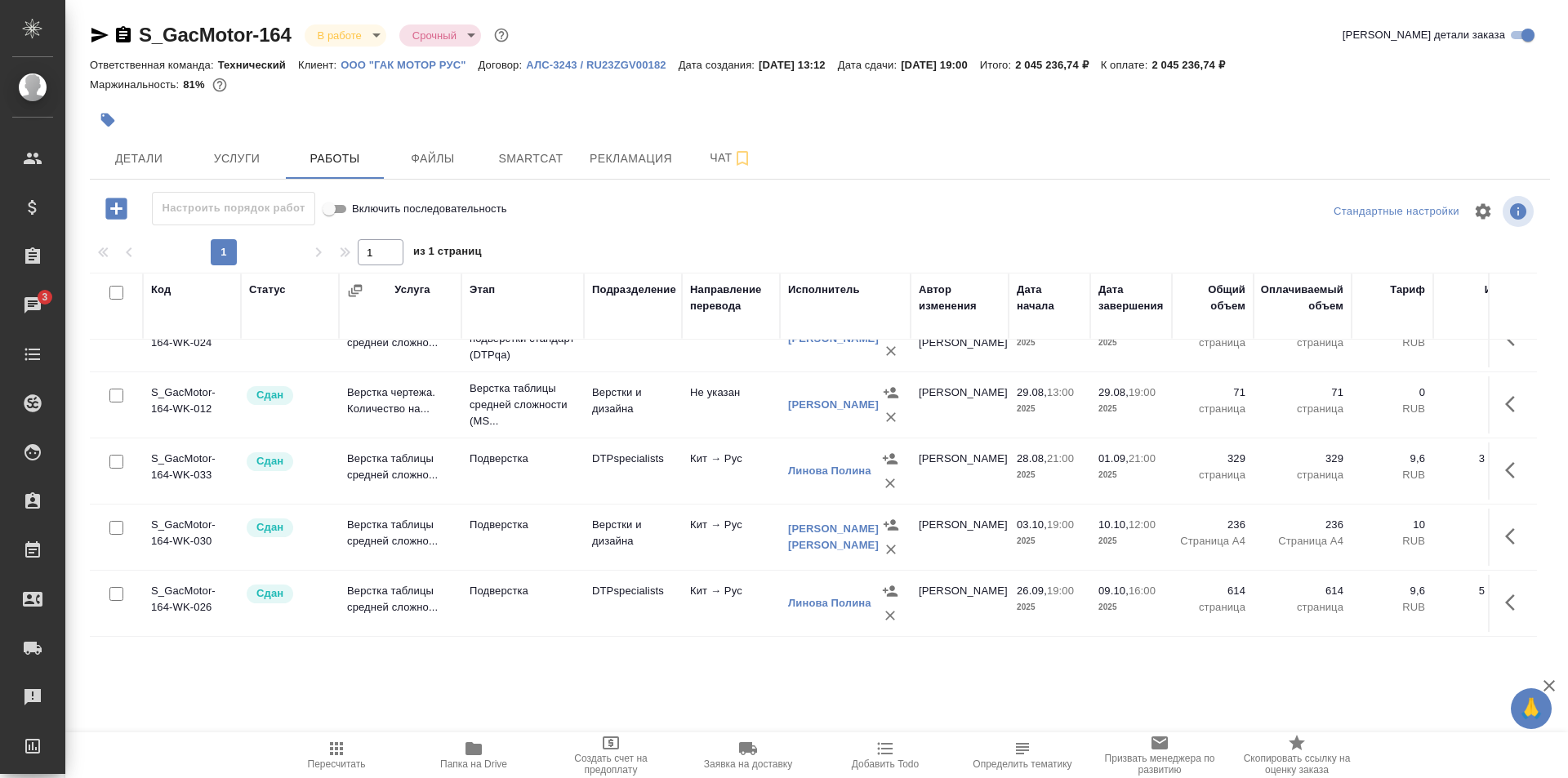
scroll to position [1307, 0]
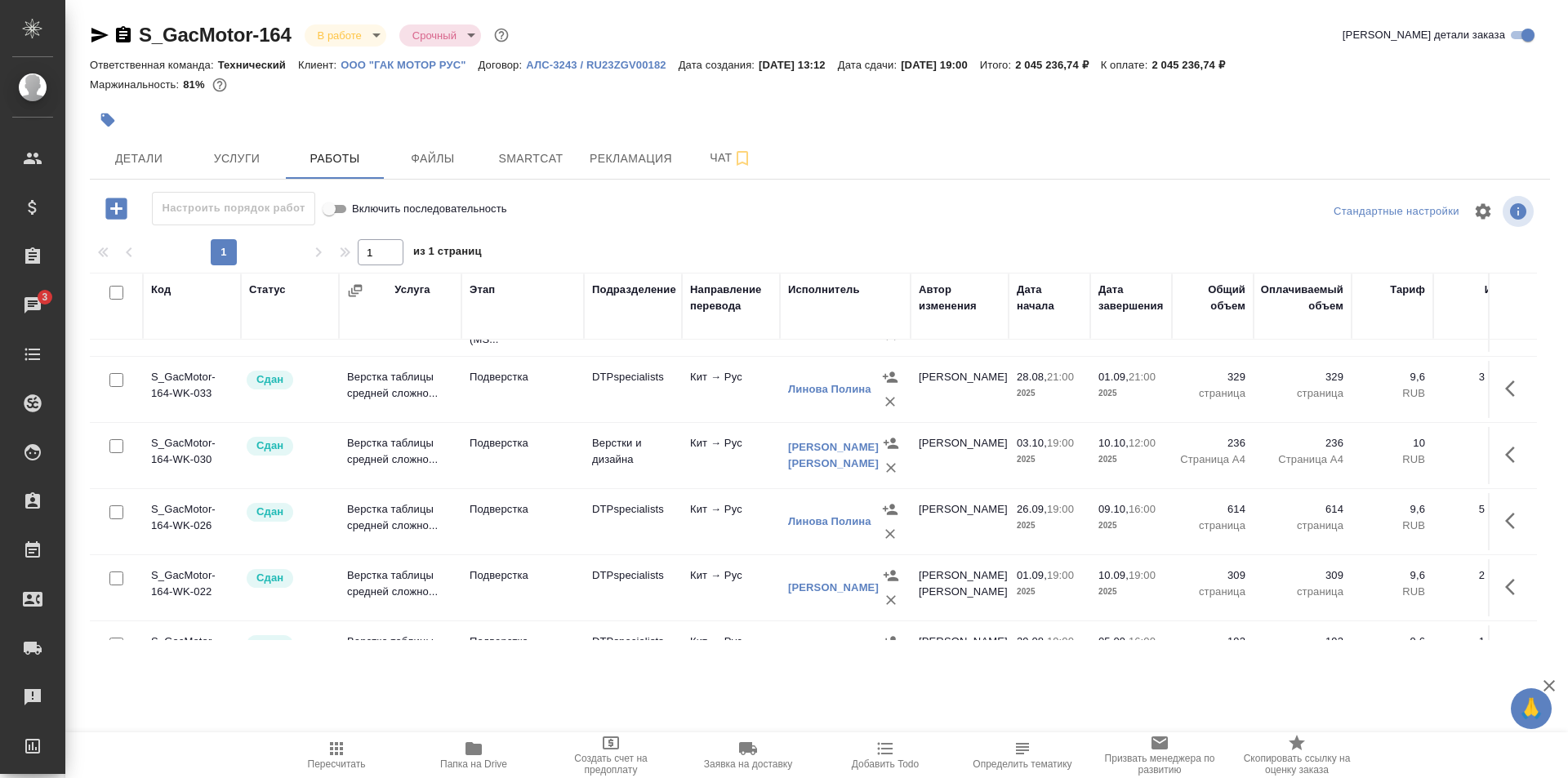
click at [1506, 514] on icon "button" at bounding box center [1516, 521] width 20 height 20
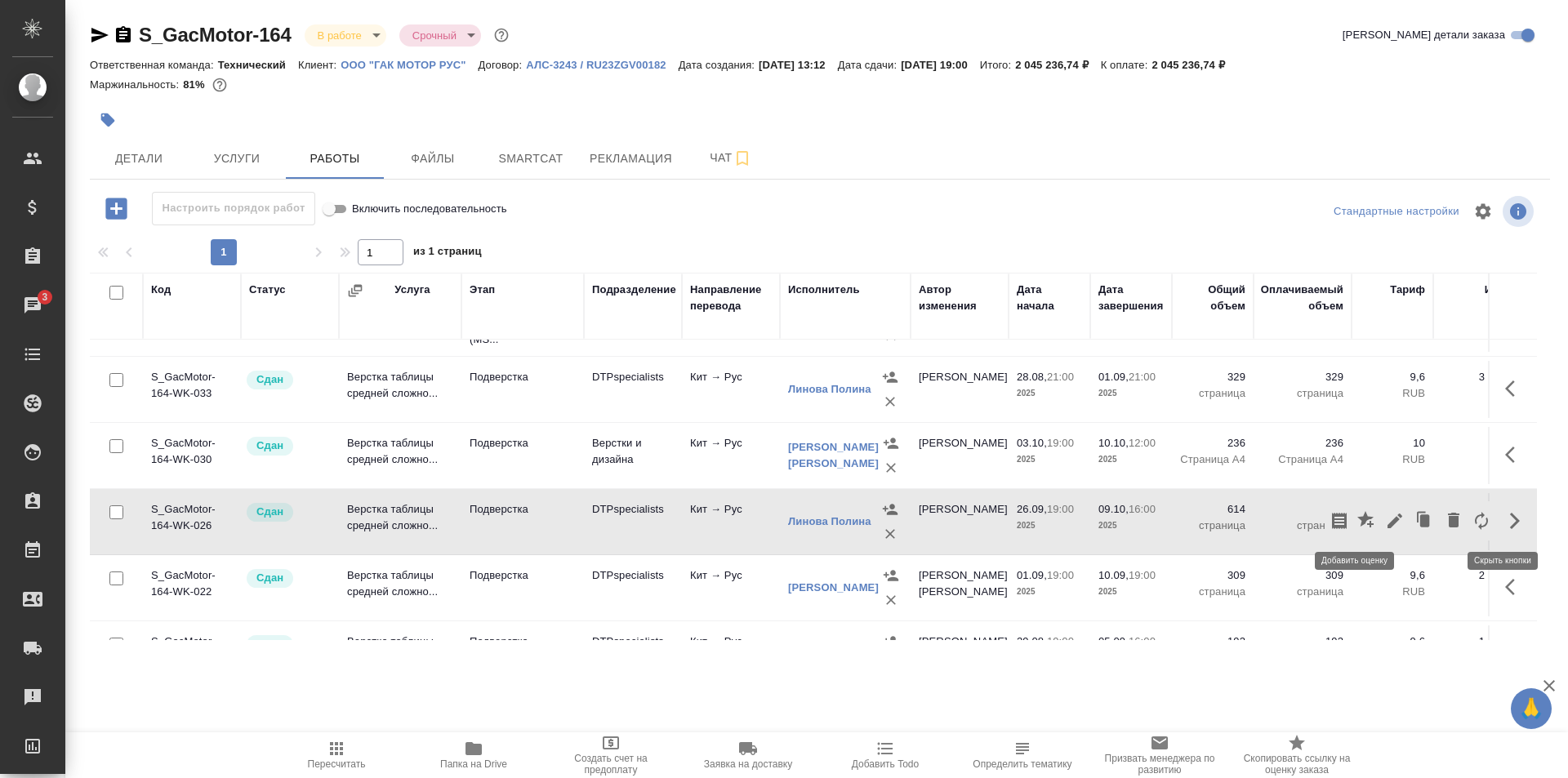
click at [1357, 518] on icon "button" at bounding box center [1365, 519] width 17 height 17
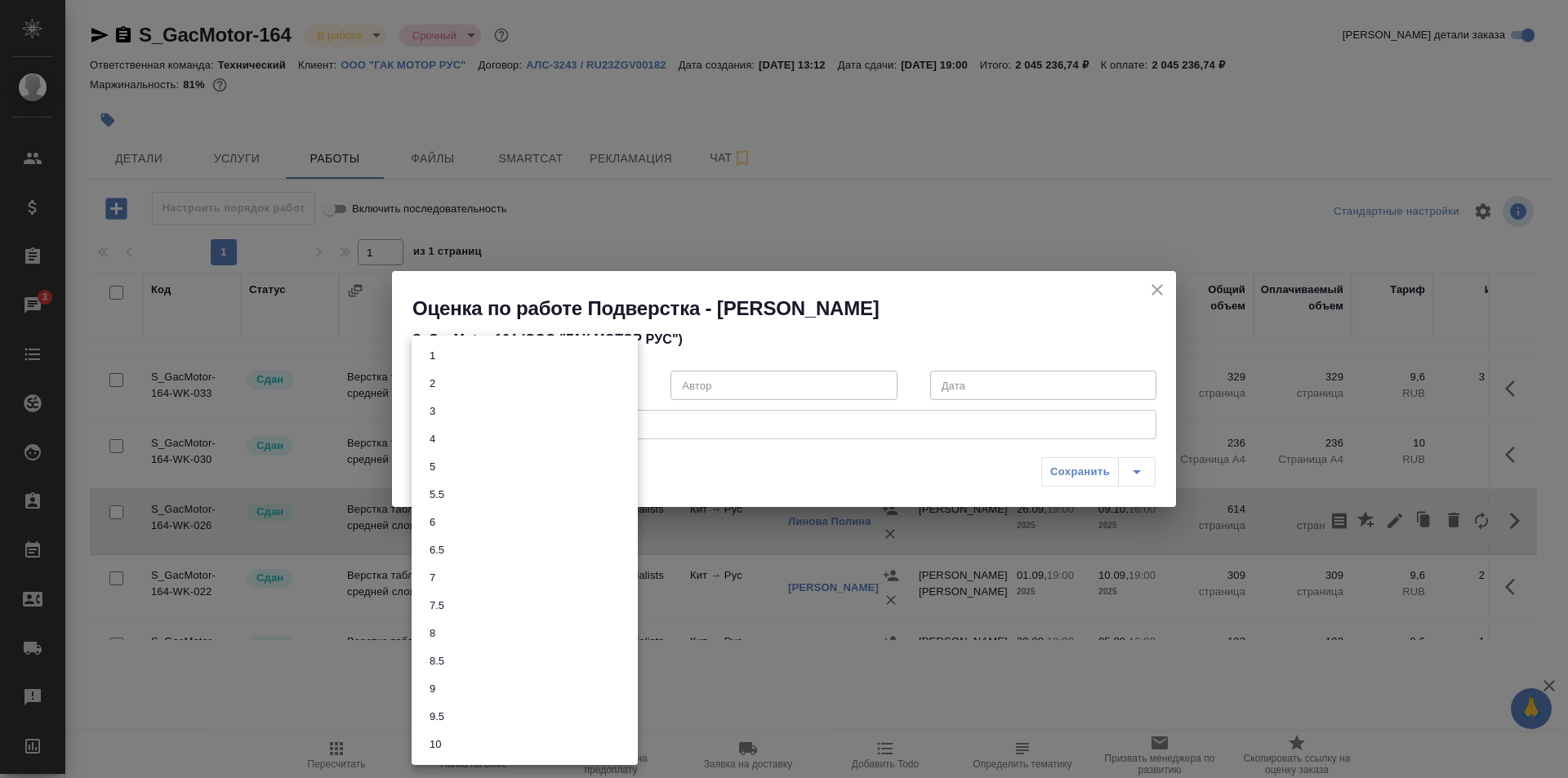
click at [505, 388] on body "🙏 .cls-1 fill:#fff; AWATERA Ismagilova Diana Клиенты Спецификации Заказы 3 Чаты…" at bounding box center [784, 389] width 1568 height 778
click at [453, 577] on li "7" at bounding box center [524, 578] width 226 height 28
type input "7"
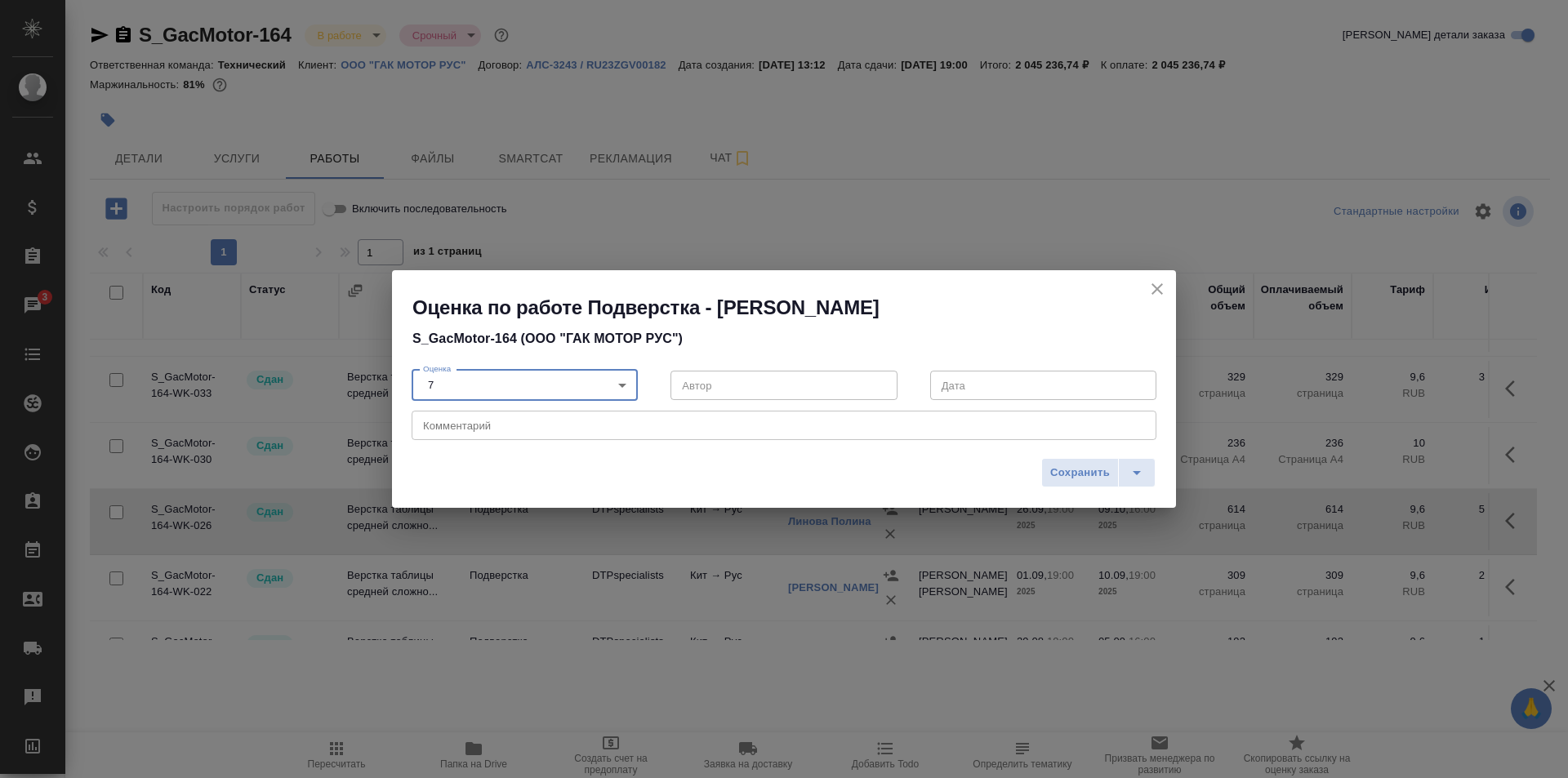
click at [500, 432] on div "x Комментарий" at bounding box center [783, 426] width 744 height 30
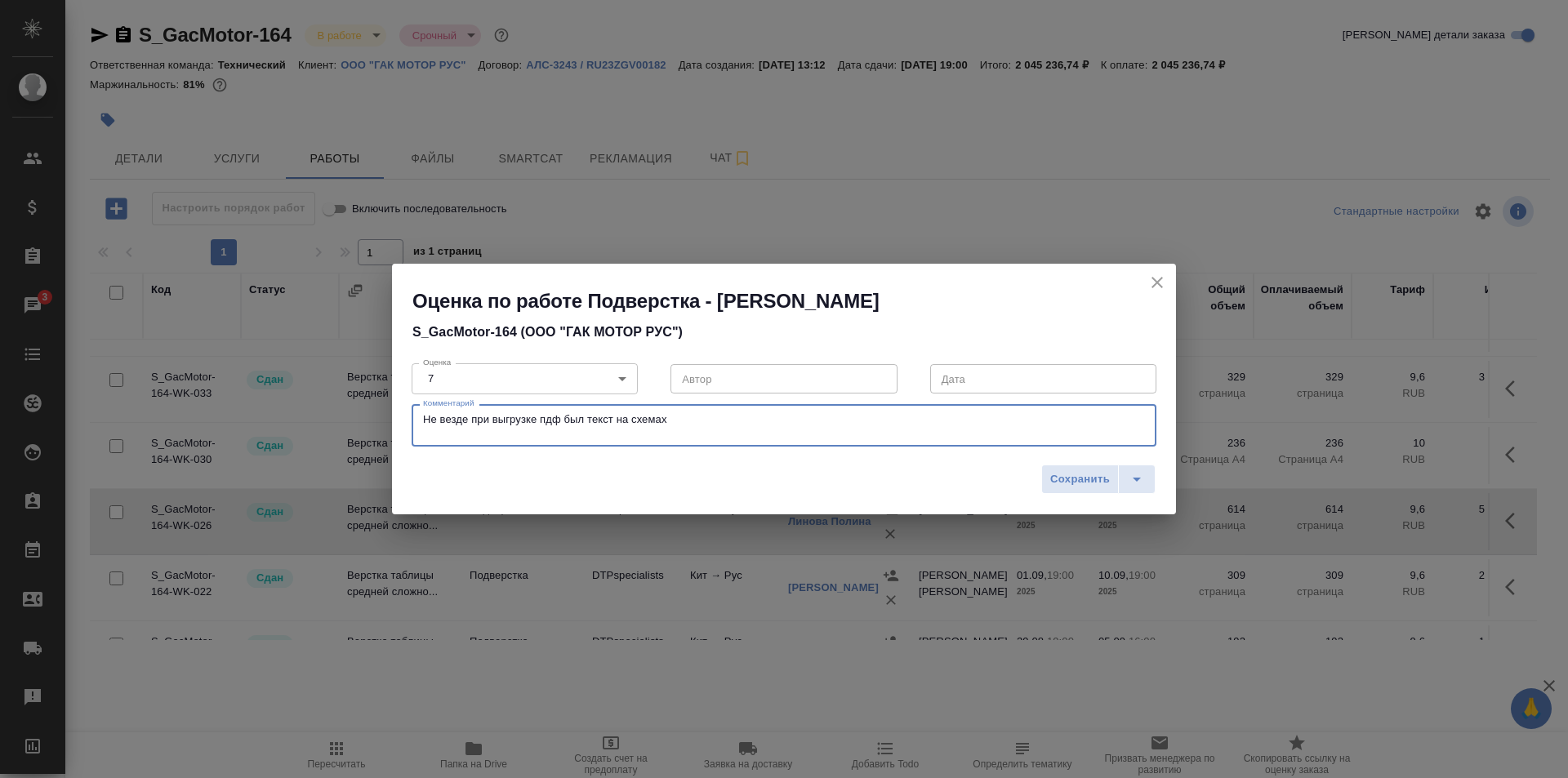
click at [424, 420] on textarea "Не везде при выгрузке пдф был текст на схемах" at bounding box center [784, 426] width 722 height 26
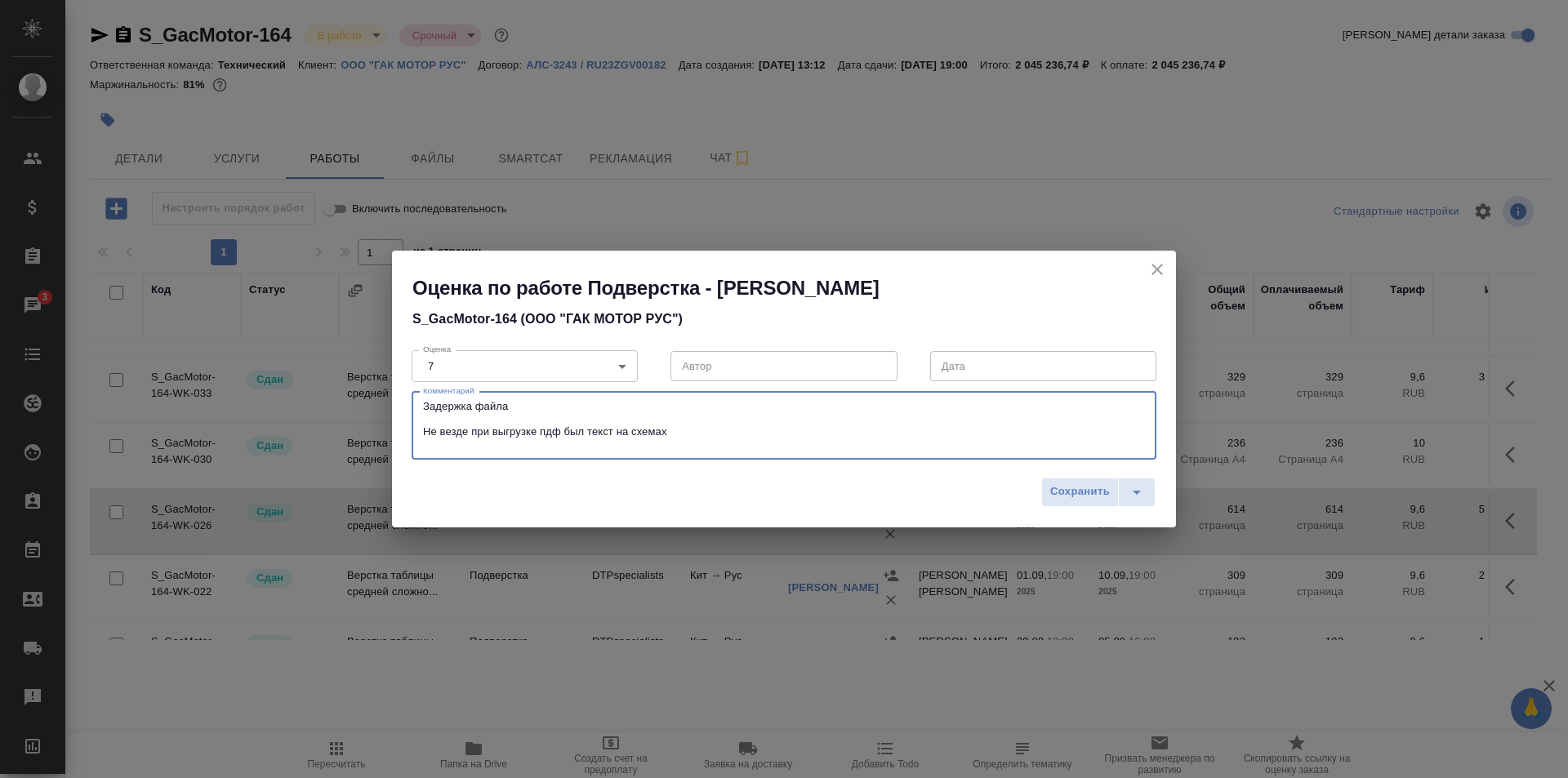
type textarea "Задержка файла Не везде при выгрузке пдф был текст на схемах"
click at [522, 452] on div "Задержка файла Не везде при выгрузке пдф был текст на схемах x Комментарий" at bounding box center [783, 426] width 744 height 68
click at [591, 449] on textarea "Задержка файла Не везде при выгрузке пдф был текст на схемах" at bounding box center [784, 425] width 722 height 50
click at [545, 361] on body "🙏 .cls-1 fill:#fff; AWATERA Ismagilova Diana Клиенты Спецификации Заказы 3 Чаты…" at bounding box center [784, 389] width 1568 height 778
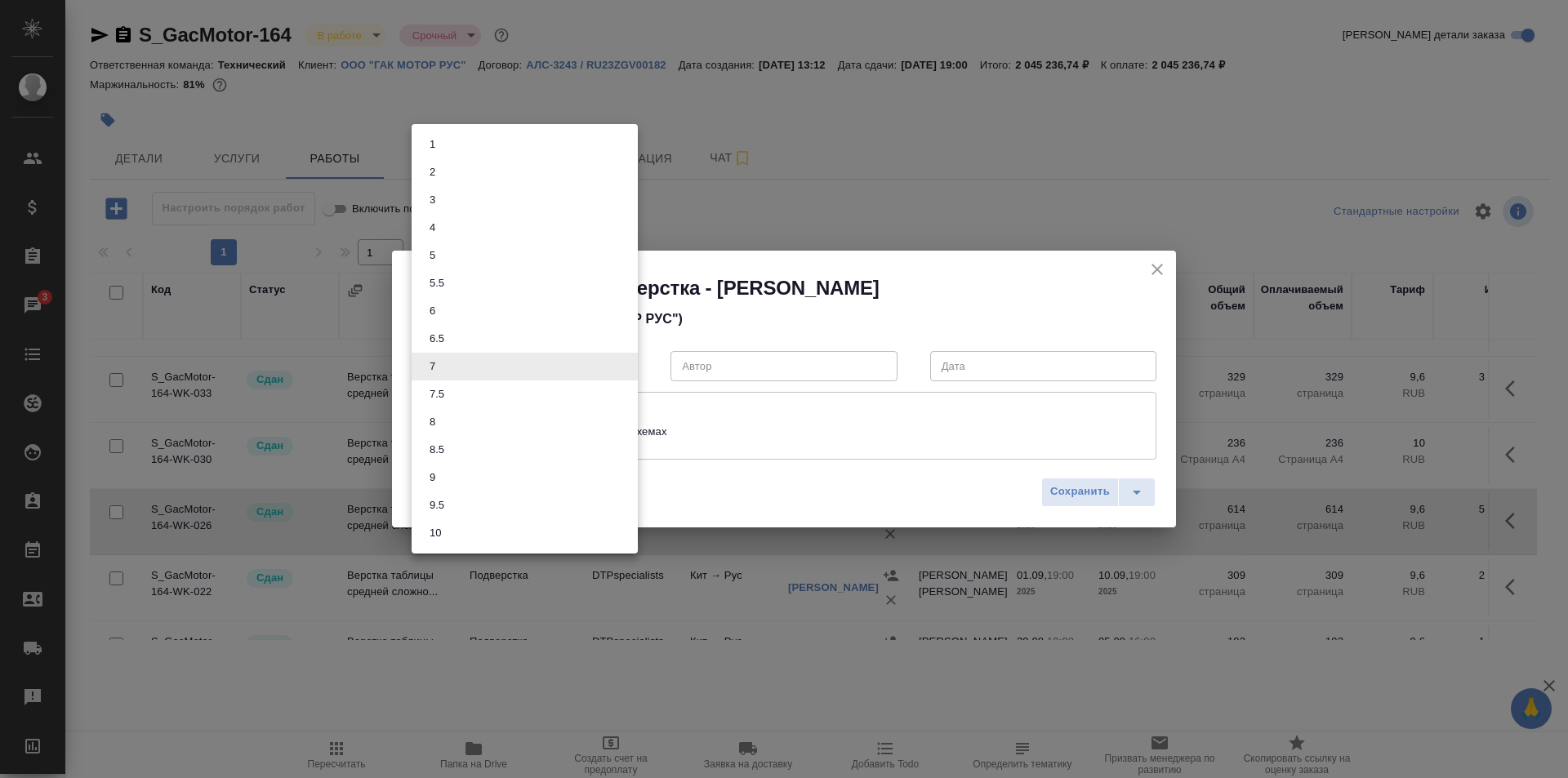
click at [454, 341] on li "6.5" at bounding box center [524, 339] width 226 height 28
type input "6.5"
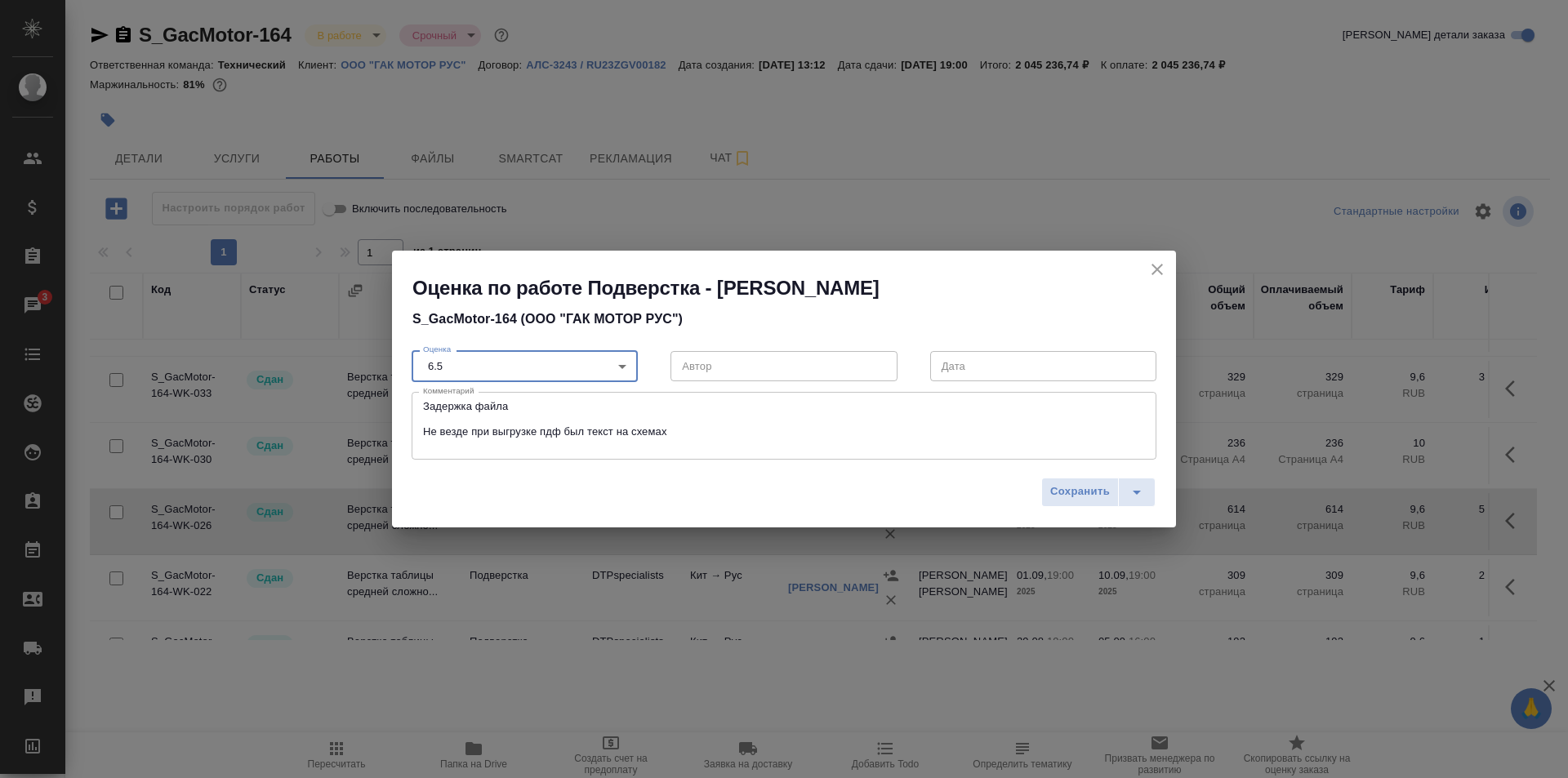
click at [688, 436] on textarea "Задержка файла Не везде при выгрузке пдф был текст на схемах" at bounding box center [784, 425] width 722 height 50
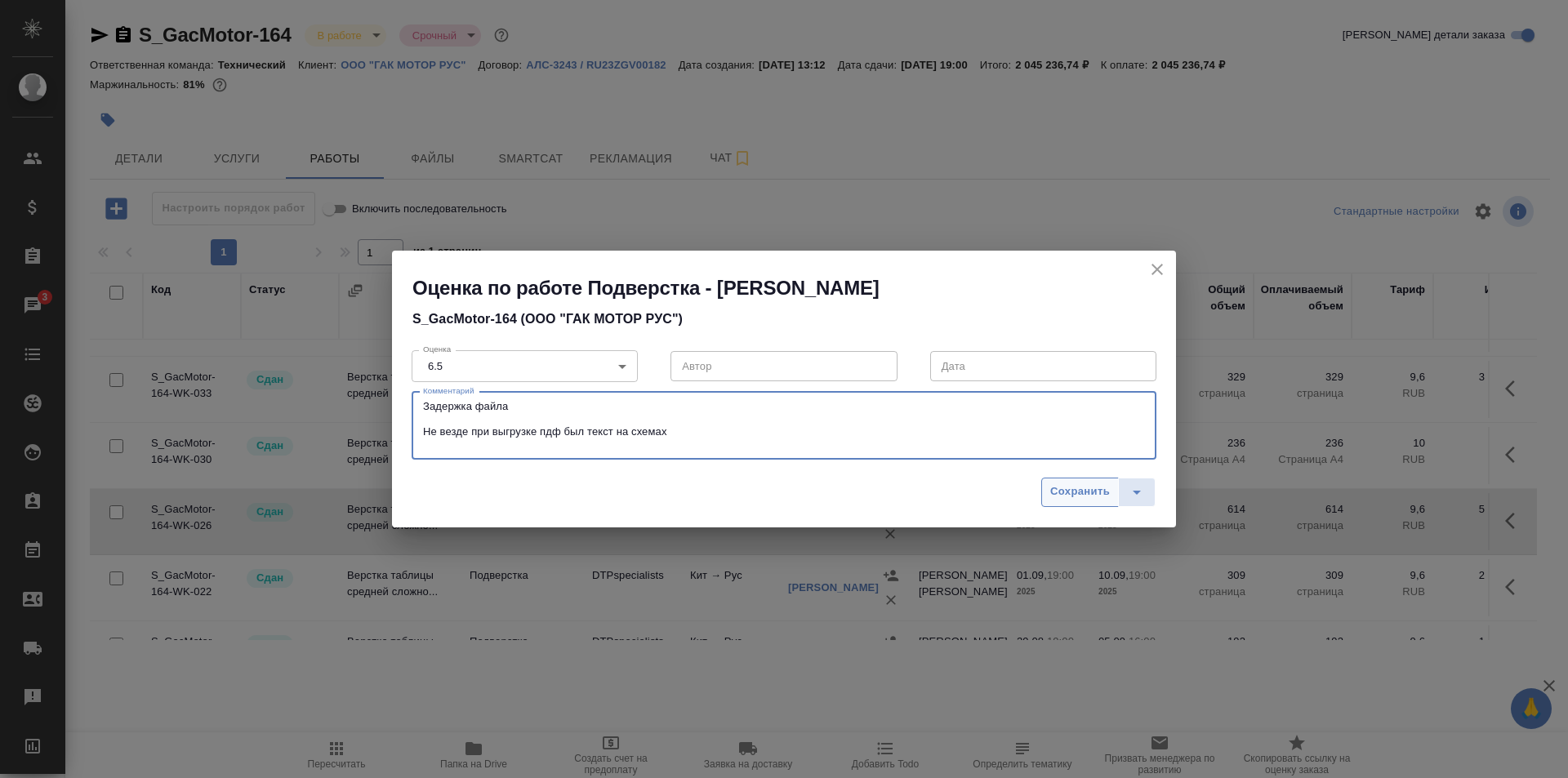
click at [1079, 491] on span "Сохранить" at bounding box center [1080, 491] width 59 height 19
